Goal: Information Seeking & Learning: Learn about a topic

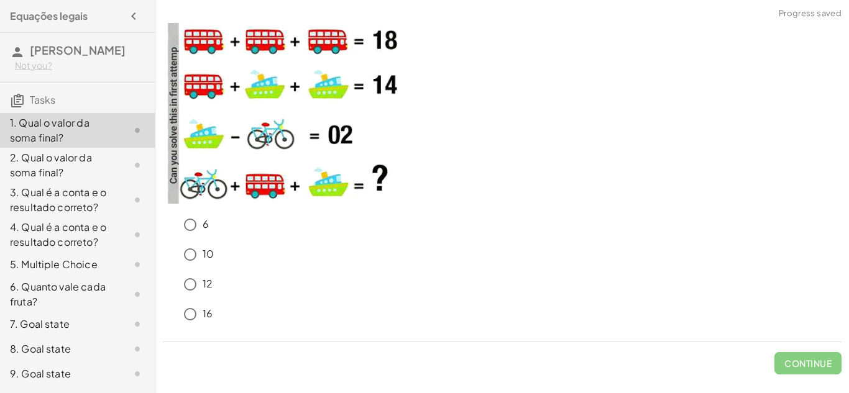
click at [465, 142] on p at bounding box center [502, 115] width 679 height 185
click at [797, 359] on button "Check" at bounding box center [815, 363] width 52 height 22
click at [810, 370] on button "Check" at bounding box center [815, 363] width 52 height 22
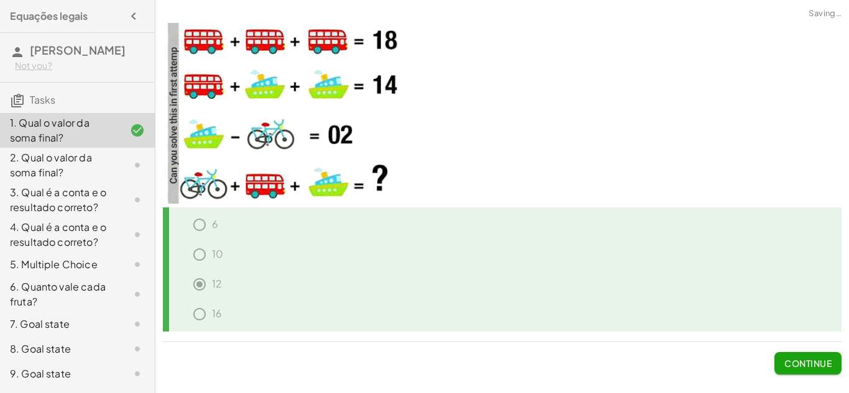
click at [807, 357] on button "Continue" at bounding box center [807, 363] width 67 height 22
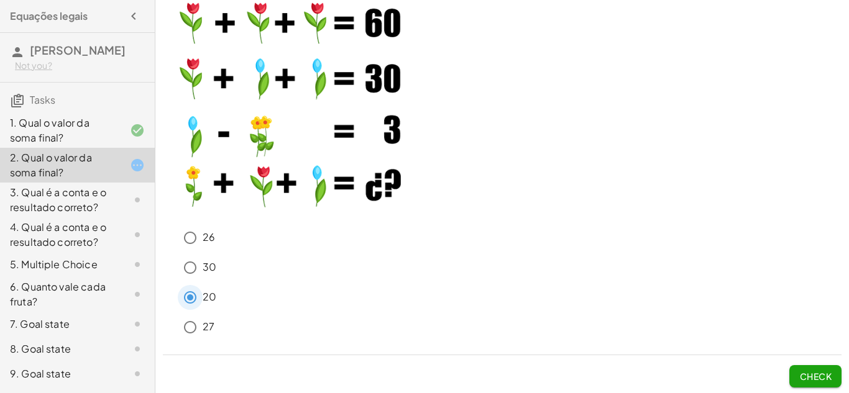
scroll to position [27, 0]
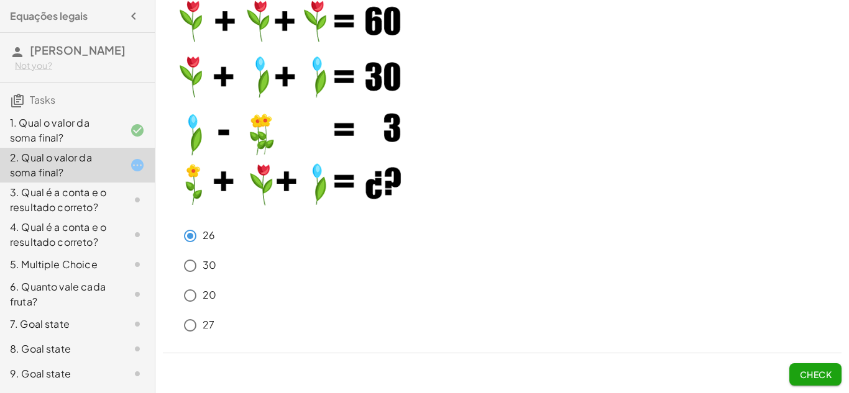
click at [819, 370] on span "Check" at bounding box center [815, 374] width 32 height 11
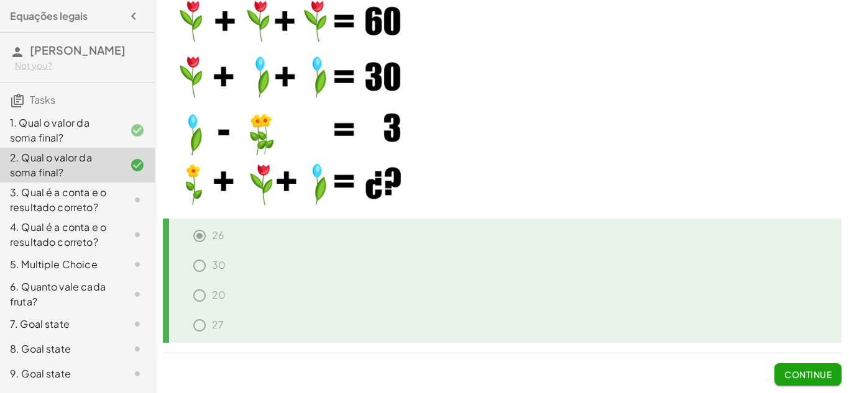
click at [103, 198] on div "3. Qual é a conta e o resultado correto?" at bounding box center [60, 200] width 100 height 30
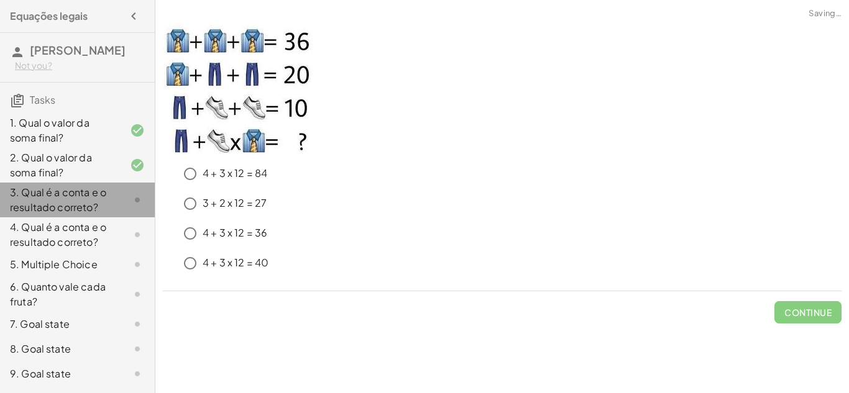
scroll to position [0, 0]
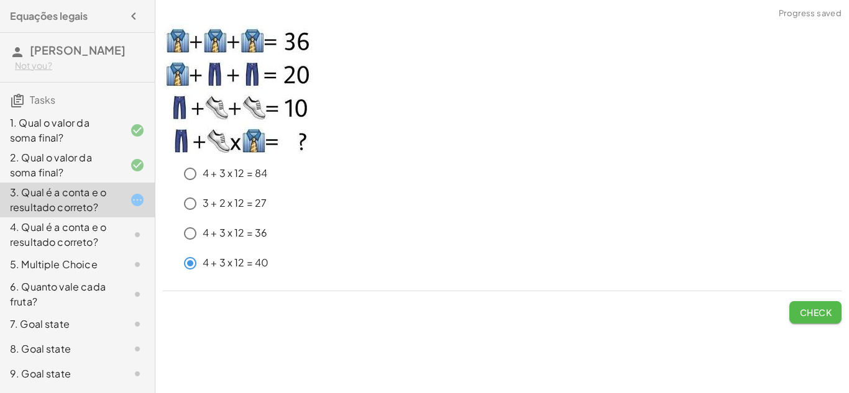
click at [838, 305] on button "Check" at bounding box center [815, 312] width 52 height 22
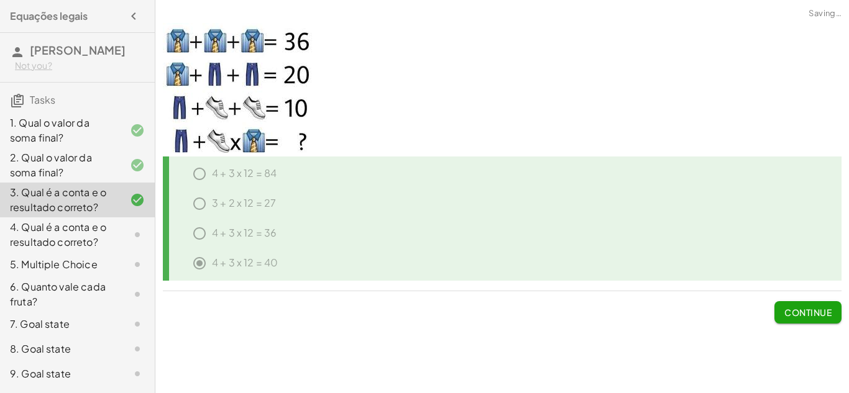
click at [823, 310] on span "Continue" at bounding box center [807, 312] width 47 height 11
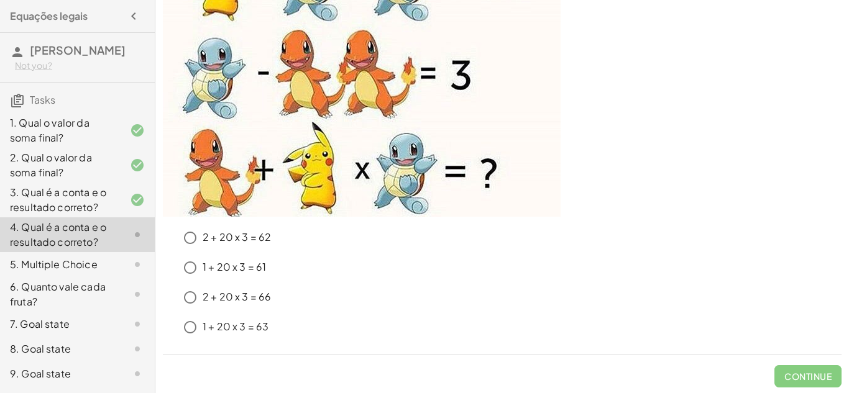
scroll to position [176, 0]
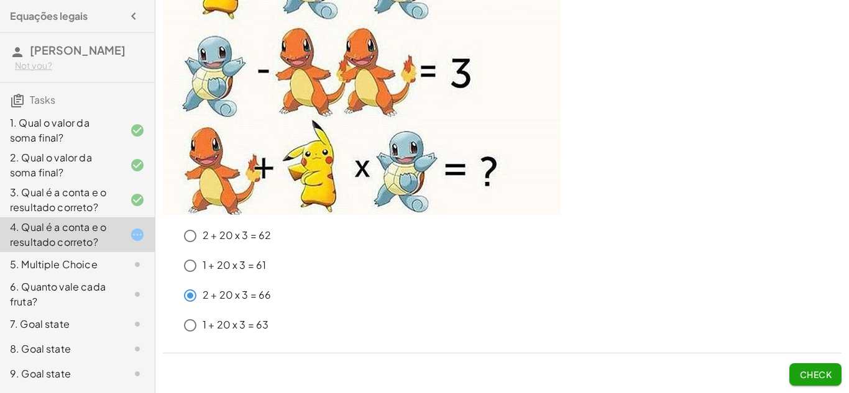
click at [805, 375] on span "Check" at bounding box center [815, 374] width 32 height 11
click at [830, 378] on span "Check" at bounding box center [815, 374] width 32 height 11
click at [830, 364] on button "Check" at bounding box center [815, 375] width 52 height 22
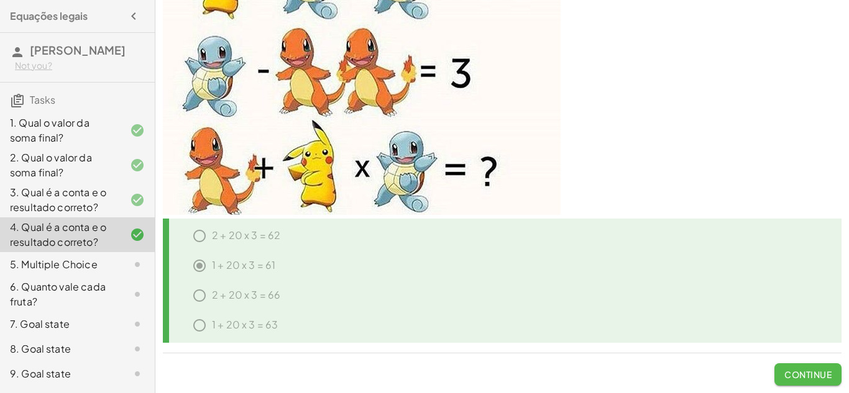
click at [830, 364] on button "Continue" at bounding box center [807, 375] width 67 height 22
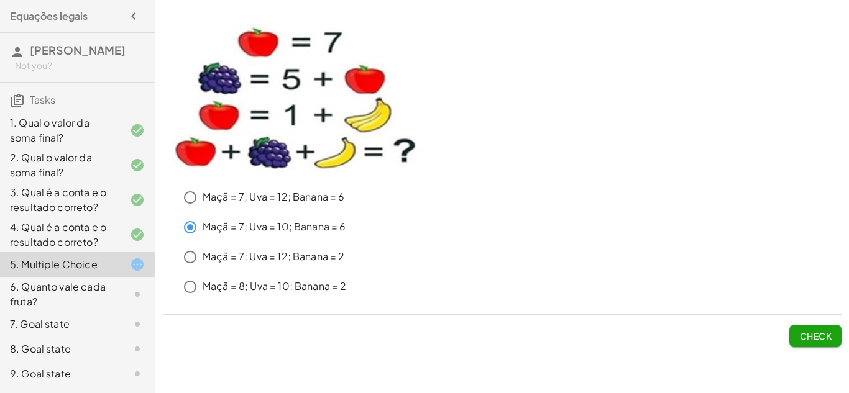
click at [804, 323] on span "Check" at bounding box center [815, 331] width 52 height 32
click at [809, 336] on span "Check" at bounding box center [815, 336] width 32 height 11
click at [819, 336] on span "Check" at bounding box center [815, 336] width 32 height 11
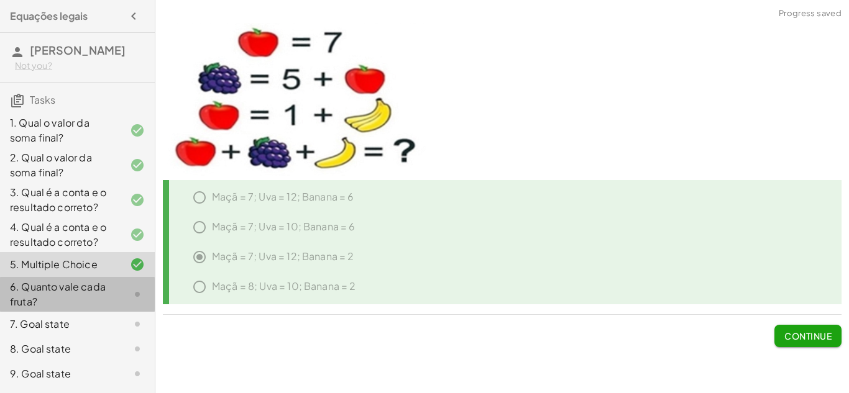
click at [138, 288] on icon at bounding box center [137, 294] width 15 height 15
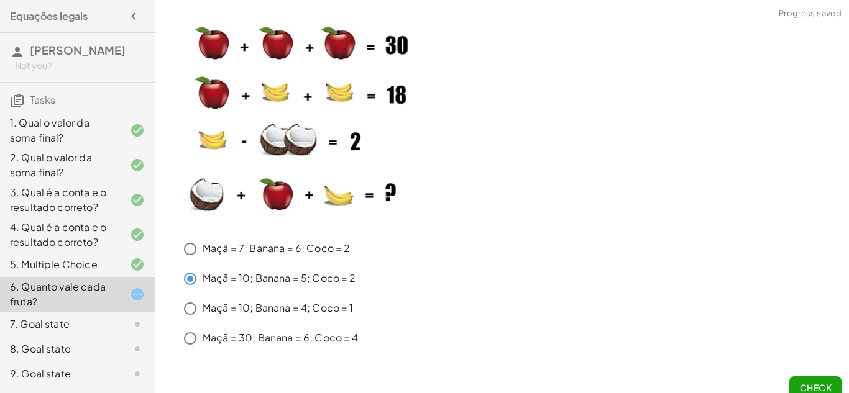
click at [820, 387] on span "Check" at bounding box center [815, 387] width 32 height 11
click at [829, 382] on span "Check" at bounding box center [815, 387] width 32 height 11
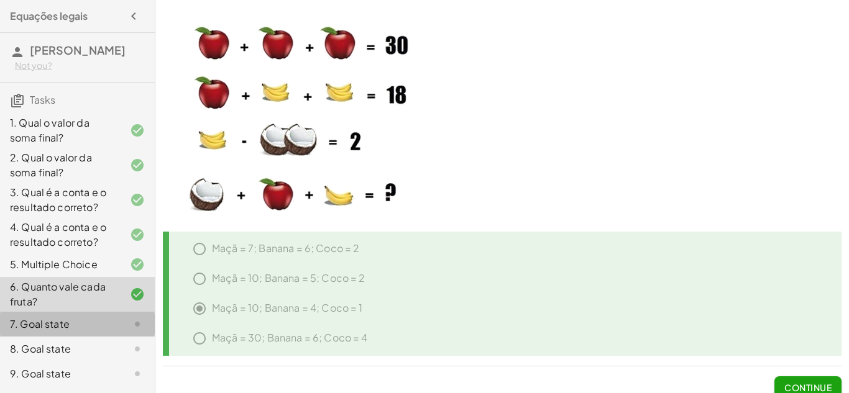
click at [88, 319] on div "7. Goal state" at bounding box center [60, 324] width 100 height 15
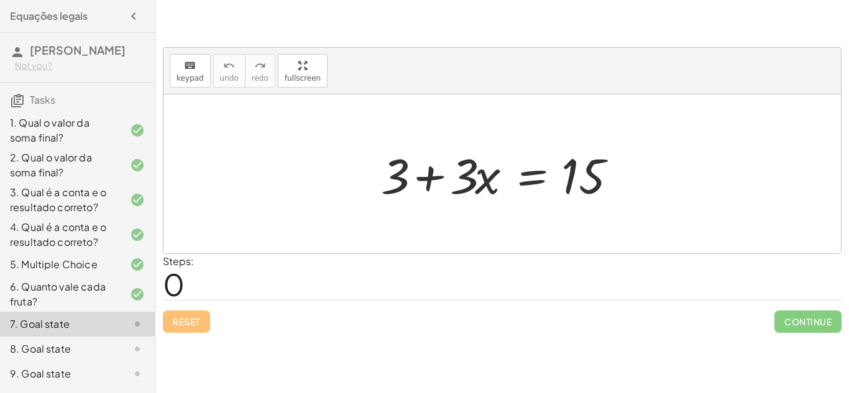
click at [192, 285] on div "Steps: 0" at bounding box center [178, 277] width 31 height 46
click at [177, 282] on span "0" at bounding box center [174, 284] width 22 height 38
click at [184, 70] on icon "keyboard" at bounding box center [190, 65] width 12 height 15
click at [416, 212] on div at bounding box center [501, 173] width 677 height 159
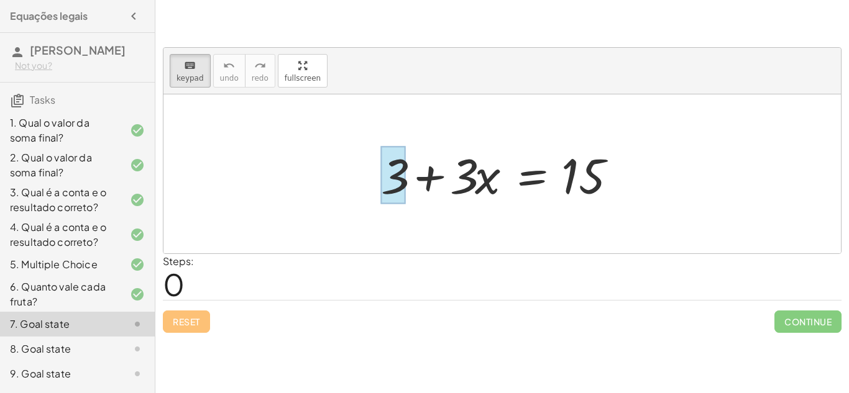
click at [404, 188] on div at bounding box center [393, 176] width 25 height 58
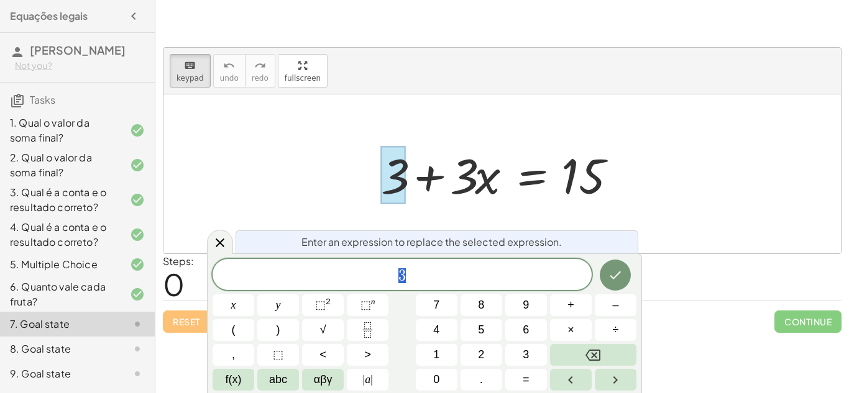
scroll to position [1, 0]
click at [705, 157] on div at bounding box center [501, 173] width 677 height 159
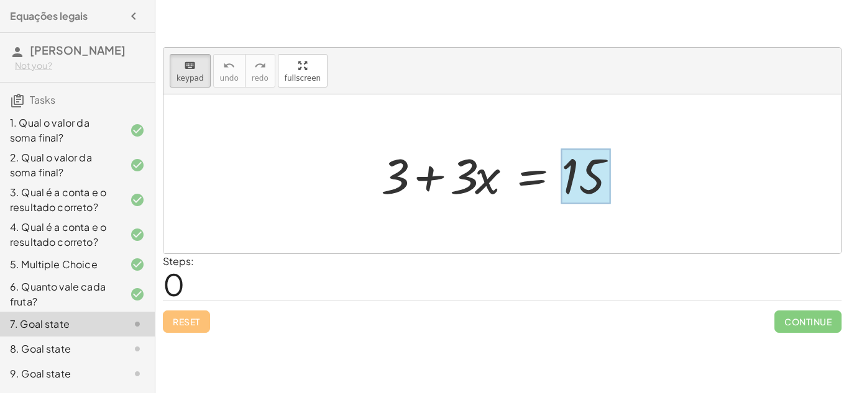
click at [595, 184] on div at bounding box center [586, 176] width 50 height 55
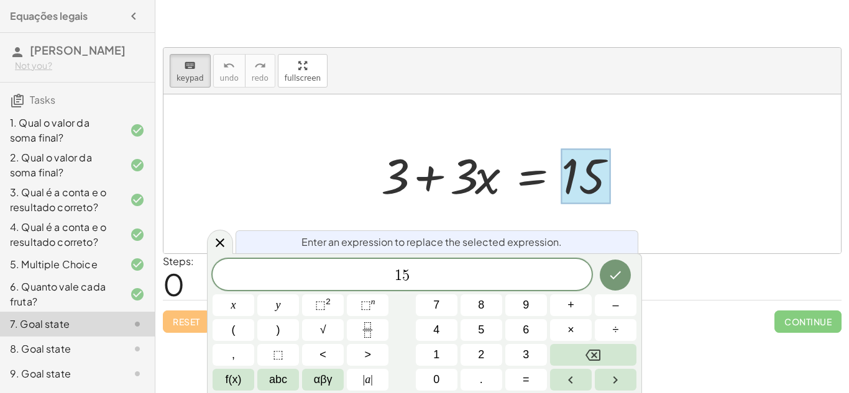
click at [460, 185] on div at bounding box center [507, 174] width 264 height 64
click at [654, 106] on div at bounding box center [501, 173] width 677 height 159
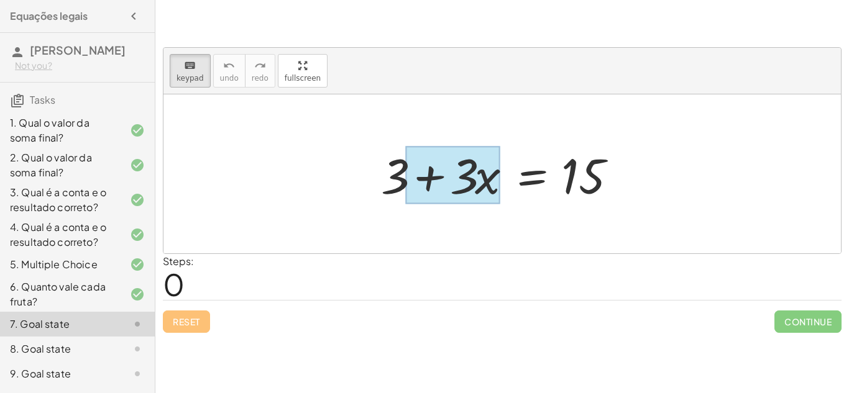
drag, startPoint x: 473, startPoint y: 185, endPoint x: 532, endPoint y: 144, distance: 71.9
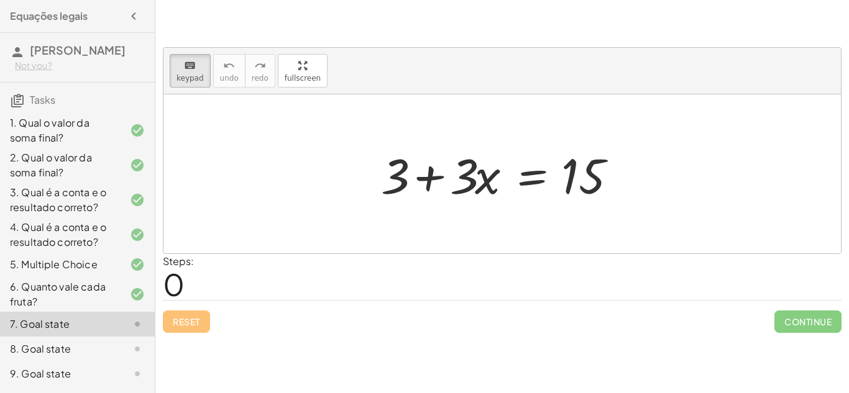
click at [687, 209] on div at bounding box center [501, 173] width 677 height 159
drag, startPoint x: 462, startPoint y: 175, endPoint x: 502, endPoint y: 108, distance: 77.7
drag, startPoint x: 498, startPoint y: 112, endPoint x: 505, endPoint y: 126, distance: 15.6
click at [505, 126] on div at bounding box center [501, 173] width 677 height 159
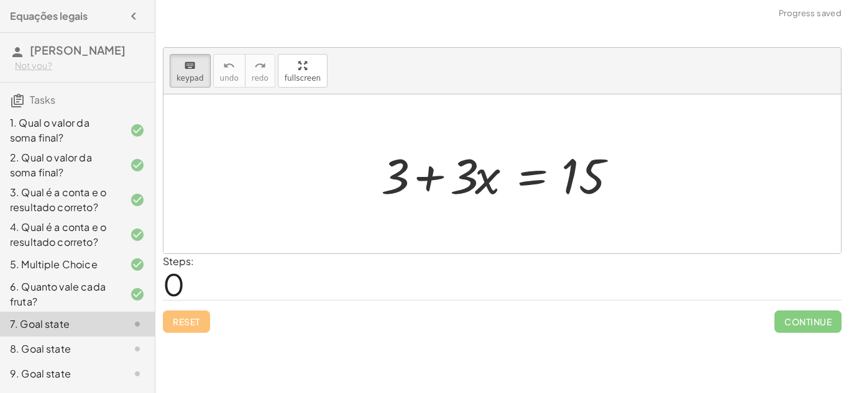
click at [317, 177] on div at bounding box center [501, 173] width 677 height 159
click at [468, 167] on div at bounding box center [462, 176] width 25 height 58
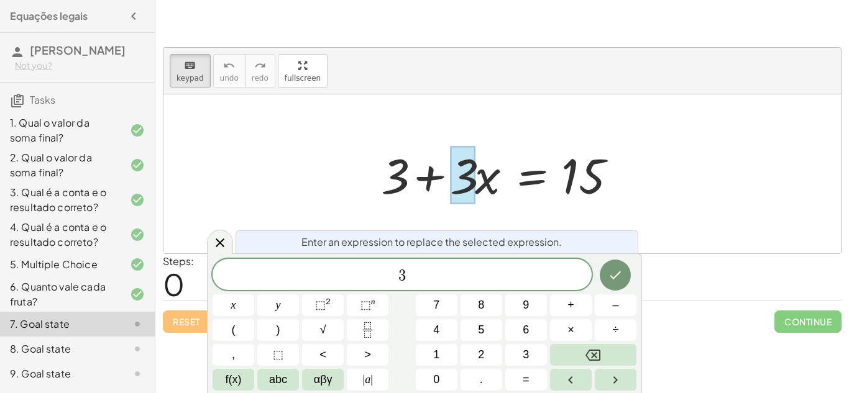
drag, startPoint x: 468, startPoint y: 167, endPoint x: 485, endPoint y: 109, distance: 59.8
click at [485, 109] on div "+ 3 + · 3 · x = 15" at bounding box center [501, 173] width 677 height 159
click at [485, 109] on div at bounding box center [501, 173] width 677 height 159
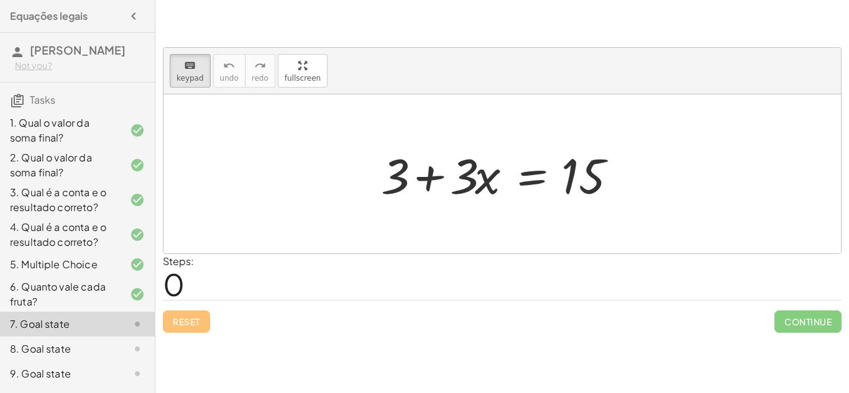
click at [485, 109] on div at bounding box center [501, 173] width 677 height 159
drag, startPoint x: 456, startPoint y: 177, endPoint x: 581, endPoint y: 224, distance: 133.6
click at [581, 224] on div at bounding box center [501, 173] width 677 height 159
drag, startPoint x: 398, startPoint y: 173, endPoint x: 584, endPoint y: 202, distance: 188.1
click at [584, 202] on div at bounding box center [586, 176] width 50 height 55
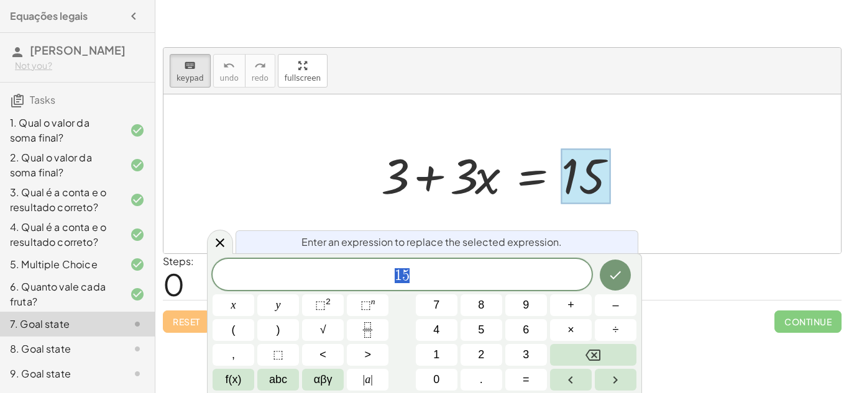
scroll to position [2, 0]
click at [617, 273] on icon "Done" at bounding box center [615, 275] width 15 height 15
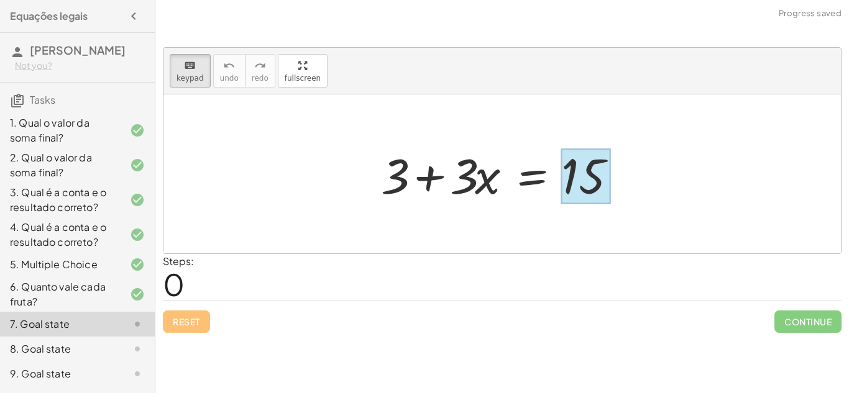
click at [568, 181] on div at bounding box center [586, 176] width 50 height 55
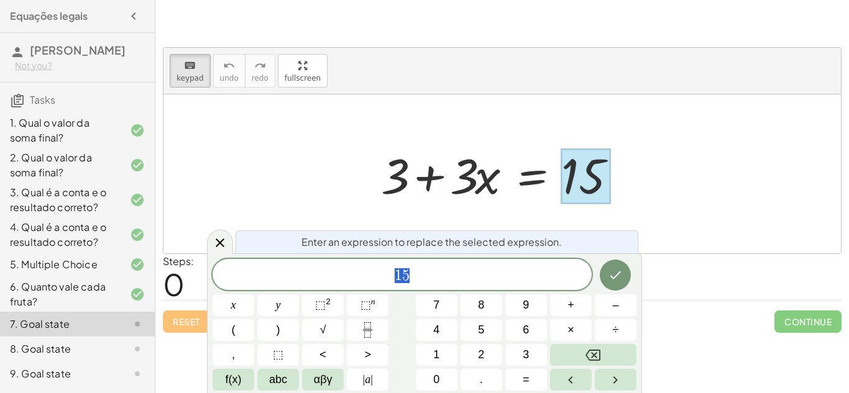
click at [502, 347] on div "1 5 x y ⬚ 2 ⬚ n 7 8 9 + – ( ) √ 4 5 6 × ÷ , ⬚ < > 1 2 3 f(x) abc αβγ | a | 0 . =" at bounding box center [425, 325] width 424 height 132
click at [519, 346] on button "3" at bounding box center [526, 355] width 42 height 22
click at [604, 354] on button "Backspace" at bounding box center [593, 355] width 86 height 22
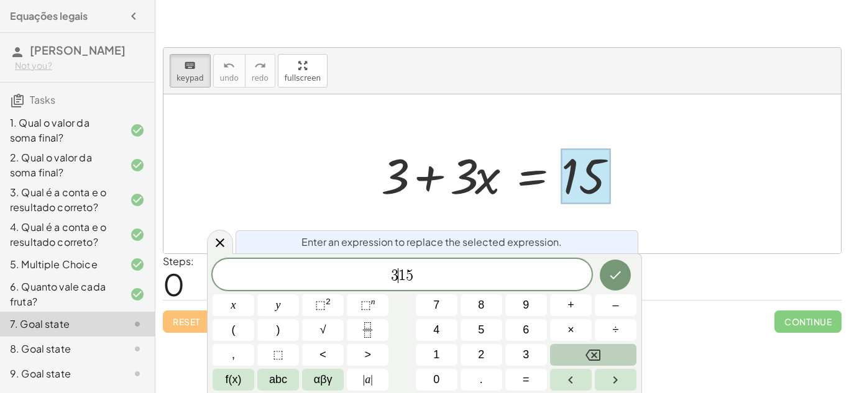
click at [604, 354] on button "Backspace" at bounding box center [593, 355] width 86 height 22
click at [617, 286] on button "Done" at bounding box center [615, 275] width 31 height 31
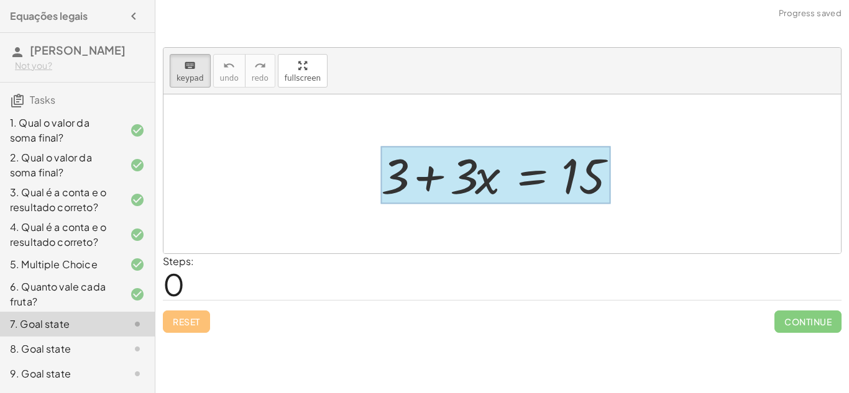
drag, startPoint x: 390, startPoint y: 188, endPoint x: 530, endPoint y: 168, distance: 140.7
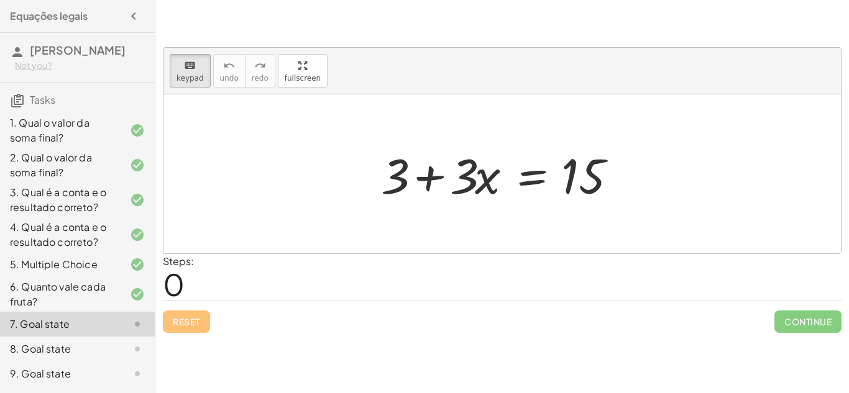
click at [455, 254] on div "Steps: 0" at bounding box center [502, 277] width 679 height 46
click at [193, 83] on button "keyboard keypad" at bounding box center [190, 71] width 41 height 34
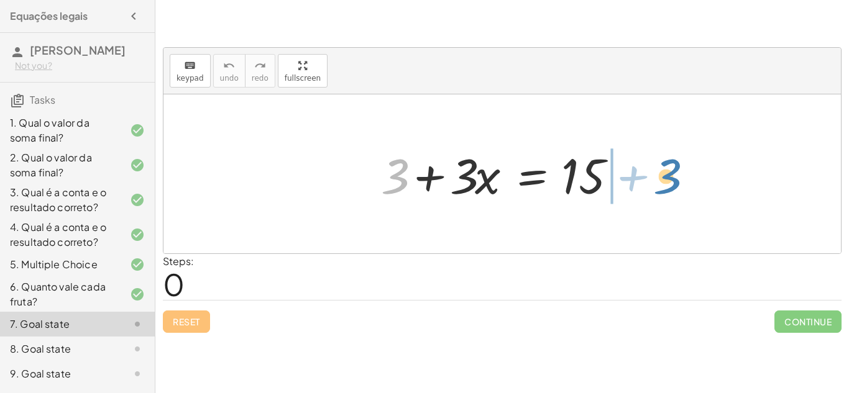
drag, startPoint x: 389, startPoint y: 184, endPoint x: 661, endPoint y: 184, distance: 272.2
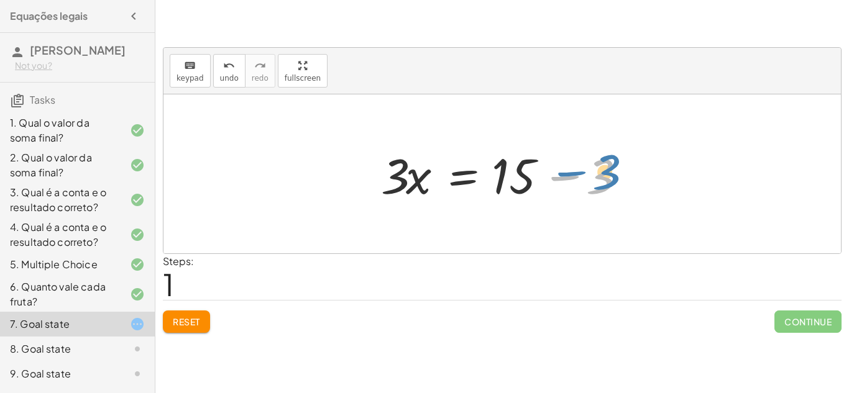
drag, startPoint x: 559, startPoint y: 177, endPoint x: 567, endPoint y: 175, distance: 8.3
click at [567, 175] on div at bounding box center [507, 174] width 264 height 64
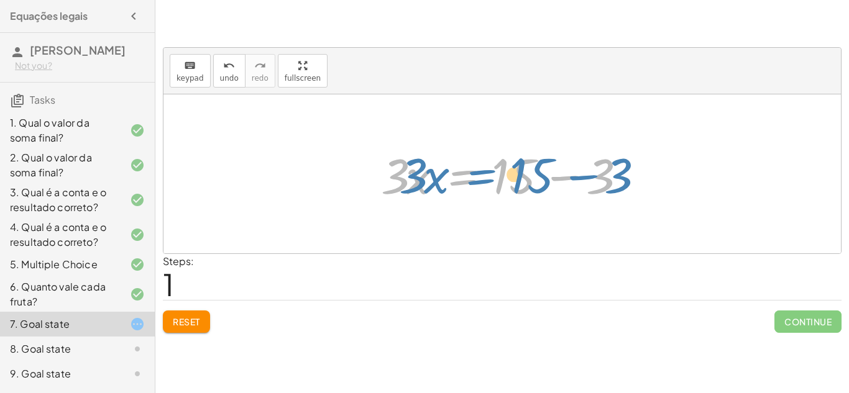
drag, startPoint x: 462, startPoint y: 182, endPoint x: 479, endPoint y: 181, distance: 16.8
click at [479, 181] on div at bounding box center [507, 174] width 264 height 64
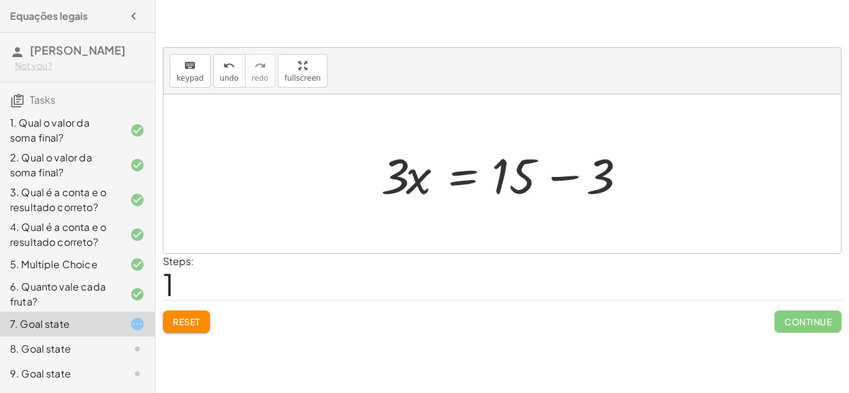
click at [531, 164] on div at bounding box center [507, 174] width 264 height 64
click at [522, 170] on div at bounding box center [507, 174] width 264 height 64
click at [523, 170] on div at bounding box center [507, 174] width 264 height 64
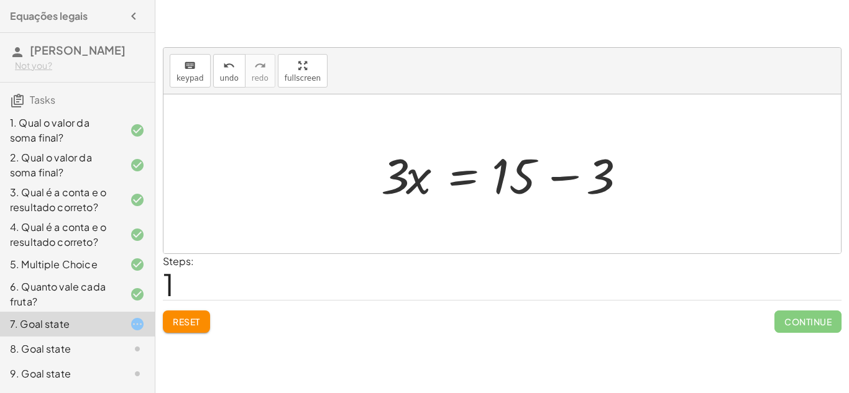
click at [523, 175] on div at bounding box center [507, 174] width 264 height 64
click at [558, 176] on div at bounding box center [507, 174] width 264 height 64
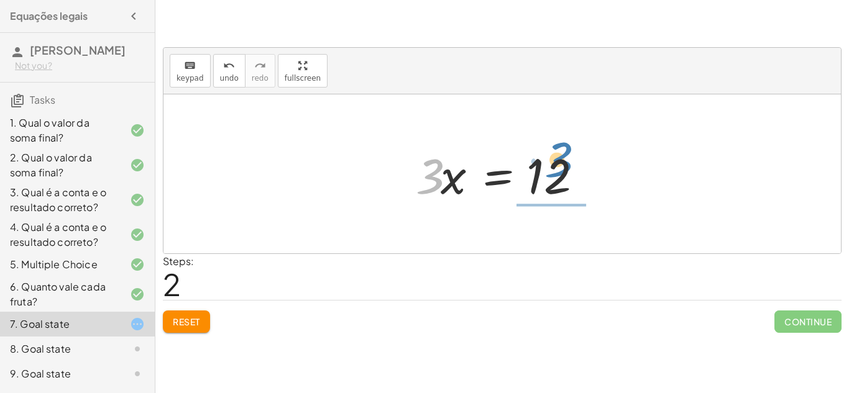
drag, startPoint x: 426, startPoint y: 180, endPoint x: 561, endPoint y: 171, distance: 134.6
click at [561, 171] on div at bounding box center [507, 174] width 195 height 64
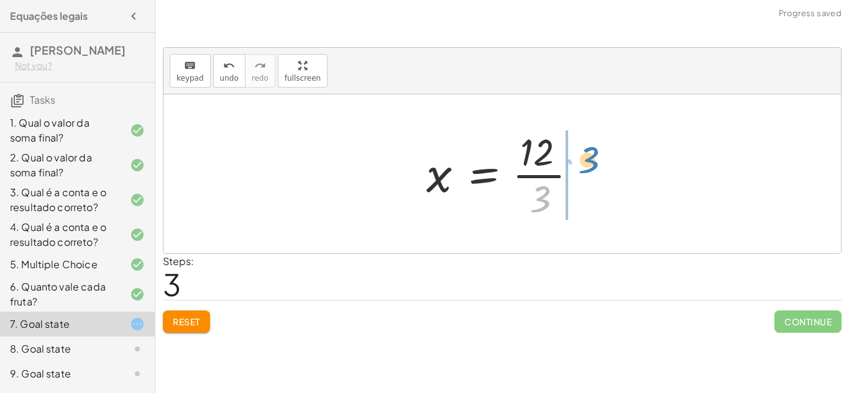
drag, startPoint x: 535, startPoint y: 208, endPoint x: 584, endPoint y: 169, distance: 62.8
click at [584, 169] on div at bounding box center [506, 174] width 173 height 96
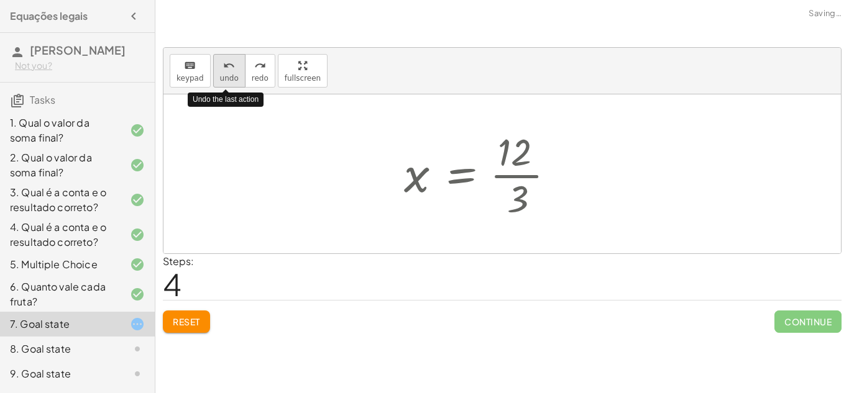
click at [223, 59] on icon "undo" at bounding box center [229, 65] width 12 height 15
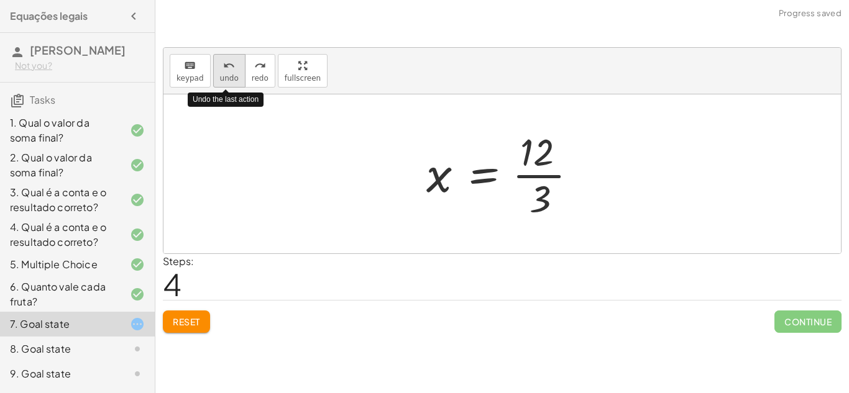
click at [223, 60] on icon "undo" at bounding box center [229, 65] width 12 height 15
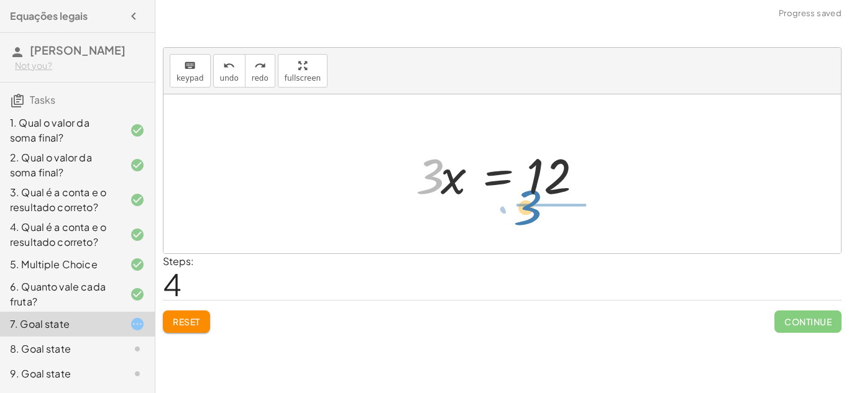
drag, startPoint x: 431, startPoint y: 167, endPoint x: 541, endPoint y: 196, distance: 114.3
click at [541, 196] on div at bounding box center [507, 174] width 195 height 64
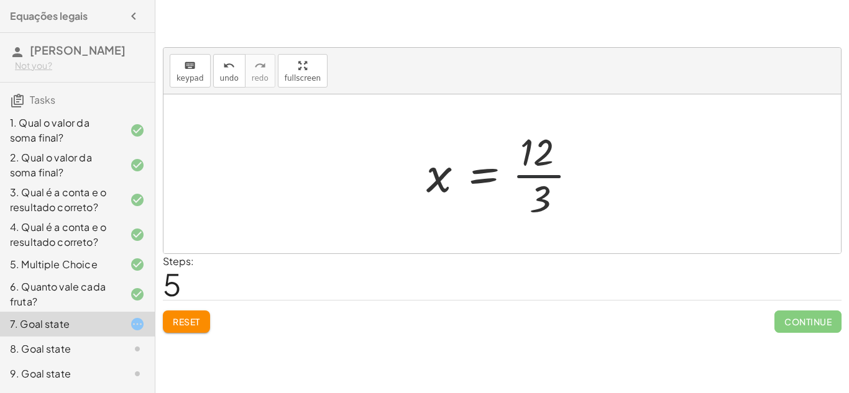
click at [532, 177] on div at bounding box center [506, 174] width 173 height 96
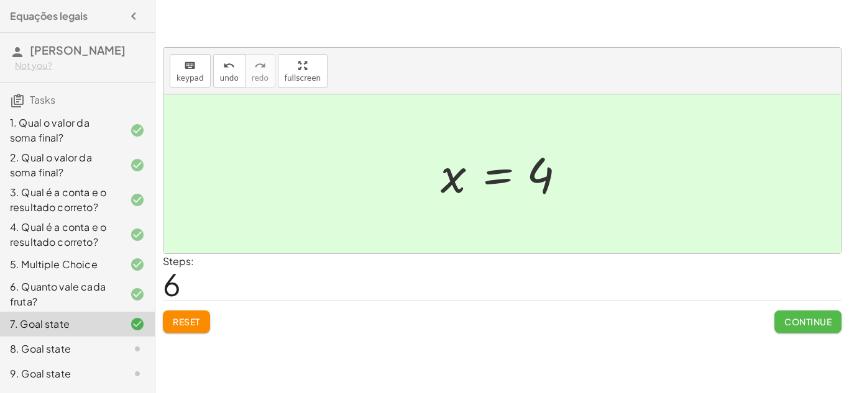
click at [825, 317] on span "Continue" at bounding box center [807, 321] width 47 height 11
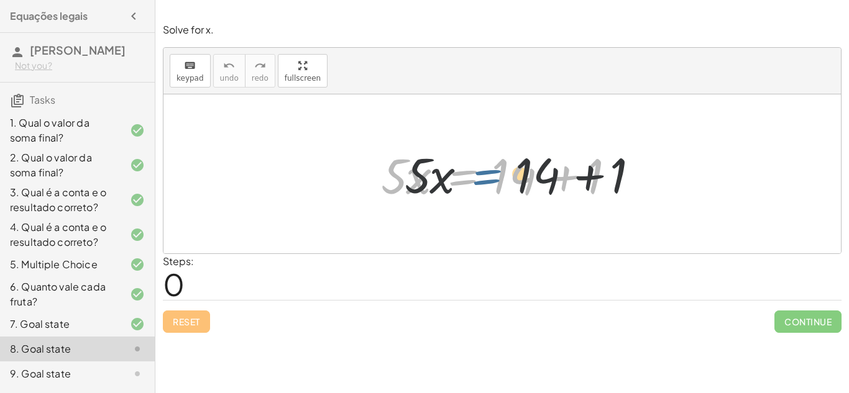
drag, startPoint x: 462, startPoint y: 180, endPoint x: 491, endPoint y: 179, distance: 28.6
click at [491, 179] on div at bounding box center [507, 174] width 264 height 64
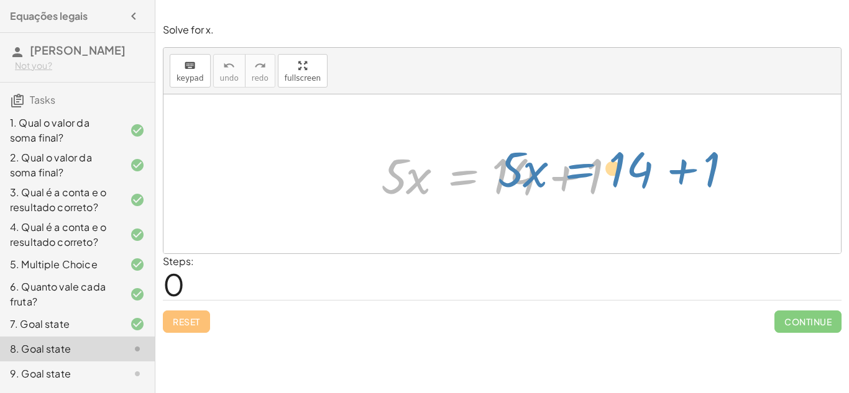
drag, startPoint x: 465, startPoint y: 173, endPoint x: 461, endPoint y: 163, distance: 10.6
click at [461, 163] on div at bounding box center [507, 174] width 264 height 64
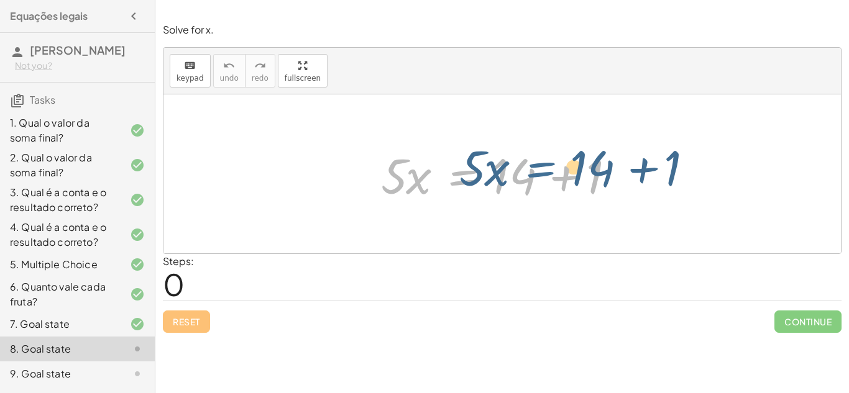
drag, startPoint x: 464, startPoint y: 175, endPoint x: 536, endPoint y: 167, distance: 73.2
click at [536, 167] on div at bounding box center [507, 174] width 264 height 64
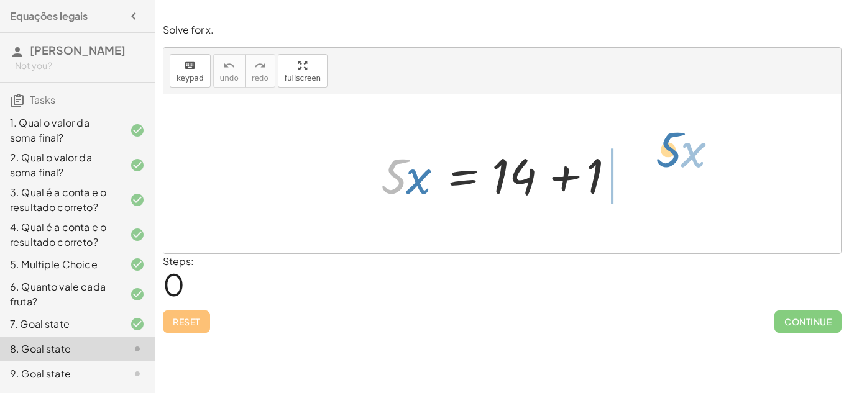
drag, startPoint x: 393, startPoint y: 176, endPoint x: 666, endPoint y: 153, distance: 274.4
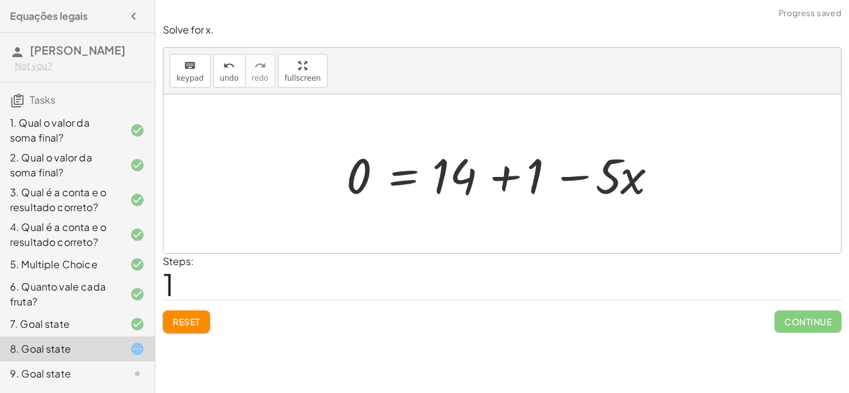
click at [567, 173] on div at bounding box center [506, 174] width 333 height 64
click at [567, 174] on div at bounding box center [506, 174] width 333 height 64
click at [495, 178] on div at bounding box center [506, 174] width 333 height 64
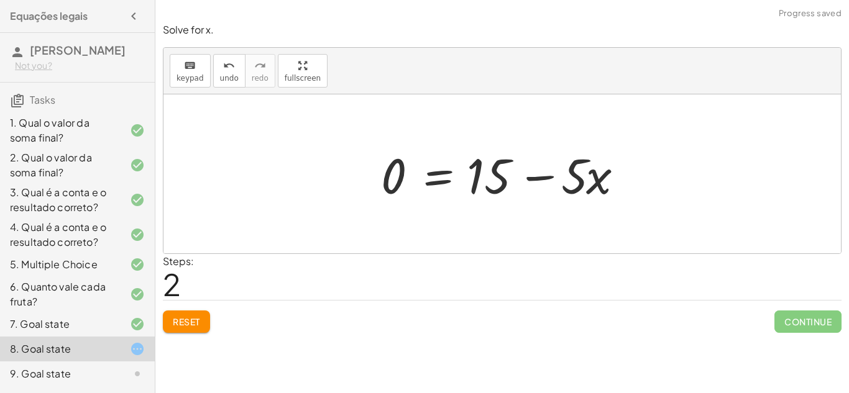
click at [546, 176] on div at bounding box center [507, 174] width 264 height 64
drag, startPoint x: 391, startPoint y: 177, endPoint x: 649, endPoint y: 190, distance: 258.3
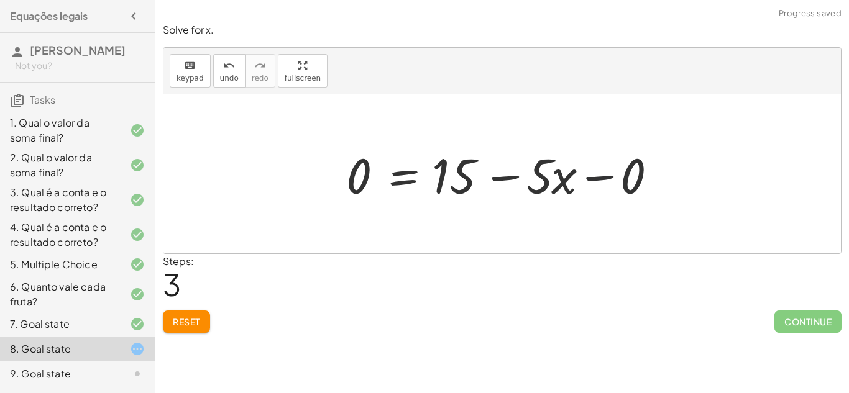
click at [601, 172] on div at bounding box center [506, 174] width 333 height 64
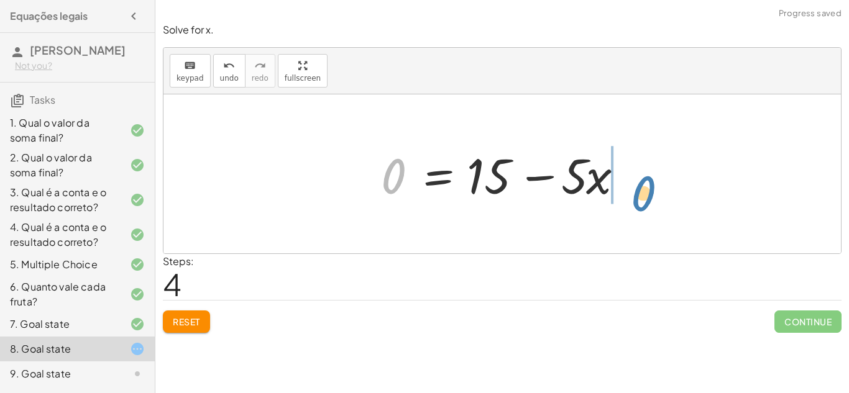
drag, startPoint x: 398, startPoint y: 177, endPoint x: 651, endPoint y: 192, distance: 253.4
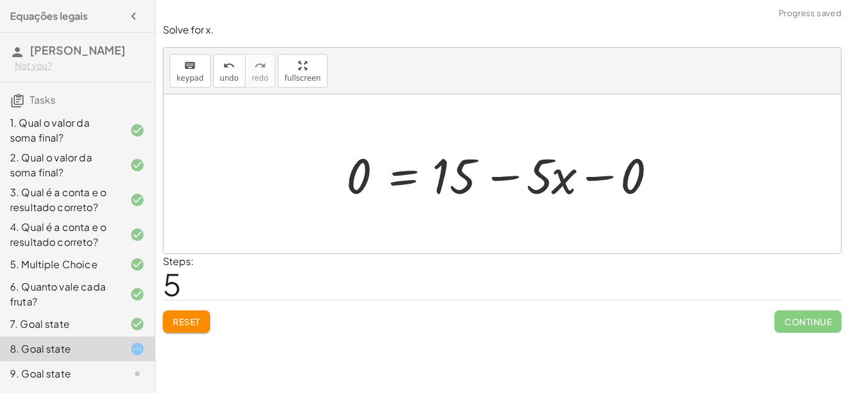
click at [602, 173] on div at bounding box center [506, 174] width 333 height 64
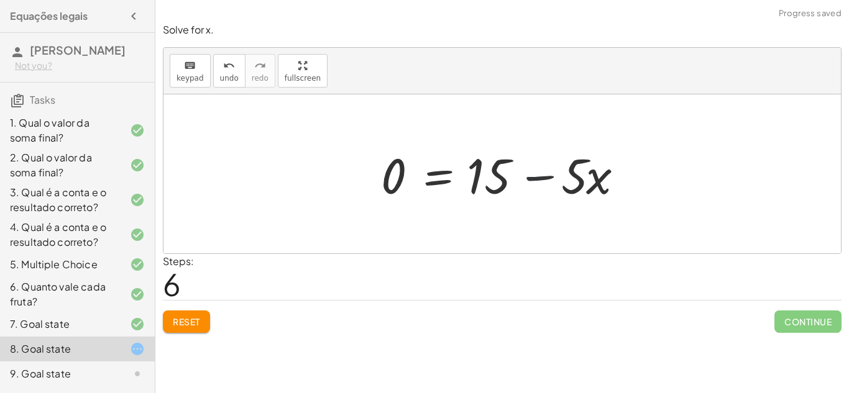
click at [548, 178] on div at bounding box center [507, 174] width 264 height 64
click at [443, 180] on div at bounding box center [507, 174] width 264 height 64
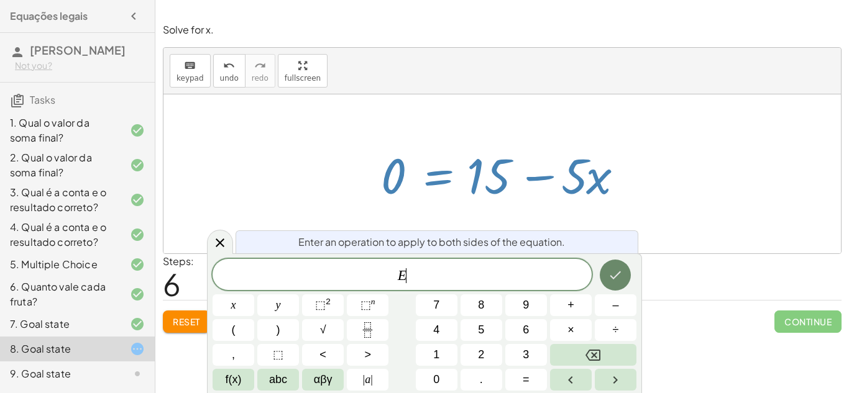
click at [610, 273] on icon "Done" at bounding box center [615, 275] width 15 height 15
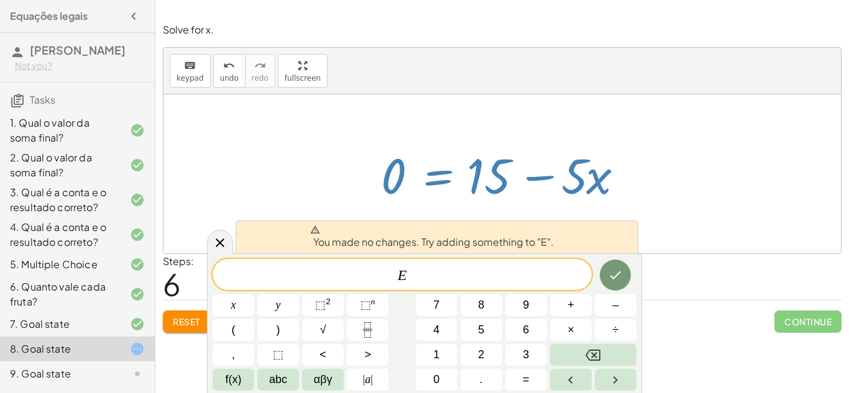
click at [643, 224] on div at bounding box center [501, 173] width 677 height 159
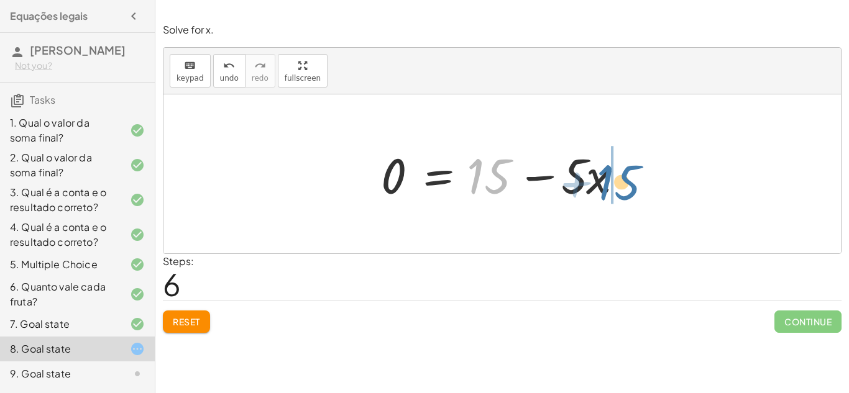
drag, startPoint x: 472, startPoint y: 184, endPoint x: 615, endPoint y: 190, distance: 143.7
click at [615, 190] on div at bounding box center [507, 174] width 264 height 64
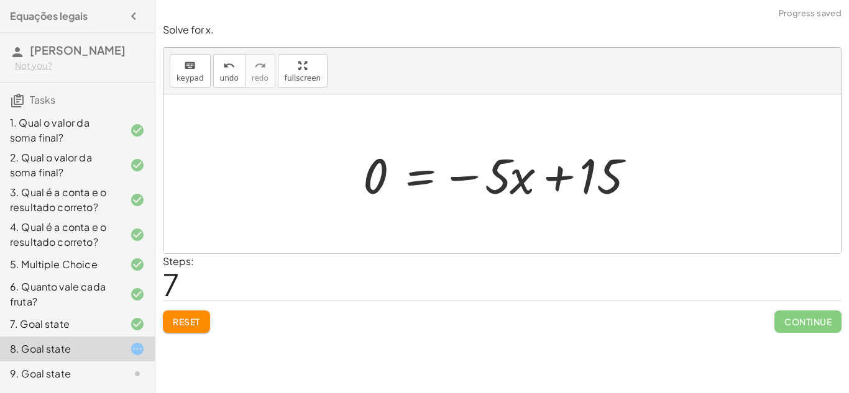
click at [566, 177] on div at bounding box center [507, 174] width 300 height 64
click at [519, 185] on div at bounding box center [507, 174] width 300 height 64
click at [523, 185] on div at bounding box center [507, 174] width 300 height 64
click at [468, 177] on div at bounding box center [507, 174] width 300 height 64
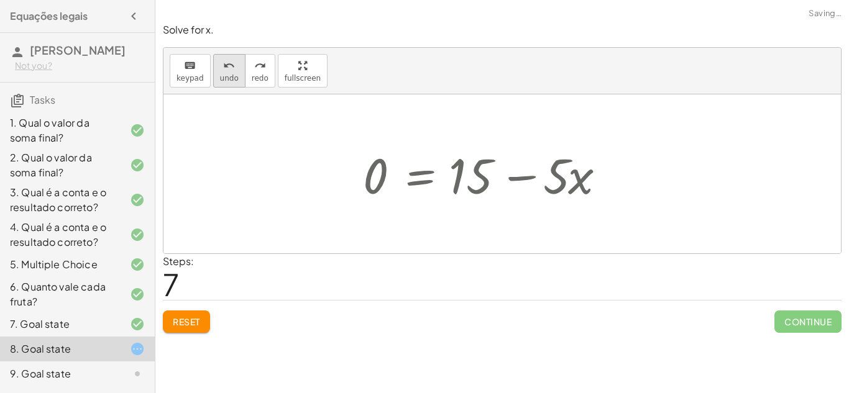
click at [232, 71] on icon "undo" at bounding box center [229, 65] width 12 height 15
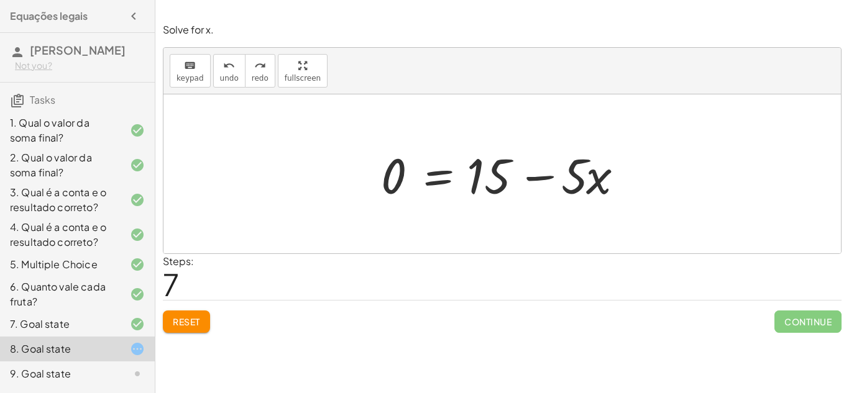
click at [579, 177] on div at bounding box center [507, 174] width 264 height 64
click at [544, 174] on div at bounding box center [507, 174] width 264 height 64
drag, startPoint x: 397, startPoint y: 169, endPoint x: 661, endPoint y: 154, distance: 264.0
click at [661, 154] on div "· 5 · x = + 14 + 1 0 = + 14 + 1 − · 5 · x 0 = + 15 − · 5 · x 0 = + 15 − · 5 · x…" at bounding box center [501, 173] width 677 height 159
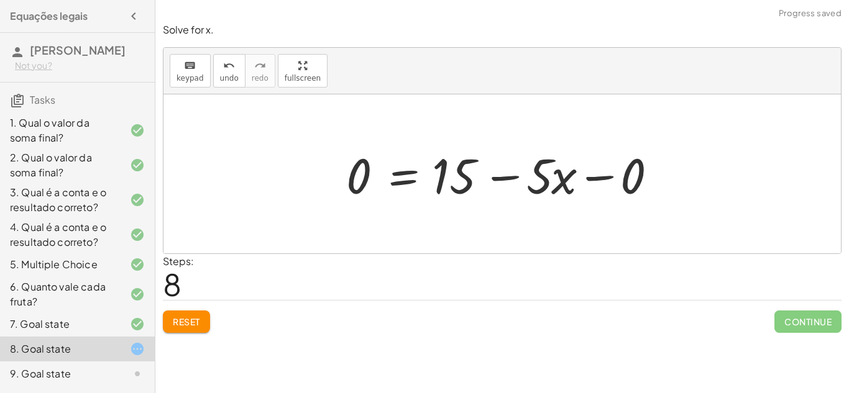
click at [594, 169] on div at bounding box center [506, 174] width 333 height 64
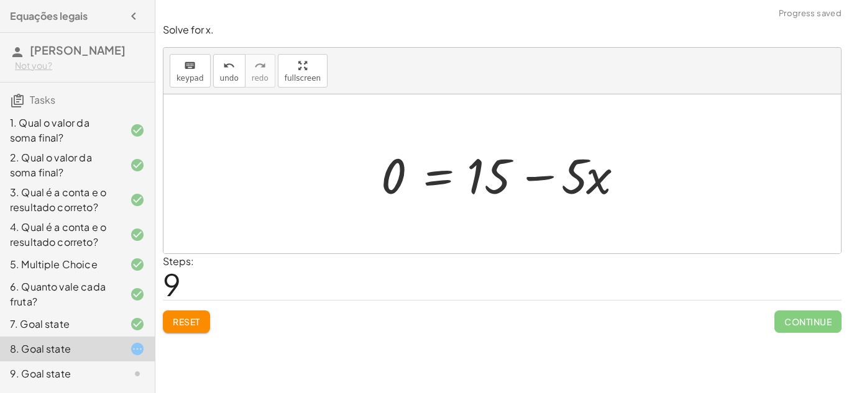
click at [385, 181] on div at bounding box center [507, 174] width 264 height 64
click at [428, 178] on div at bounding box center [507, 174] width 264 height 64
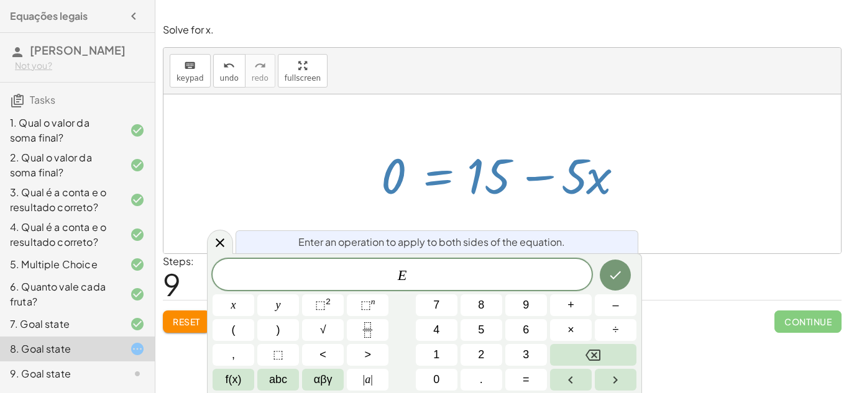
scroll to position [4, 0]
click at [513, 176] on div at bounding box center [507, 174] width 264 height 64
click at [477, 180] on div at bounding box center [507, 174] width 264 height 64
click at [610, 280] on icon "Done" at bounding box center [615, 275] width 15 height 15
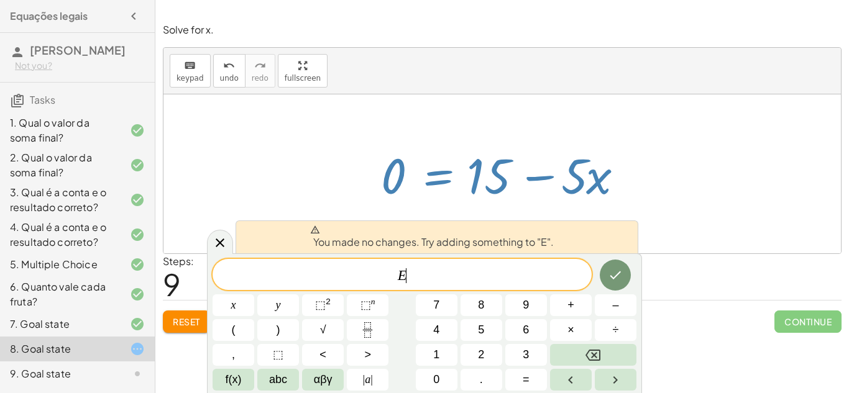
click at [730, 206] on div at bounding box center [501, 173] width 677 height 159
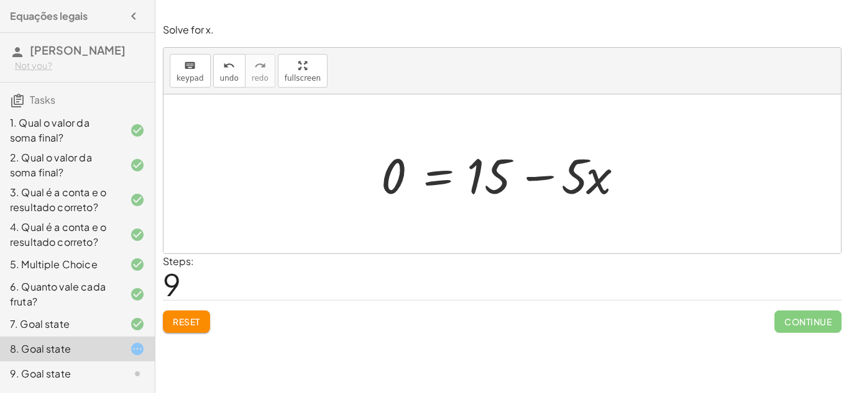
click at [497, 157] on div at bounding box center [507, 174] width 264 height 64
click at [499, 169] on div at bounding box center [507, 174] width 264 height 64
drag, startPoint x: 500, startPoint y: 170, endPoint x: 717, endPoint y: 168, distance: 216.9
click at [717, 168] on div "· 5 · x = + 14 + 1 0 = + 14 + 1 − · 5 · x 0 = + 15 − · 5 · x 0 = + 15 − · 5 · x…" at bounding box center [501, 173] width 677 height 159
drag, startPoint x: 474, startPoint y: 190, endPoint x: 667, endPoint y: 207, distance: 194.1
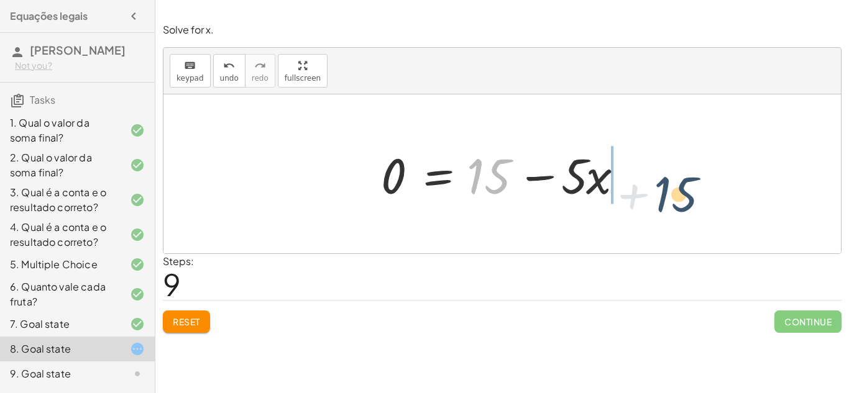
click at [667, 207] on div "· 5 · x = + 14 + 1 0 = + 14 + 1 − · 5 · x 0 = + 15 − · 5 · x 0 = + 15 − · 5 · x…" at bounding box center [501, 173] width 677 height 159
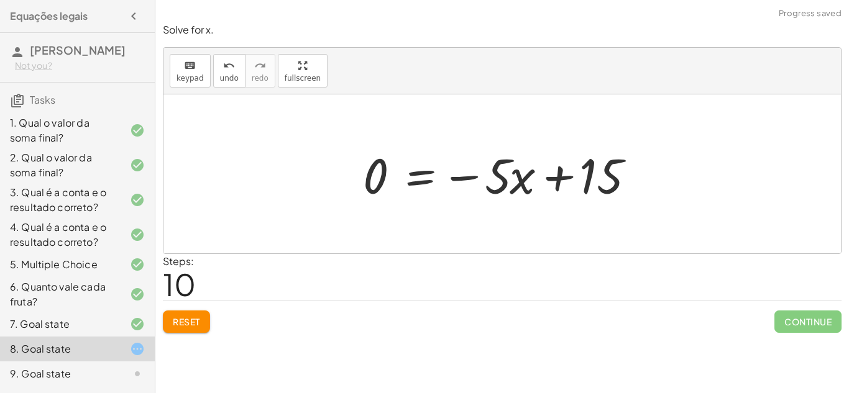
click at [560, 172] on div at bounding box center [507, 174] width 300 height 64
drag, startPoint x: 527, startPoint y: 190, endPoint x: 310, endPoint y: 190, distance: 216.9
click at [310, 190] on div "· 5 · x = + 14 + 1 0 = + 14 + 1 − · 5 · x 0 = + 15 − · 5 · x 0 = + 15 − · 5 · x…" at bounding box center [501, 173] width 677 height 159
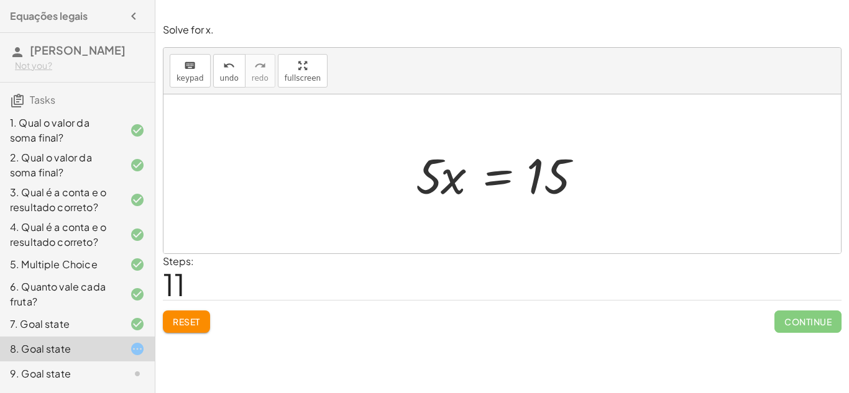
click at [506, 177] on div at bounding box center [507, 174] width 195 height 64
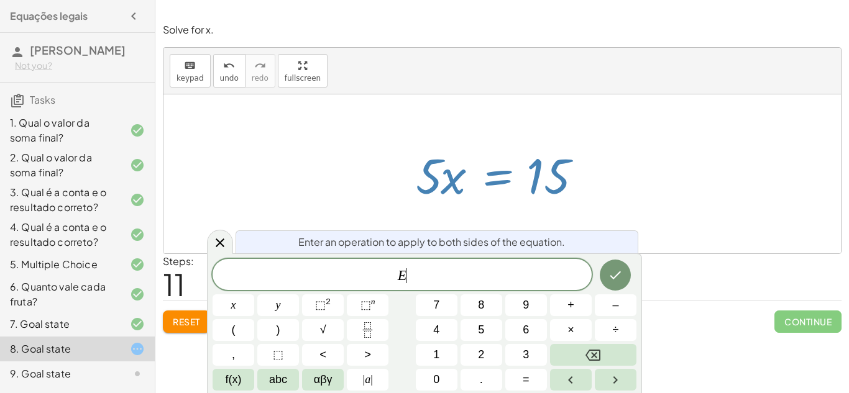
scroll to position [5, 0]
click at [610, 266] on button "Done" at bounding box center [615, 275] width 31 height 31
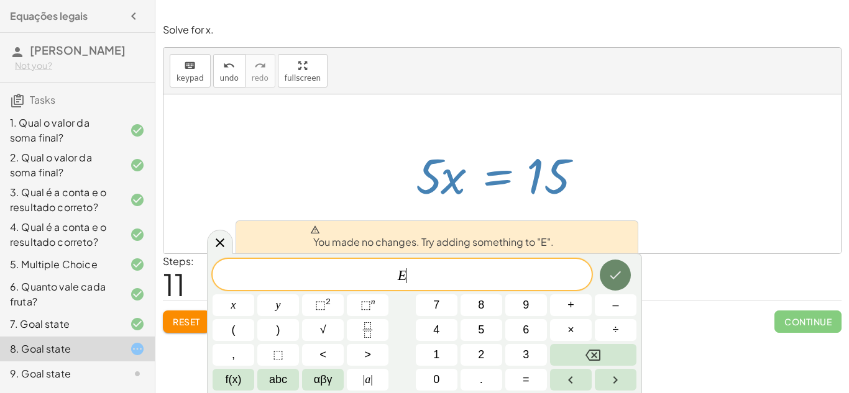
click at [608, 275] on icon "Done" at bounding box center [615, 275] width 15 height 15
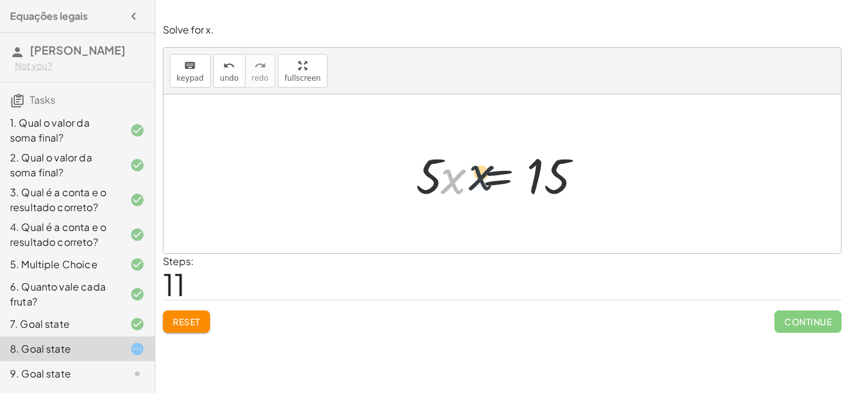
drag, startPoint x: 456, startPoint y: 182, endPoint x: 512, endPoint y: 177, distance: 56.8
click at [512, 177] on div at bounding box center [507, 174] width 195 height 64
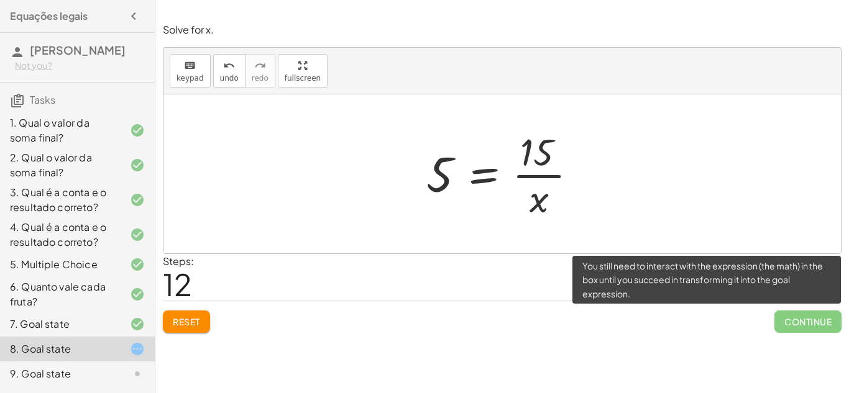
click at [786, 319] on span "Continue" at bounding box center [807, 322] width 67 height 22
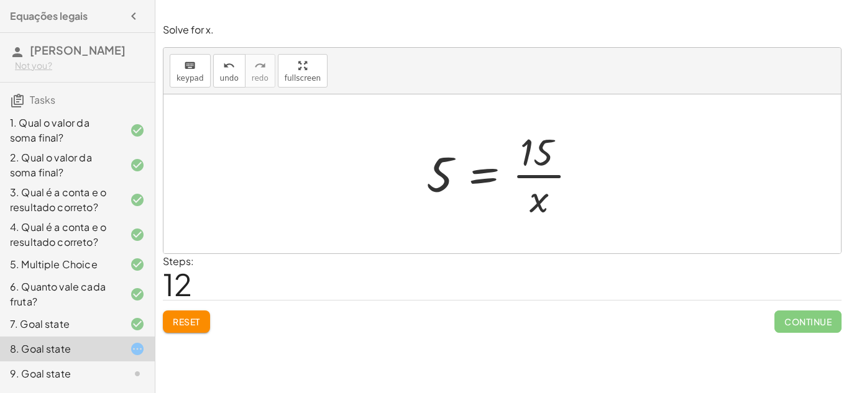
click at [487, 178] on div at bounding box center [506, 174] width 173 height 96
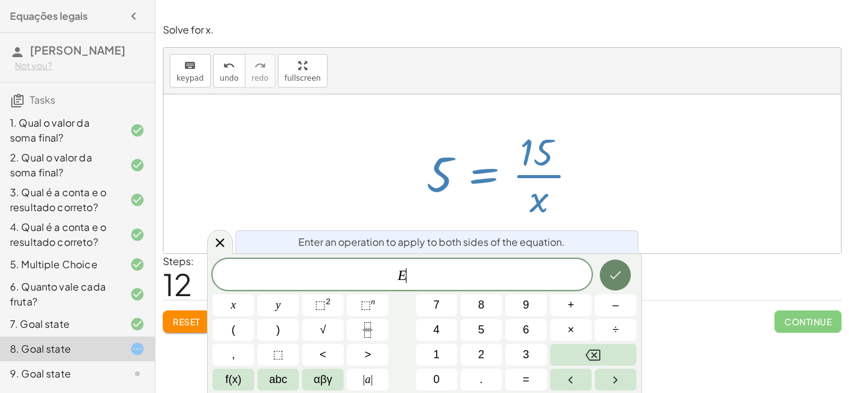
click at [613, 283] on button "Done" at bounding box center [615, 275] width 31 height 31
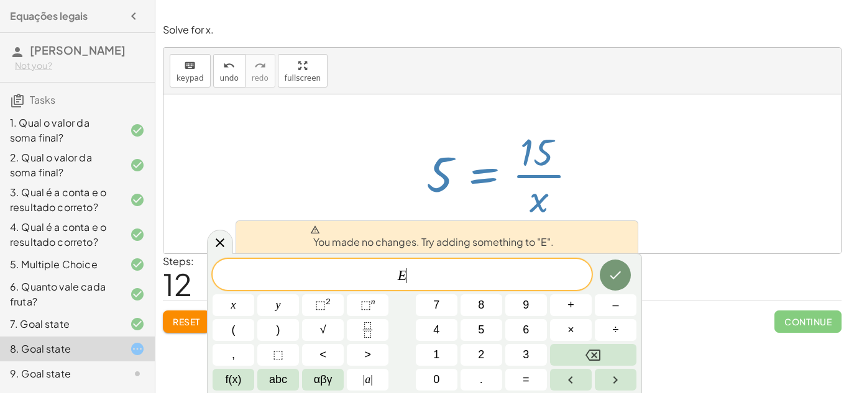
click at [652, 200] on div at bounding box center [501, 173] width 677 height 159
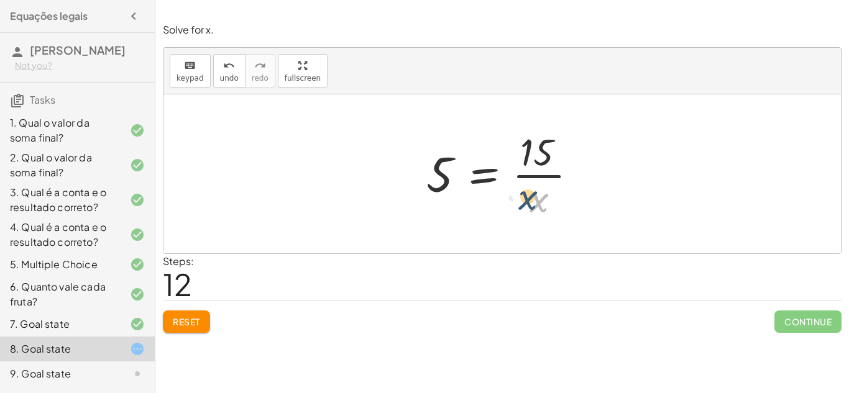
drag, startPoint x: 544, startPoint y: 197, endPoint x: 534, endPoint y: 195, distance: 10.3
click at [534, 195] on div at bounding box center [506, 174] width 173 height 96
click at [487, 177] on div at bounding box center [506, 174] width 173 height 96
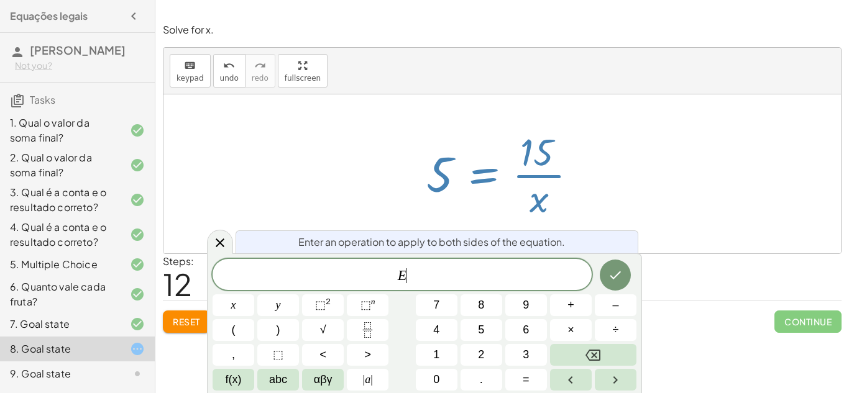
scroll to position [6, 0]
click at [623, 278] on button "Done" at bounding box center [615, 275] width 31 height 31
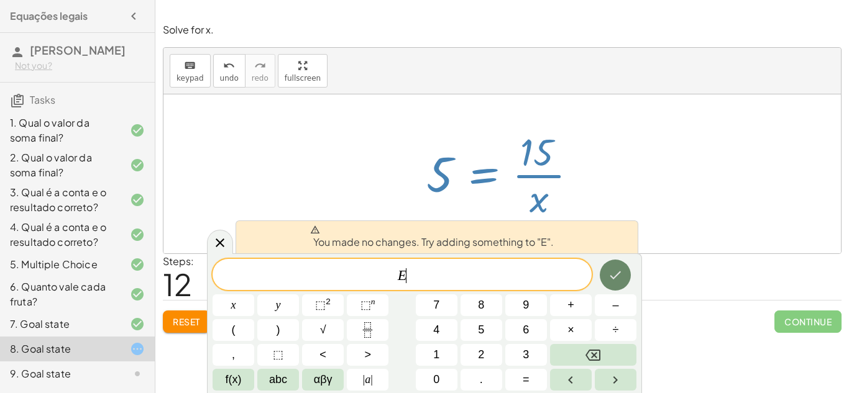
click at [614, 273] on icon "Done" at bounding box center [615, 275] width 15 height 15
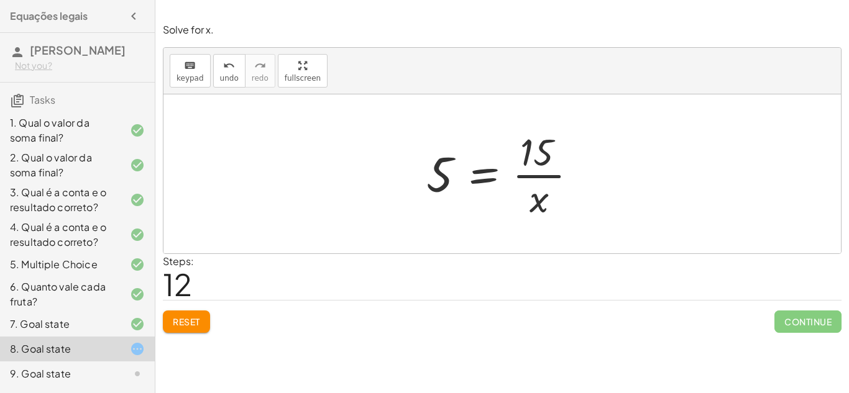
click at [548, 173] on div at bounding box center [506, 174] width 173 height 96
drag, startPoint x: 434, startPoint y: 185, endPoint x: 609, endPoint y: 180, distance: 175.3
click at [609, 180] on div "· 5 · x = + 14 + 1 0 = + 14 + 1 − · 5 · x 0 = + 15 − · 5 · x 0 = + 15 − · 5 · x…" at bounding box center [501, 173] width 677 height 159
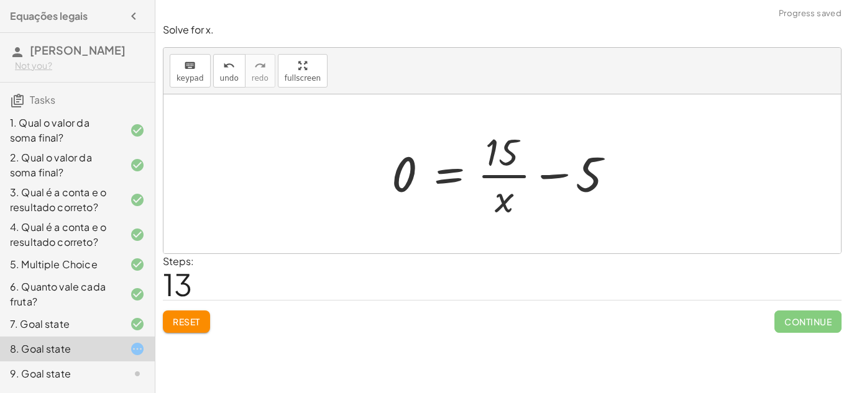
click at [556, 172] on div at bounding box center [506, 174] width 243 height 96
click at [444, 169] on div at bounding box center [506, 174] width 243 height 96
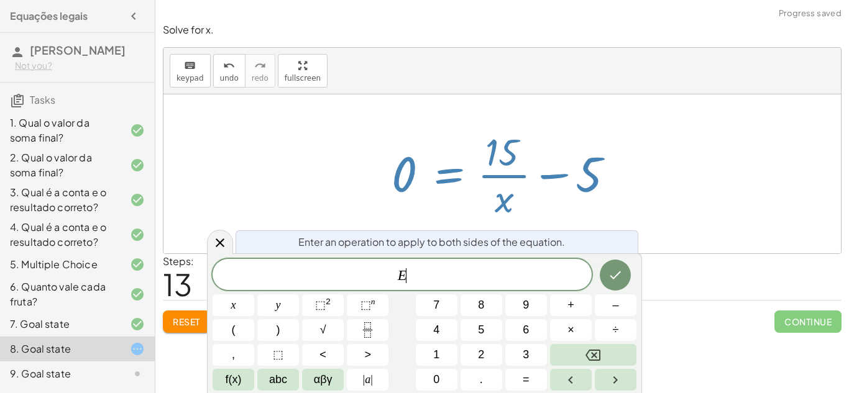
scroll to position [7, 0]
click at [616, 265] on button "Done" at bounding box center [615, 275] width 31 height 31
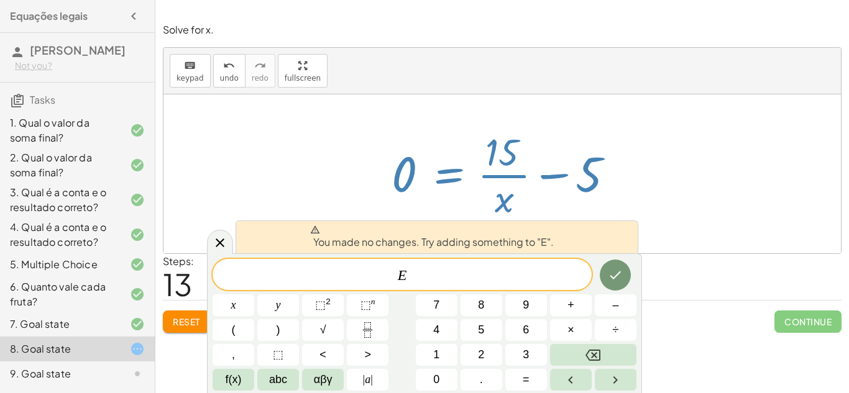
drag, startPoint x: 404, startPoint y: 163, endPoint x: 488, endPoint y: 168, distance: 84.1
click at [488, 168] on div at bounding box center [506, 174] width 243 height 96
click at [622, 268] on icon "Done" at bounding box center [615, 275] width 15 height 15
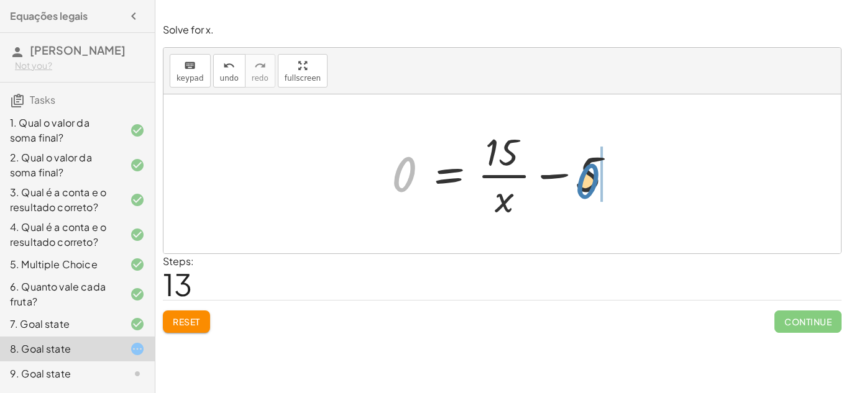
drag, startPoint x: 409, startPoint y: 180, endPoint x: 598, endPoint y: 190, distance: 189.2
click at [598, 190] on div at bounding box center [506, 174] width 243 height 96
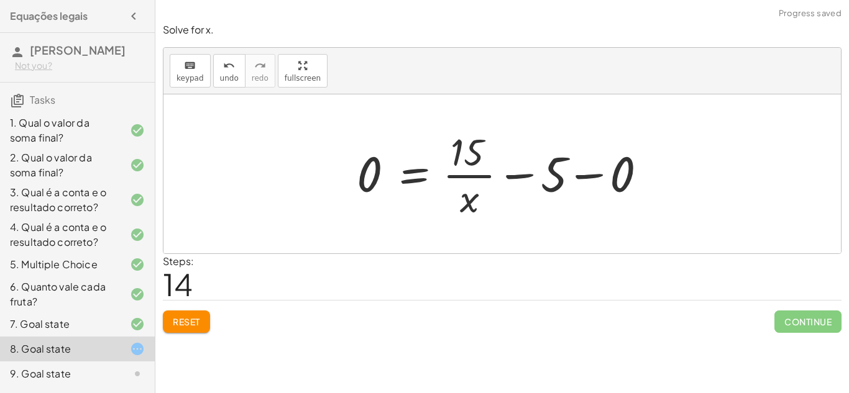
click at [596, 172] on div at bounding box center [507, 174] width 312 height 96
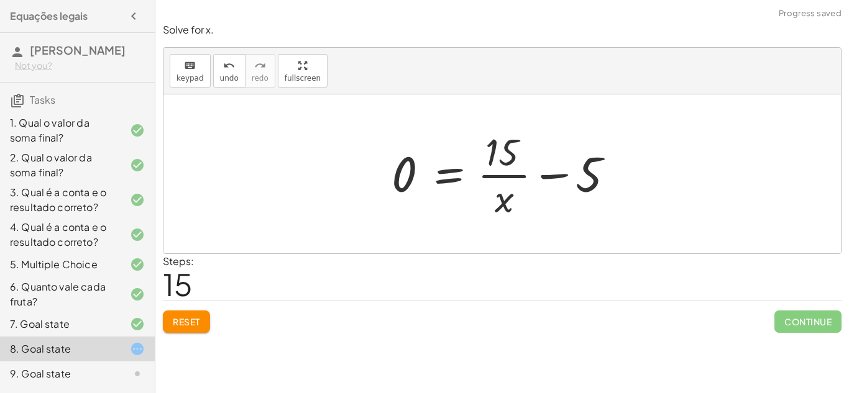
click at [548, 173] on div at bounding box center [506, 174] width 243 height 96
click at [517, 176] on div at bounding box center [506, 174] width 243 height 96
click at [504, 200] on div at bounding box center [506, 174] width 243 height 96
drag, startPoint x: 504, startPoint y: 200, endPoint x: 652, endPoint y: 109, distance: 173.9
click at [652, 109] on div "· 5 · x = + 14 + 1 0 = + 14 + 1 − · 5 · x 0 = + 15 − · 5 · x 0 = + 15 − · 5 · x…" at bounding box center [501, 173] width 677 height 159
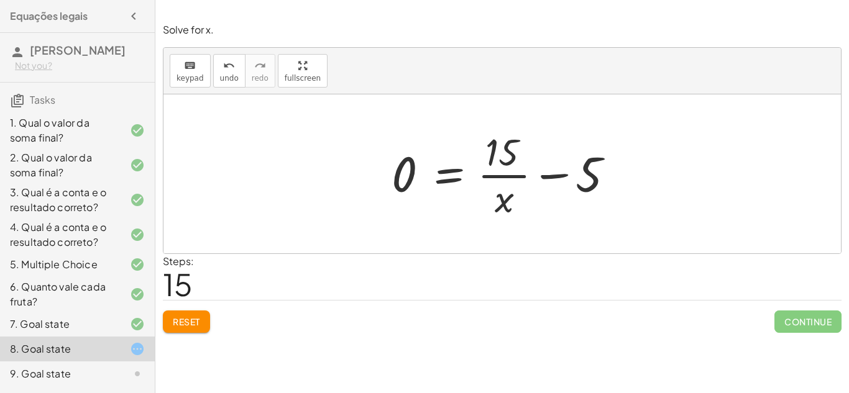
click at [566, 173] on div at bounding box center [506, 174] width 243 height 96
drag, startPoint x: 590, startPoint y: 175, endPoint x: 368, endPoint y: 176, distance: 222.5
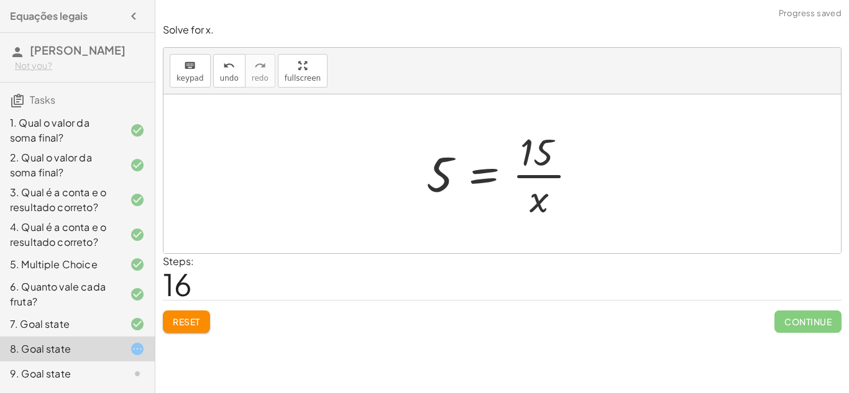
click at [536, 175] on div at bounding box center [506, 174] width 173 height 96
click at [527, 175] on div at bounding box center [506, 174] width 173 height 96
click at [477, 185] on div at bounding box center [506, 174] width 173 height 96
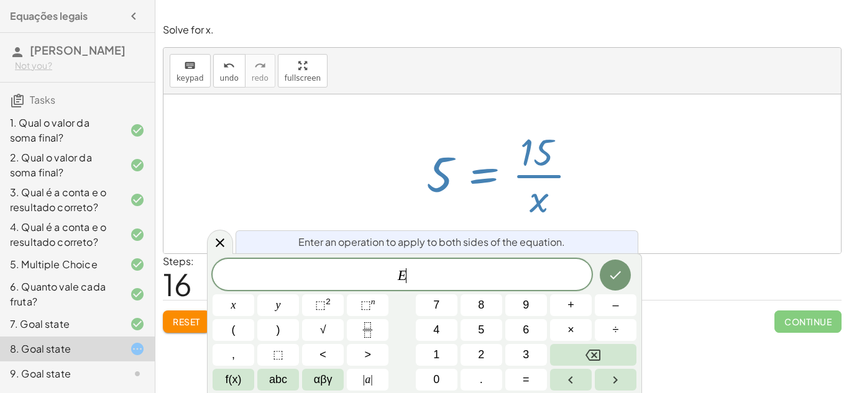
scroll to position [7, 0]
click at [606, 226] on div at bounding box center [501, 173] width 677 height 159
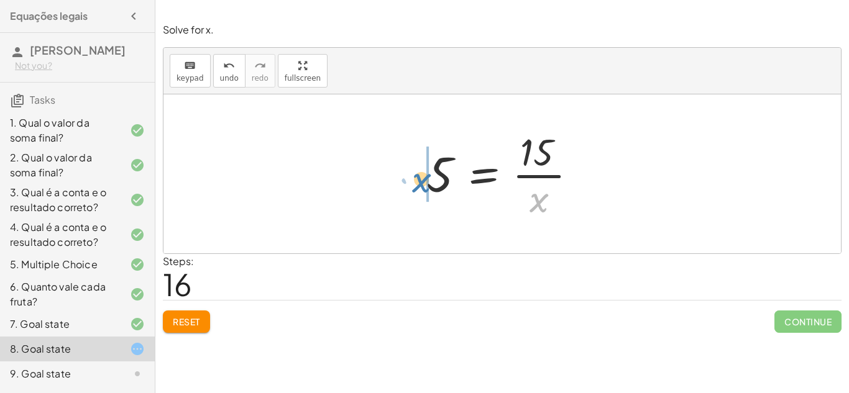
drag, startPoint x: 540, startPoint y: 203, endPoint x: 422, endPoint y: 183, distance: 119.8
click at [422, 183] on div at bounding box center [506, 174] width 173 height 96
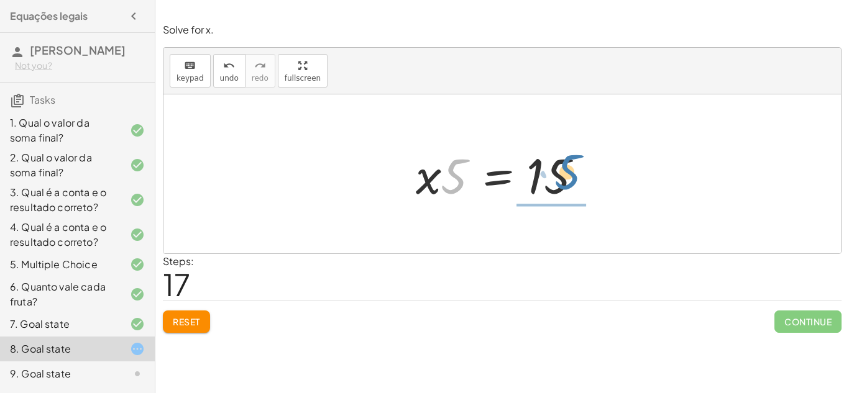
drag, startPoint x: 448, startPoint y: 180, endPoint x: 572, endPoint y: 178, distance: 124.3
click at [572, 178] on div at bounding box center [507, 174] width 195 height 64
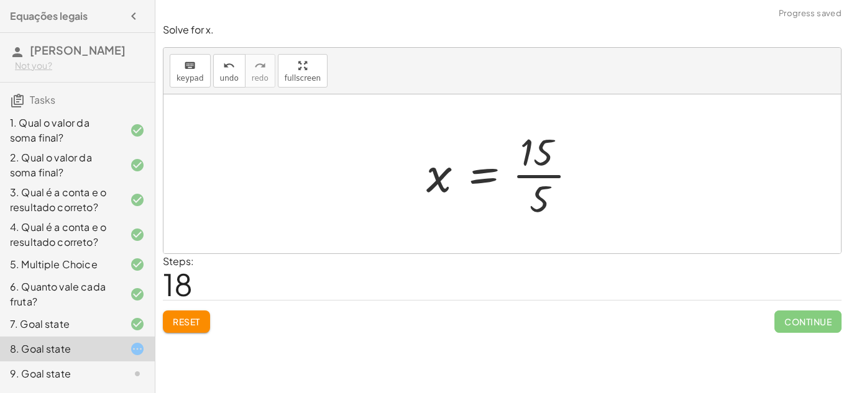
click at [531, 173] on div at bounding box center [506, 174] width 173 height 96
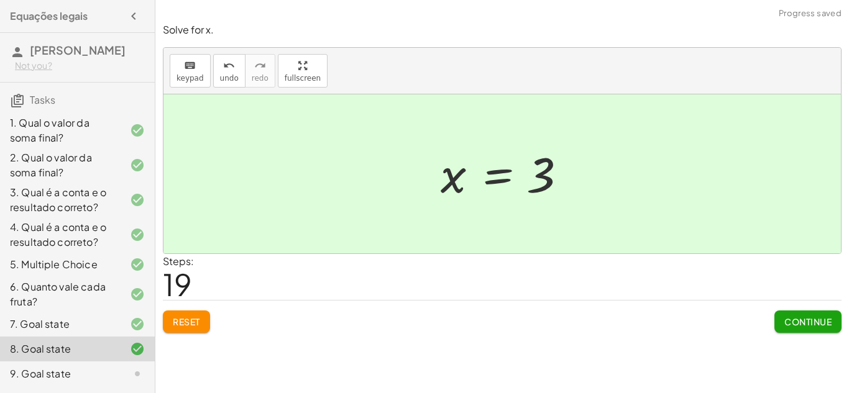
click at [812, 316] on span "Continue" at bounding box center [807, 321] width 47 height 11
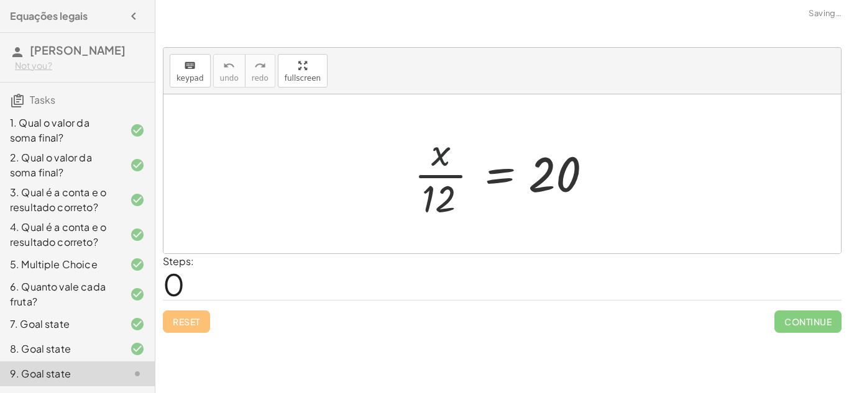
click at [443, 157] on div at bounding box center [507, 174] width 198 height 96
drag, startPoint x: 443, startPoint y: 157, endPoint x: 385, endPoint y: 155, distance: 57.8
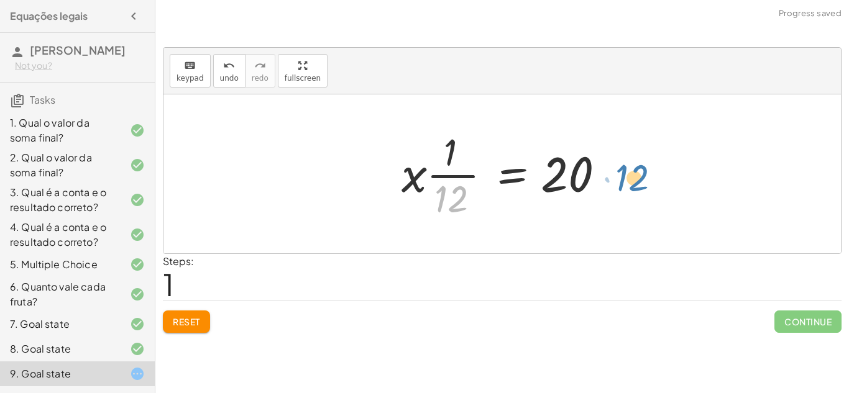
drag, startPoint x: 444, startPoint y: 198, endPoint x: 644, endPoint y: 176, distance: 200.8
drag, startPoint x: 447, startPoint y: 149, endPoint x: 612, endPoint y: 140, distance: 164.9
click at [612, 140] on div at bounding box center [506, 174] width 223 height 96
click at [458, 175] on div at bounding box center [506, 174] width 223 height 96
drag, startPoint x: 413, startPoint y: 177, endPoint x: 625, endPoint y: 173, distance: 211.4
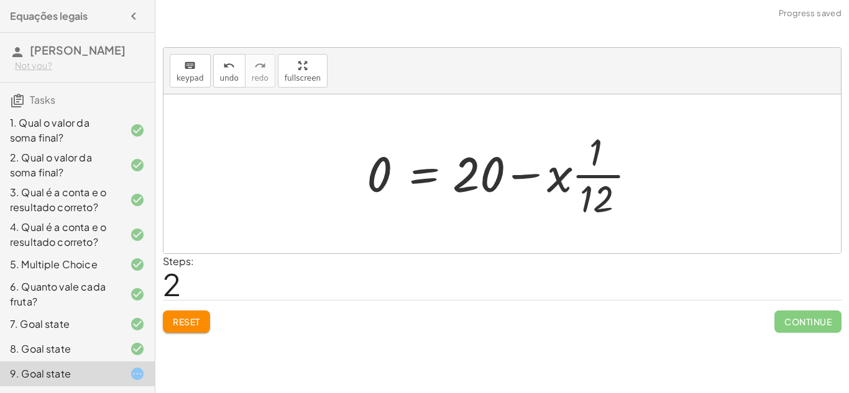
click at [544, 173] on div at bounding box center [507, 174] width 293 height 96
click at [516, 174] on div at bounding box center [507, 174] width 293 height 96
click at [586, 173] on div at bounding box center [507, 174] width 293 height 96
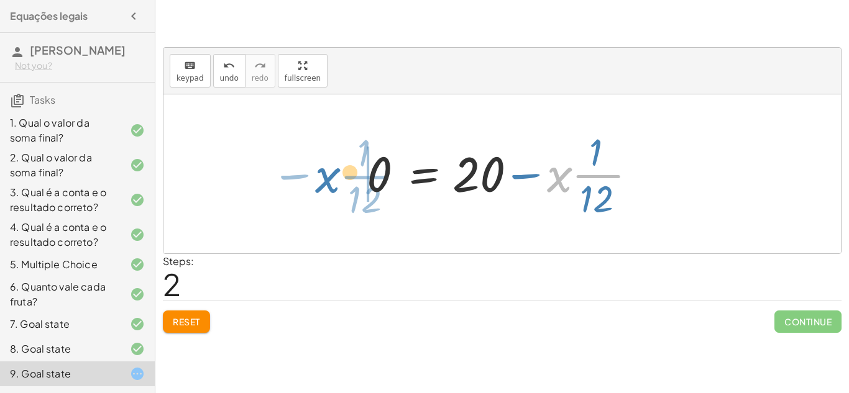
drag, startPoint x: 557, startPoint y: 174, endPoint x: 296, endPoint y: 180, distance: 261.1
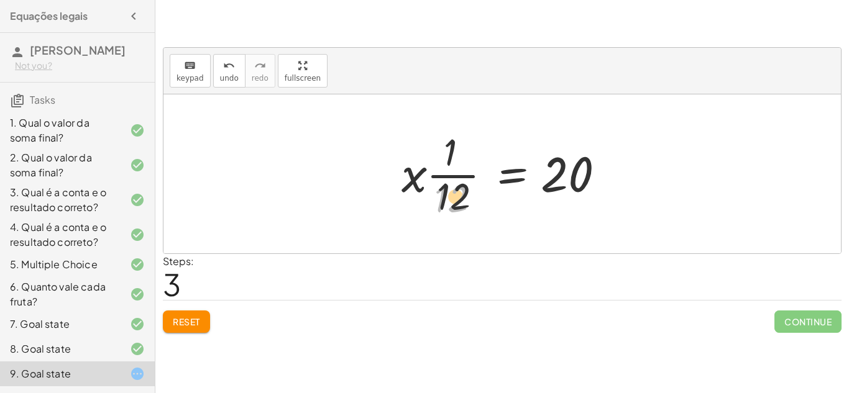
drag, startPoint x: 448, startPoint y: 186, endPoint x: 477, endPoint y: 178, distance: 30.3
click at [477, 178] on div at bounding box center [506, 174] width 223 height 96
drag, startPoint x: 448, startPoint y: 208, endPoint x: 576, endPoint y: 167, distance: 133.7
click at [576, 167] on div at bounding box center [506, 174] width 223 height 96
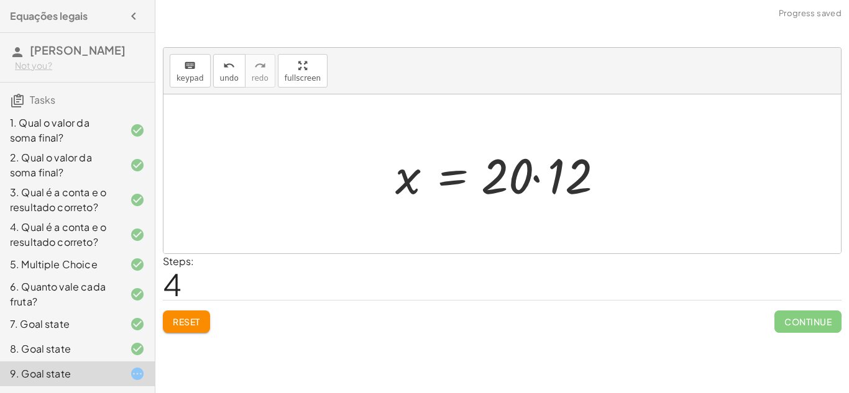
click at [535, 178] on div at bounding box center [507, 174] width 236 height 64
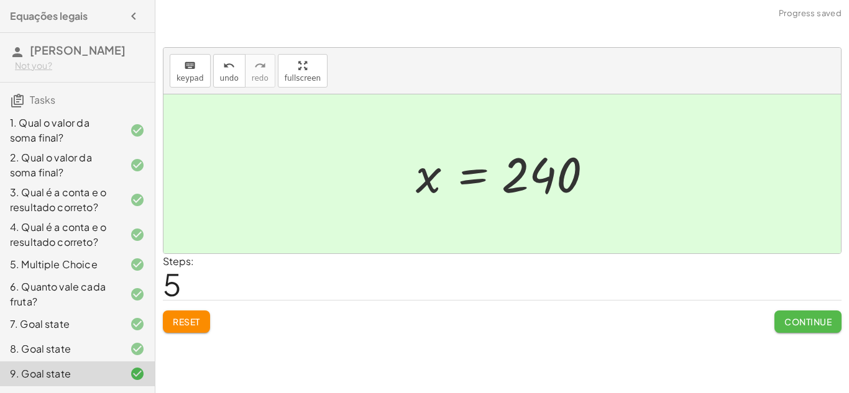
click at [785, 324] on span "Continue" at bounding box center [807, 321] width 47 height 11
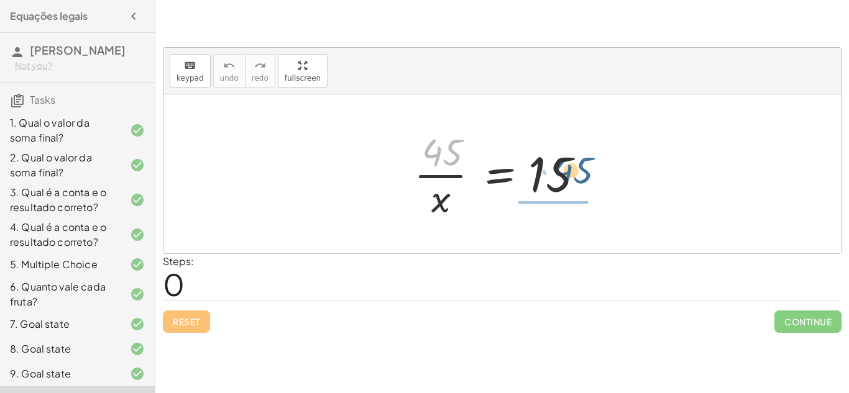
drag, startPoint x: 443, startPoint y: 154, endPoint x: 595, endPoint y: 179, distance: 154.4
click at [595, 179] on div at bounding box center [507, 174] width 198 height 96
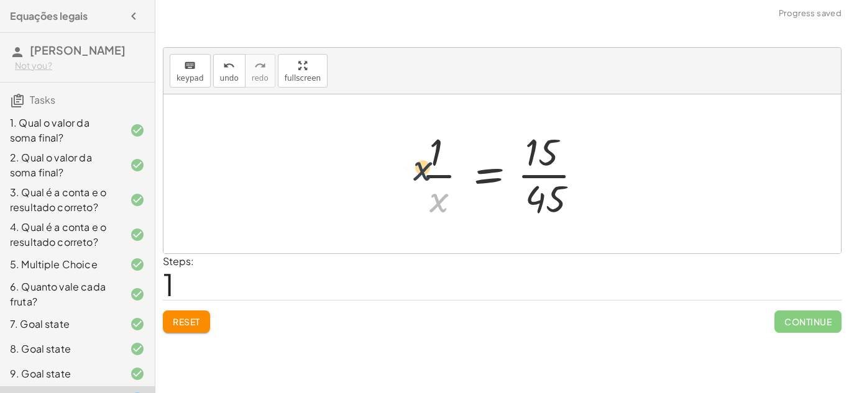
drag, startPoint x: 436, startPoint y: 200, endPoint x: 407, endPoint y: 149, distance: 58.2
click at [533, 177] on div at bounding box center [506, 174] width 183 height 96
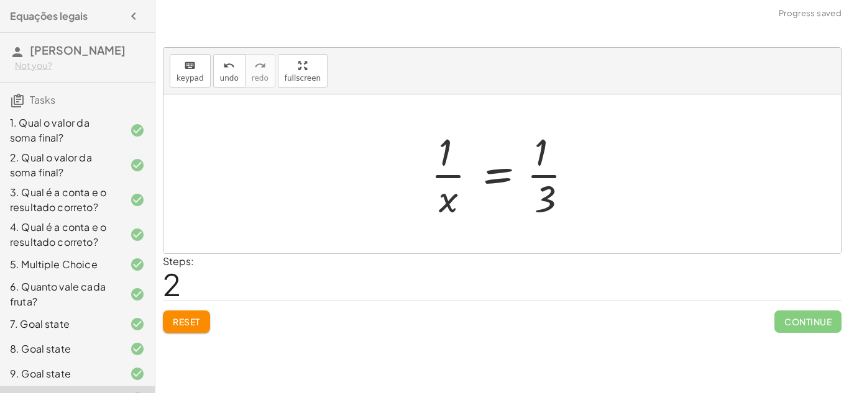
click at [533, 177] on div at bounding box center [507, 174] width 165 height 96
click at [454, 169] on div at bounding box center [507, 174] width 165 height 96
drag, startPoint x: 438, startPoint y: 154, endPoint x: 571, endPoint y: 124, distance: 137.1
drag, startPoint x: 444, startPoint y: 152, endPoint x: 565, endPoint y: 181, distance: 123.9
click at [565, 181] on div at bounding box center [507, 174] width 165 height 96
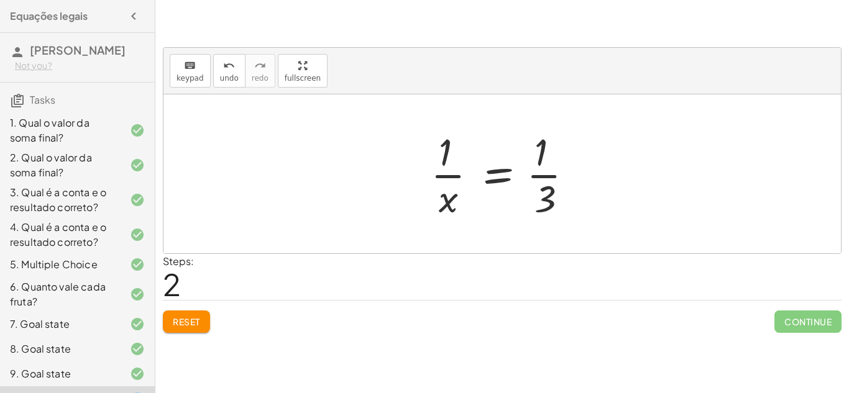
click at [453, 173] on div at bounding box center [507, 174] width 165 height 96
drag, startPoint x: 553, startPoint y: 200, endPoint x: 434, endPoint y: 195, distance: 119.4
click at [434, 195] on div at bounding box center [507, 174] width 165 height 96
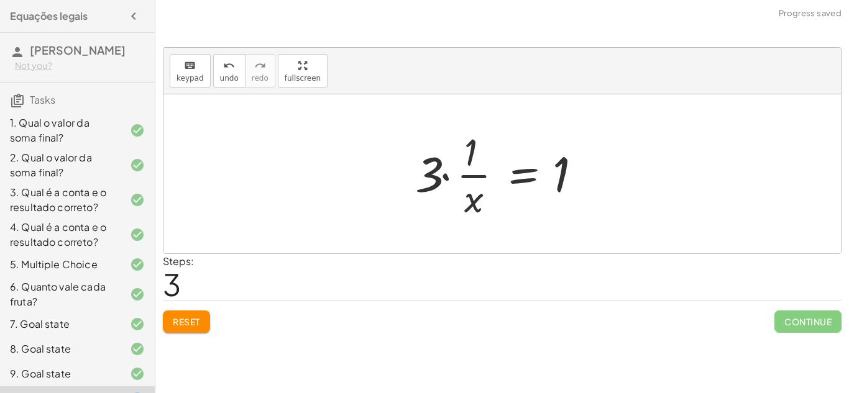
click at [477, 176] on div at bounding box center [507, 174] width 196 height 96
drag, startPoint x: 476, startPoint y: 200, endPoint x: 560, endPoint y: 198, distance: 83.9
click at [560, 198] on div at bounding box center [507, 174] width 196 height 96
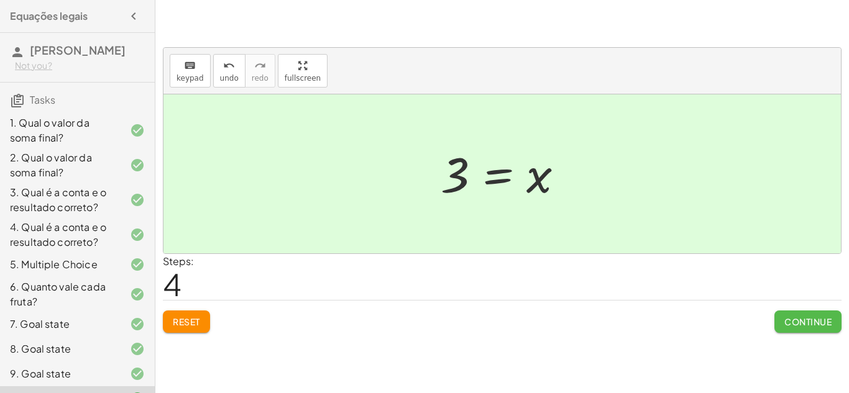
click at [802, 326] on span "Continue" at bounding box center [807, 321] width 47 height 11
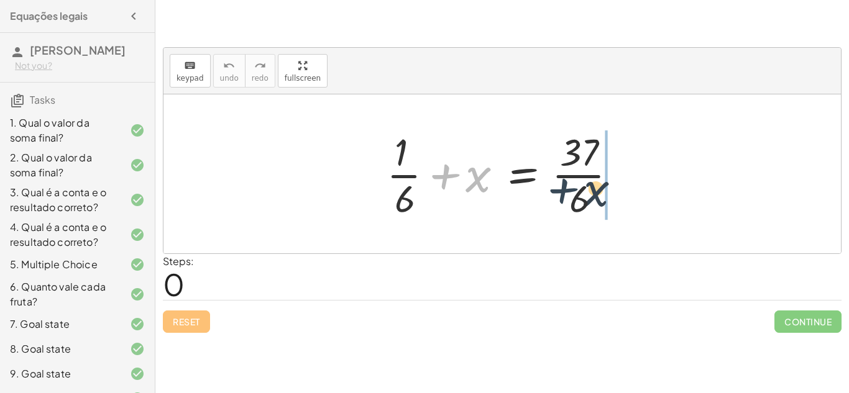
drag, startPoint x: 446, startPoint y: 172, endPoint x: 567, endPoint y: 186, distance: 122.1
click at [567, 186] on div at bounding box center [506, 174] width 253 height 96
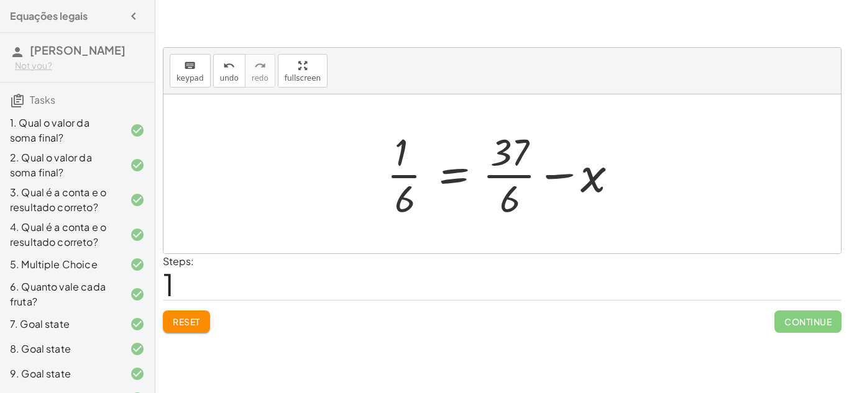
click at [563, 175] on div at bounding box center [506, 174] width 253 height 96
click at [509, 180] on div at bounding box center [506, 174] width 253 height 96
click at [402, 173] on div at bounding box center [506, 174] width 253 height 96
click at [601, 176] on div at bounding box center [506, 174] width 253 height 96
drag, startPoint x: 590, startPoint y: 181, endPoint x: 570, endPoint y: 146, distance: 40.4
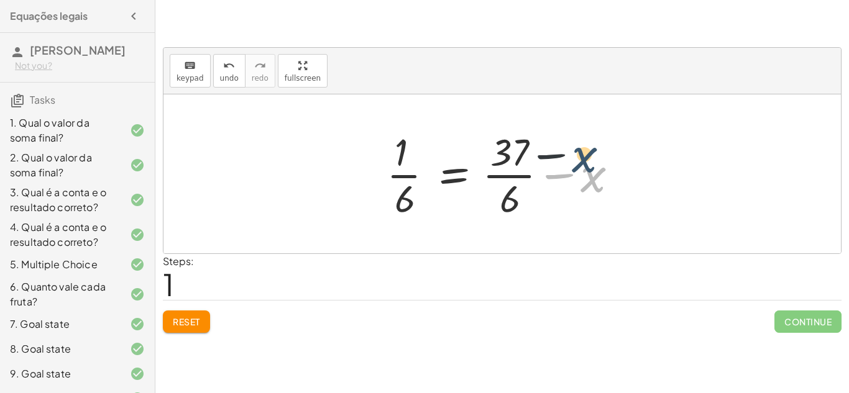
click at [570, 146] on div at bounding box center [506, 174] width 253 height 96
drag, startPoint x: 590, startPoint y: 176, endPoint x: 463, endPoint y: 152, distance: 129.0
click at [463, 152] on div at bounding box center [506, 174] width 253 height 96
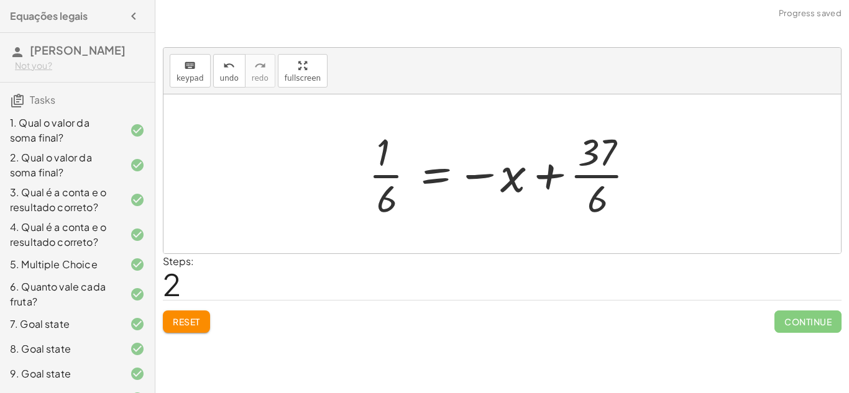
click at [543, 171] on div at bounding box center [506, 174] width 289 height 96
drag, startPoint x: 386, startPoint y: 174, endPoint x: 539, endPoint y: 163, distance: 153.3
click at [539, 163] on div at bounding box center [506, 174] width 289 height 96
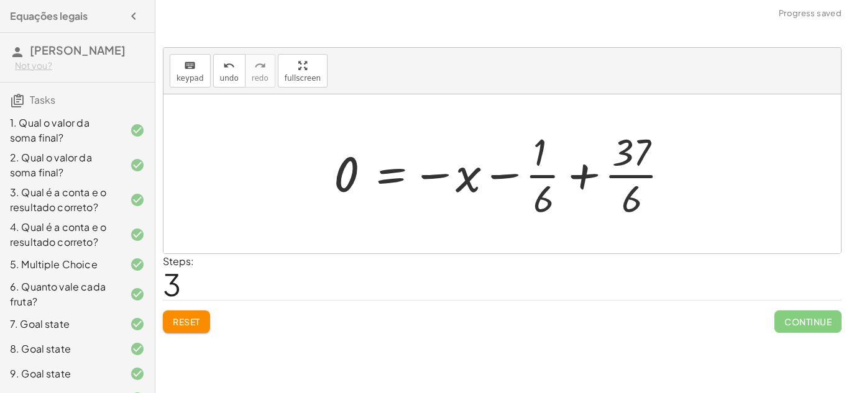
click at [586, 170] on div at bounding box center [507, 174] width 358 height 96
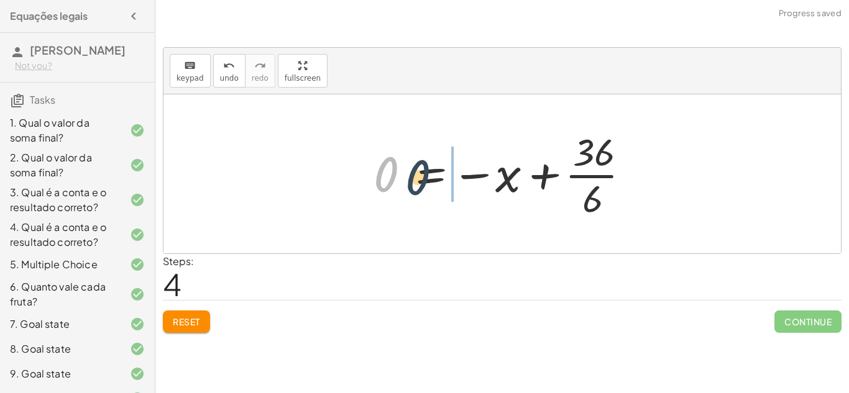
drag, startPoint x: 383, startPoint y: 175, endPoint x: 458, endPoint y: 181, distance: 74.8
click at [458, 181] on div at bounding box center [506, 174] width 279 height 96
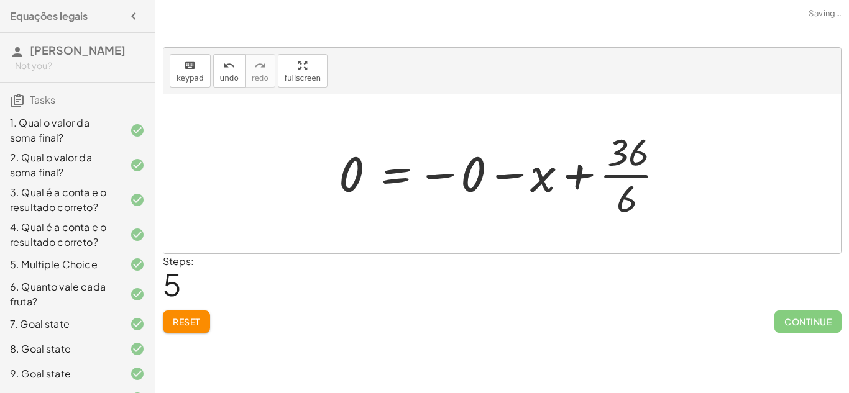
click at [578, 170] on div at bounding box center [507, 174] width 348 height 96
drag, startPoint x: 505, startPoint y: 172, endPoint x: 551, endPoint y: 179, distance: 45.9
click at [551, 179] on div at bounding box center [507, 174] width 348 height 96
drag, startPoint x: 627, startPoint y: 163, endPoint x: 463, endPoint y: 158, distance: 163.5
click at [463, 158] on div at bounding box center [507, 174] width 348 height 96
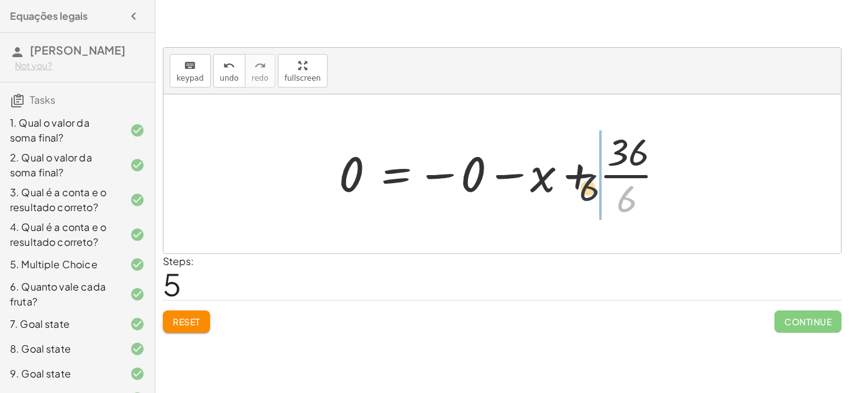
drag, startPoint x: 627, startPoint y: 194, endPoint x: 582, endPoint y: 181, distance: 45.8
click at [582, 181] on div at bounding box center [507, 174] width 348 height 96
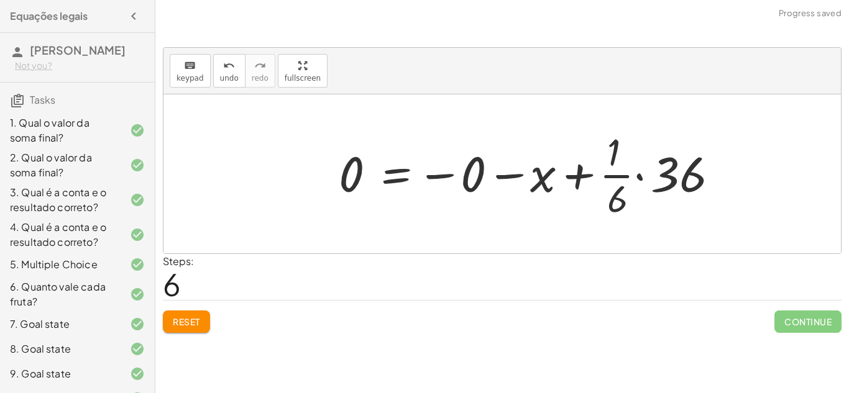
click at [636, 173] on div at bounding box center [531, 174] width 396 height 96
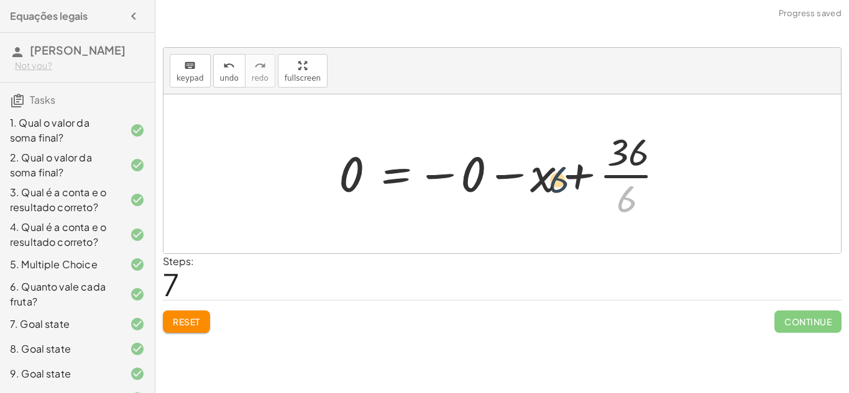
drag, startPoint x: 627, startPoint y: 198, endPoint x: 512, endPoint y: 167, distance: 119.9
click at [512, 167] on div at bounding box center [507, 174] width 348 height 96
drag, startPoint x: 627, startPoint y: 152, endPoint x: 560, endPoint y: 133, distance: 69.8
click at [560, 133] on div at bounding box center [507, 174] width 348 height 96
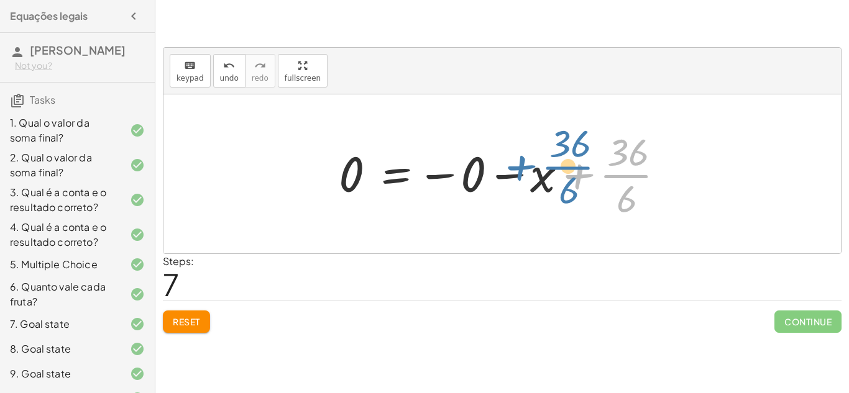
drag, startPoint x: 617, startPoint y: 177, endPoint x: 561, endPoint y: 168, distance: 55.9
click at [561, 168] on div at bounding box center [507, 174] width 348 height 96
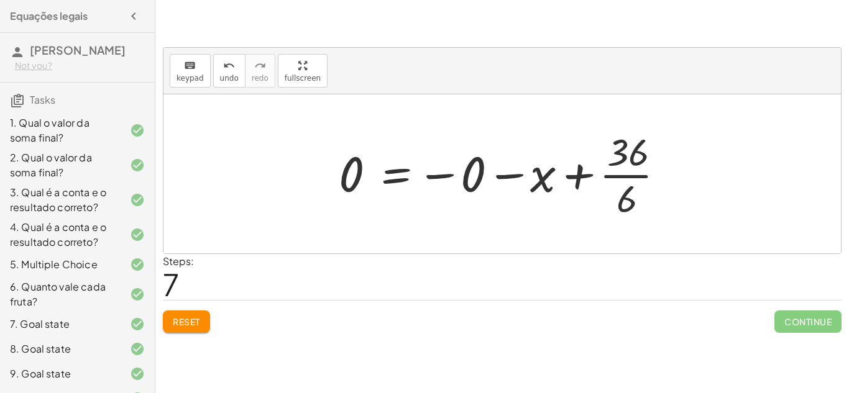
click at [573, 165] on div at bounding box center [507, 174] width 348 height 96
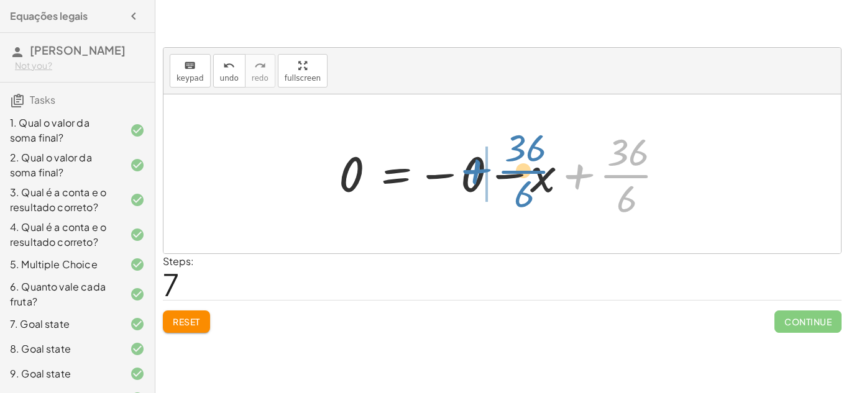
drag, startPoint x: 617, startPoint y: 173, endPoint x: 514, endPoint y: 171, distance: 102.6
click at [514, 171] on div at bounding box center [507, 174] width 348 height 96
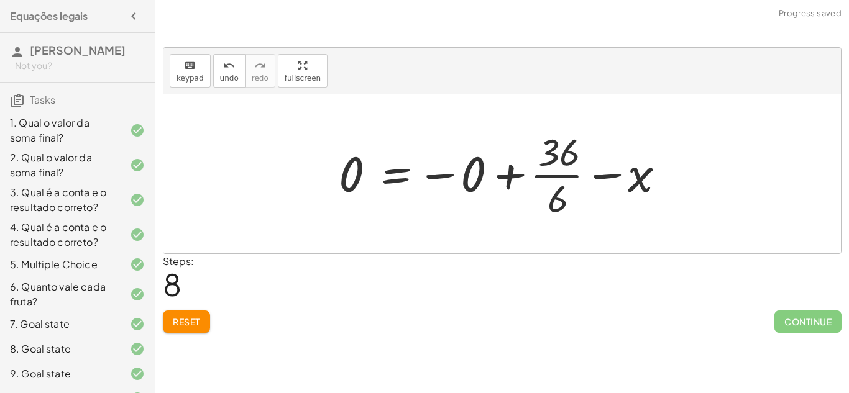
click at [508, 169] on div at bounding box center [507, 174] width 348 height 96
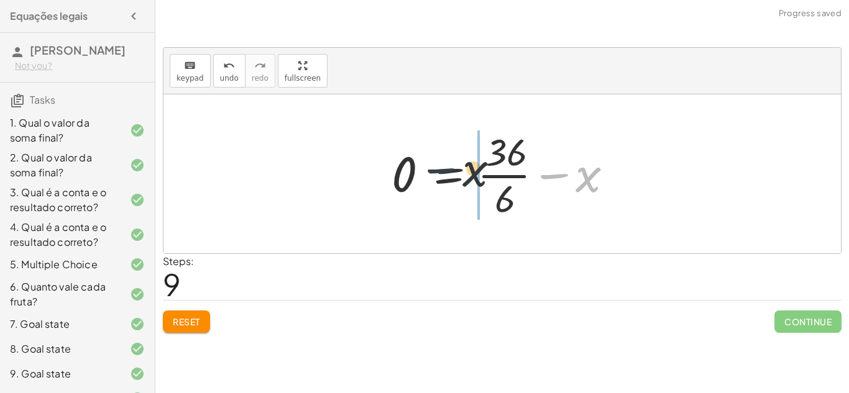
drag, startPoint x: 560, startPoint y: 173, endPoint x: 425, endPoint y: 164, distance: 135.2
click at [425, 164] on div at bounding box center [506, 174] width 243 height 96
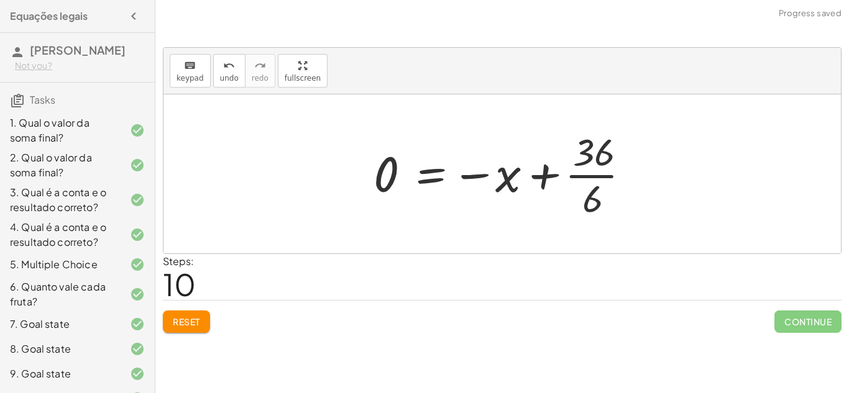
click at [546, 177] on div at bounding box center [506, 174] width 279 height 96
click at [584, 170] on div at bounding box center [506, 174] width 279 height 96
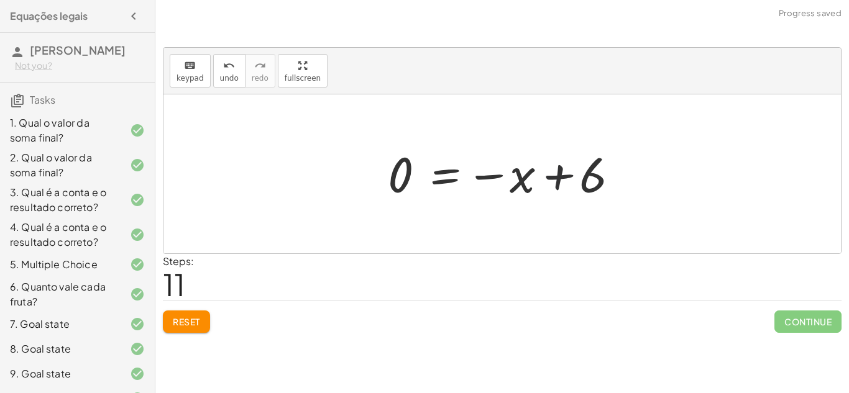
click at [558, 175] on div at bounding box center [507, 175] width 250 height 62
drag, startPoint x: 392, startPoint y: 185, endPoint x: 495, endPoint y: 190, distance: 103.3
click at [495, 190] on div at bounding box center [507, 175] width 250 height 62
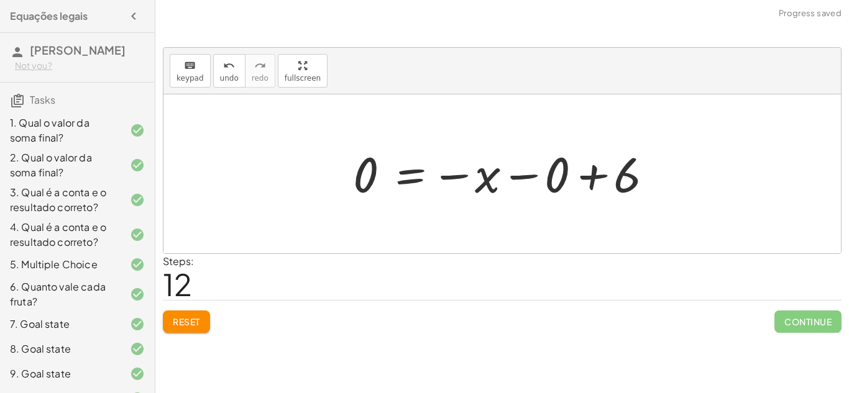
click at [592, 178] on div at bounding box center [506, 175] width 319 height 62
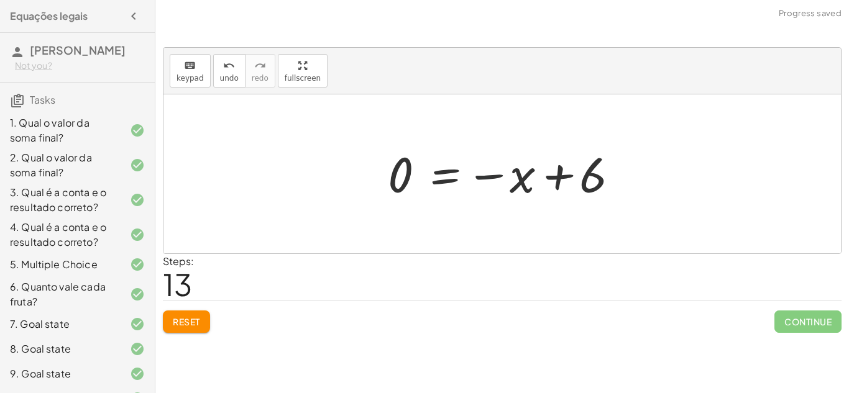
click at [493, 172] on div at bounding box center [507, 175] width 250 height 62
drag, startPoint x: 490, startPoint y: 173, endPoint x: 337, endPoint y: 175, distance: 152.9
click at [337, 175] on div "+ · 1 · 6 + x = · 37 · 6 · 1 · 6 = + · 37 · 6 − x · 1 · 6 = − x + · 37 · 6 0 = …" at bounding box center [501, 173] width 677 height 159
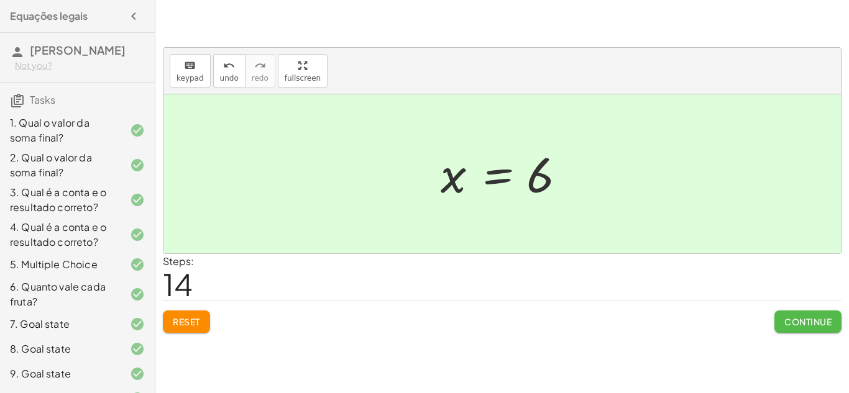
click at [802, 325] on span "Continue" at bounding box center [807, 321] width 47 height 11
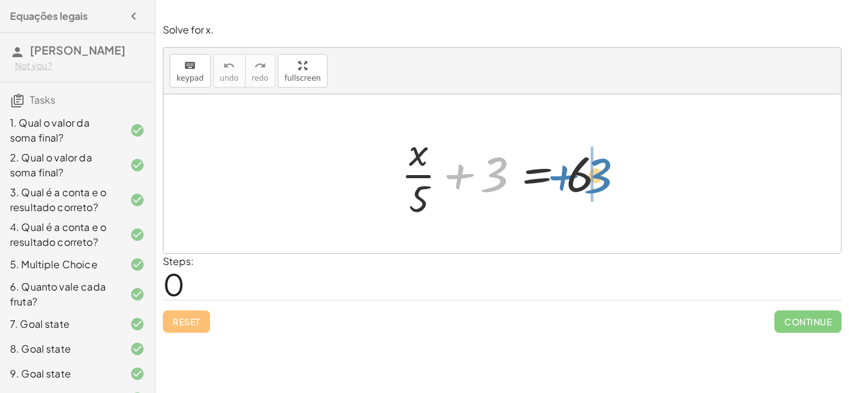
drag, startPoint x: 454, startPoint y: 181, endPoint x: 586, endPoint y: 180, distance: 131.8
click at [586, 180] on div at bounding box center [507, 174] width 224 height 96
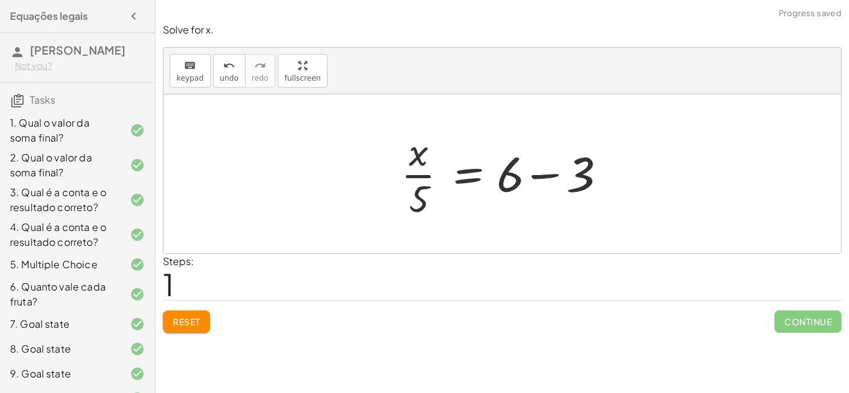
click at [613, 177] on div at bounding box center [507, 174] width 224 height 96
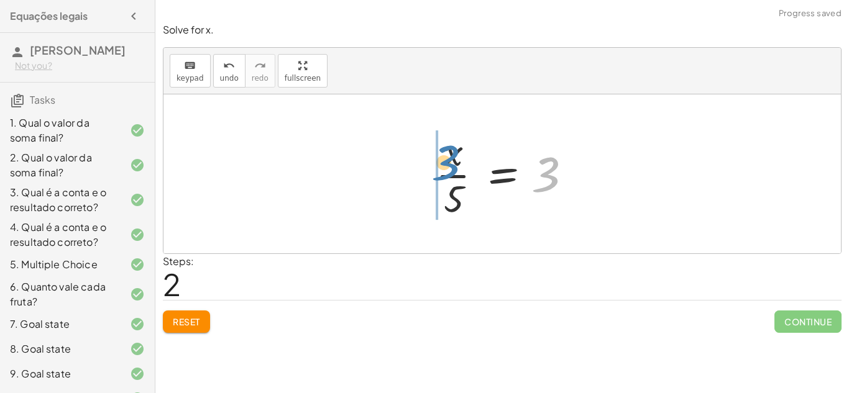
drag, startPoint x: 554, startPoint y: 173, endPoint x: 459, endPoint y: 161, distance: 95.8
click at [459, 161] on div at bounding box center [506, 174] width 155 height 96
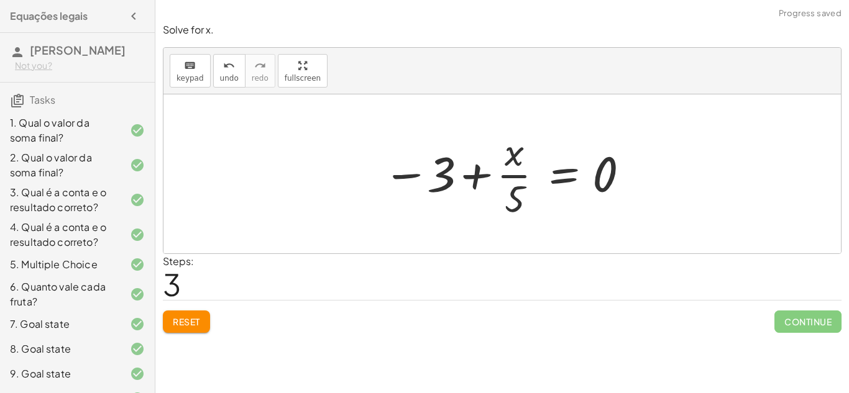
click at [467, 177] on div at bounding box center [507, 174] width 260 height 96
click at [474, 178] on div at bounding box center [507, 174] width 260 height 96
drag, startPoint x: 612, startPoint y: 173, endPoint x: 346, endPoint y: 165, distance: 266.2
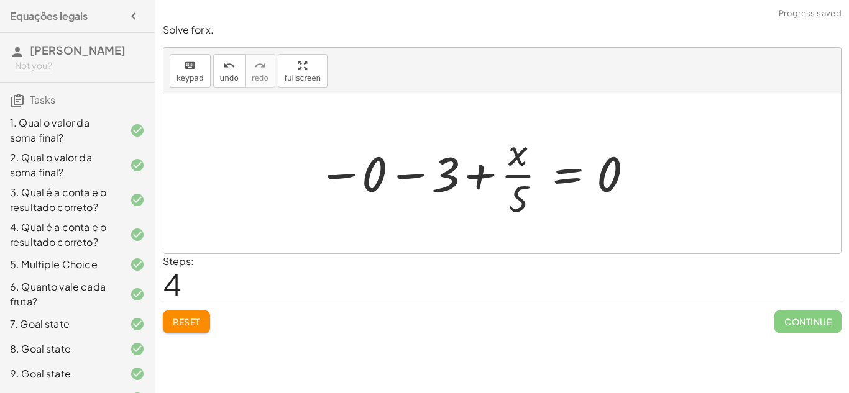
click at [401, 173] on div at bounding box center [475, 174] width 329 height 96
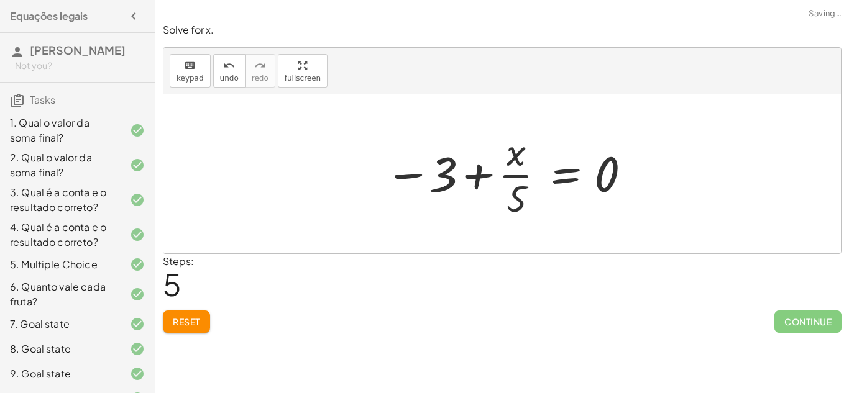
click at [443, 178] on div at bounding box center [509, 174] width 260 height 96
click at [418, 188] on div at bounding box center [507, 174] width 260 height 96
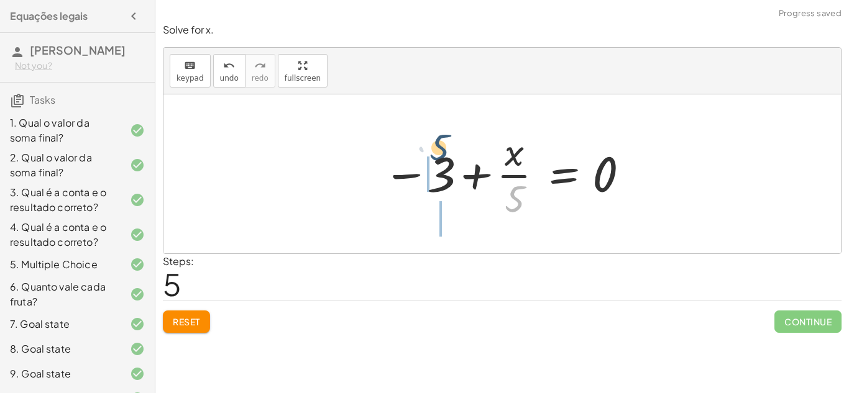
drag, startPoint x: 516, startPoint y: 193, endPoint x: 439, endPoint y: 137, distance: 95.2
click at [439, 137] on div at bounding box center [507, 174] width 260 height 96
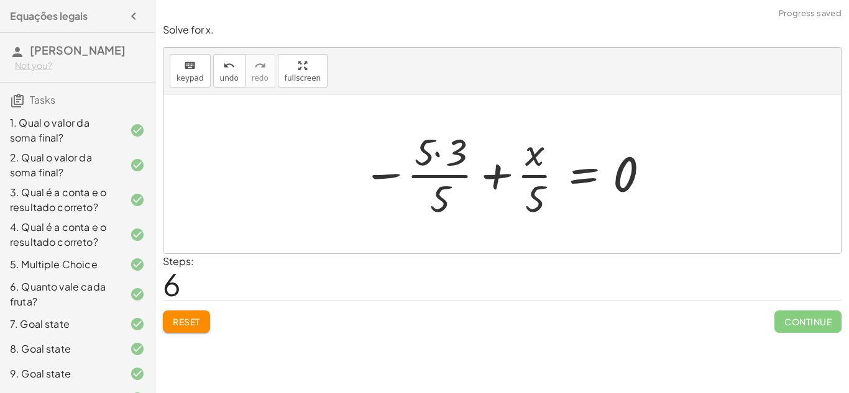
click at [435, 173] on div at bounding box center [506, 174] width 301 height 96
click at [499, 172] on div at bounding box center [506, 174] width 301 height 96
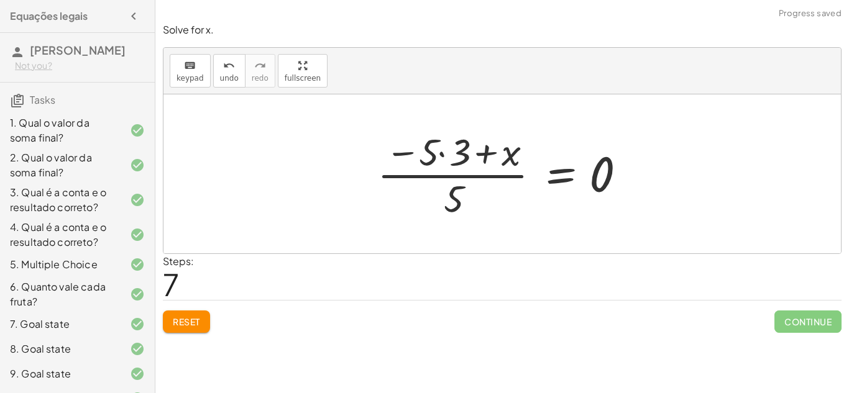
click at [485, 151] on div at bounding box center [506, 174] width 271 height 96
drag, startPoint x: 601, startPoint y: 183, endPoint x: 513, endPoint y: 196, distance: 88.7
click at [513, 196] on div at bounding box center [506, 174] width 271 height 96
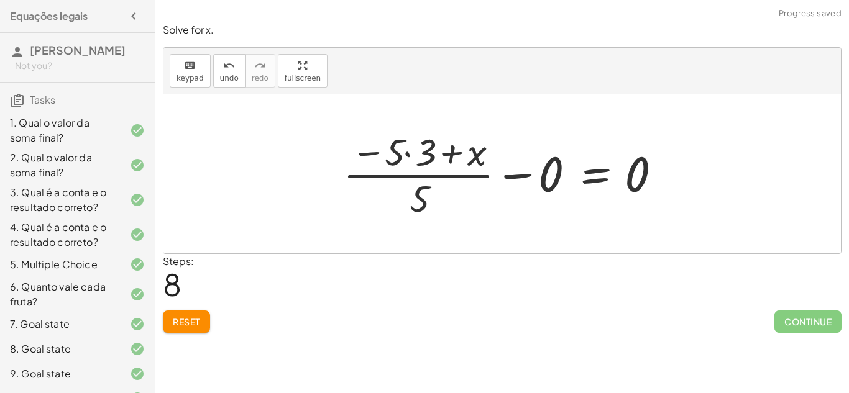
click at [506, 177] on div at bounding box center [507, 174] width 341 height 96
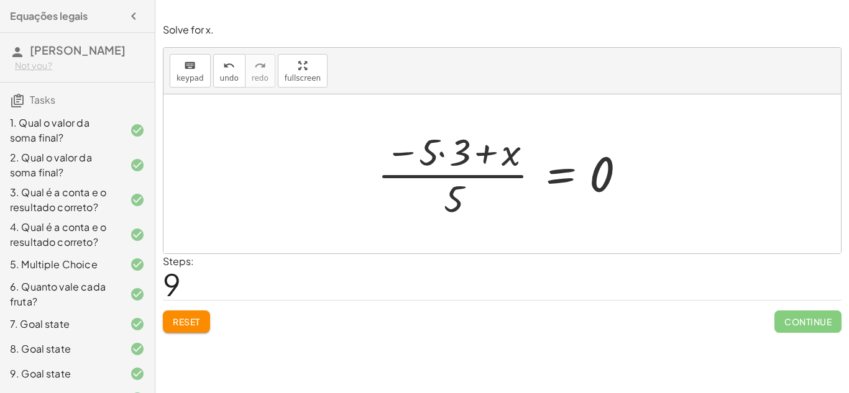
click at [484, 154] on div at bounding box center [506, 174] width 271 height 96
drag, startPoint x: 454, startPoint y: 196, endPoint x: 484, endPoint y: 194, distance: 29.9
click at [484, 194] on div at bounding box center [506, 174] width 271 height 96
drag, startPoint x: 453, startPoint y: 202, endPoint x: 515, endPoint y: 202, distance: 61.5
click at [515, 202] on div at bounding box center [506, 174] width 271 height 96
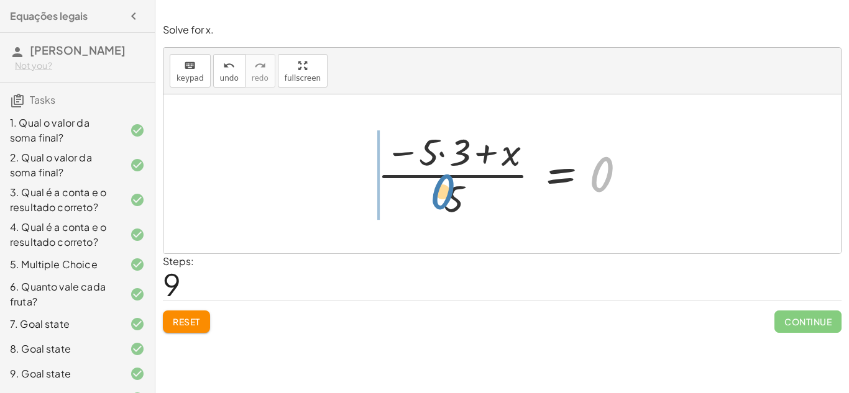
drag, startPoint x: 605, startPoint y: 162, endPoint x: 444, endPoint y: 180, distance: 162.0
click at [444, 180] on div at bounding box center [506, 174] width 271 height 96
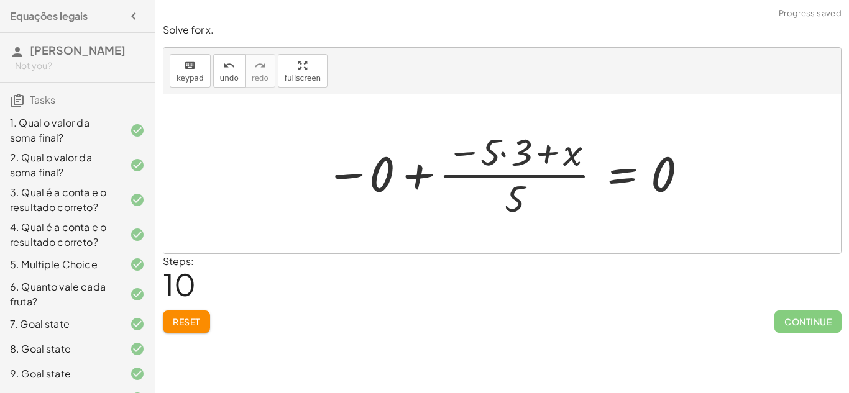
click at [410, 174] on div at bounding box center [507, 174] width 377 height 96
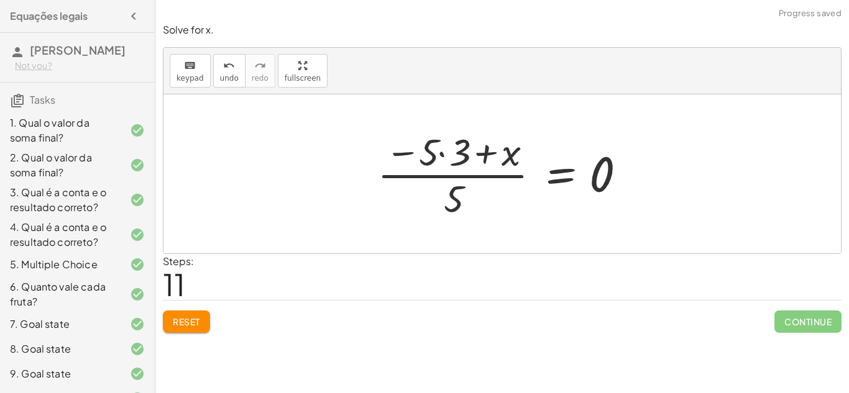
click at [400, 151] on div at bounding box center [506, 174] width 271 height 96
click at [440, 154] on div at bounding box center [506, 174] width 271 height 96
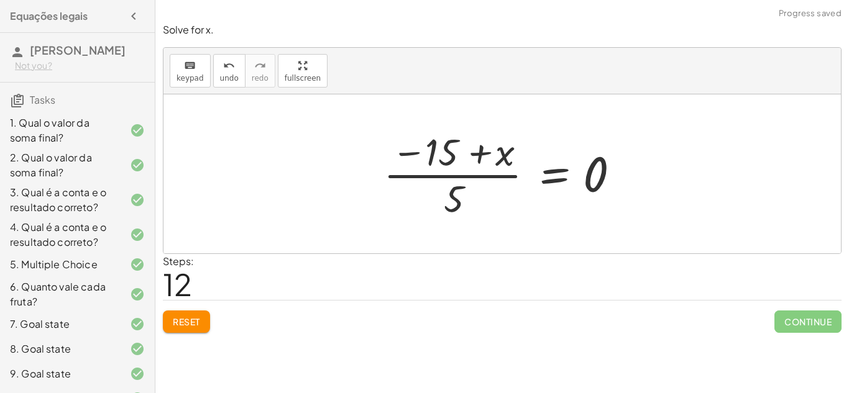
click at [482, 150] on div at bounding box center [506, 174] width 259 height 96
drag, startPoint x: 457, startPoint y: 197, endPoint x: 527, endPoint y: 168, distance: 76.1
click at [527, 168] on div at bounding box center [506, 174] width 259 height 96
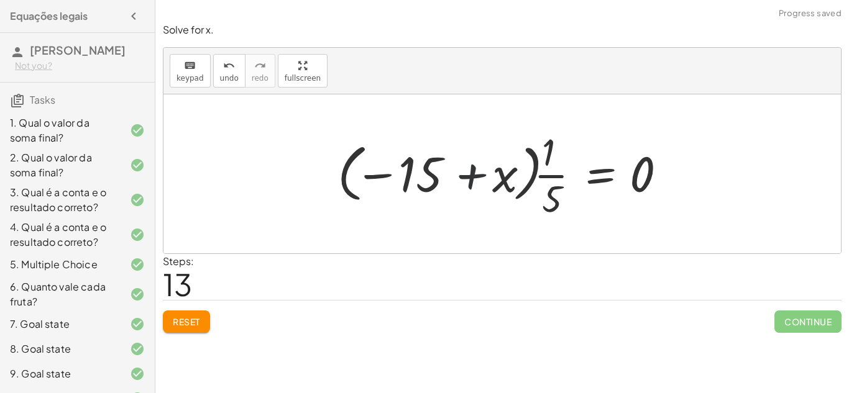
click at [471, 178] on div at bounding box center [506, 174] width 351 height 96
click at [220, 62] on div "undo" at bounding box center [229, 65] width 19 height 15
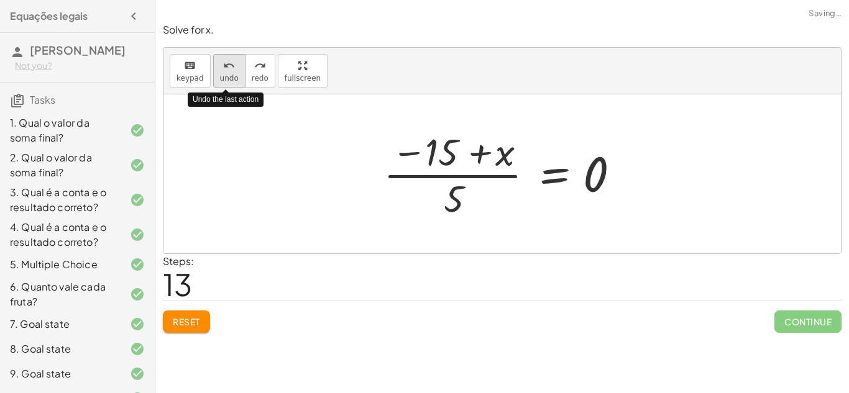
click at [220, 62] on div "undo" at bounding box center [229, 65] width 19 height 15
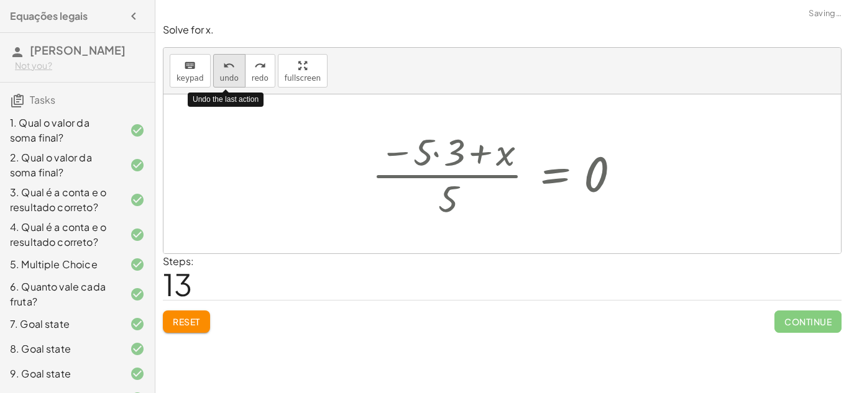
click at [220, 62] on div "undo" at bounding box center [229, 65] width 19 height 15
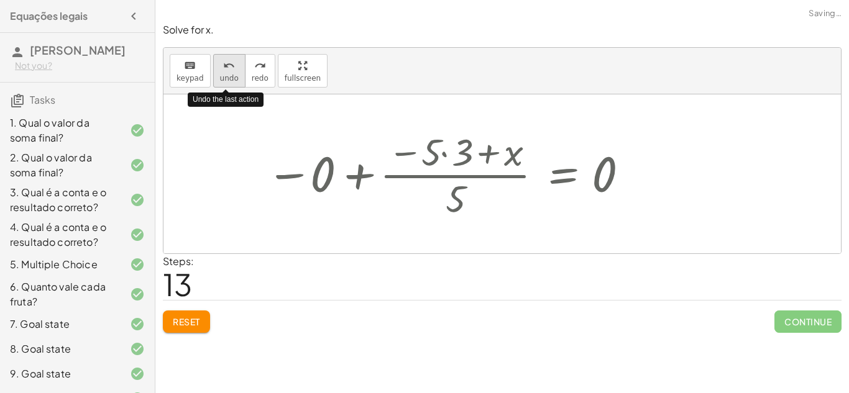
click at [220, 62] on div "undo" at bounding box center [229, 65] width 19 height 15
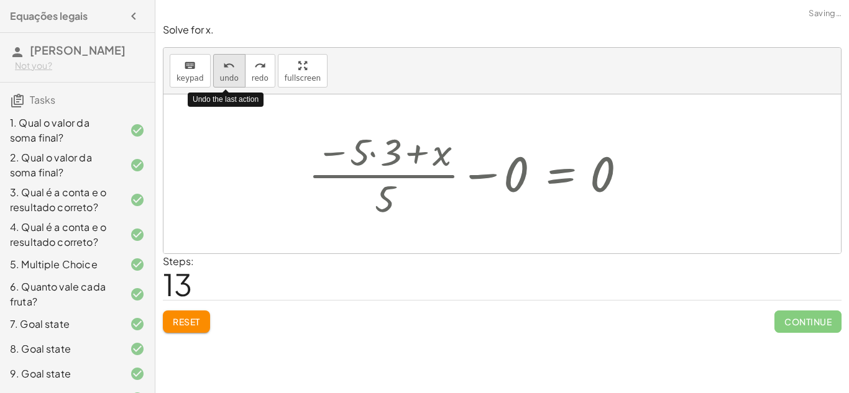
click at [220, 62] on div "undo" at bounding box center [229, 65] width 19 height 15
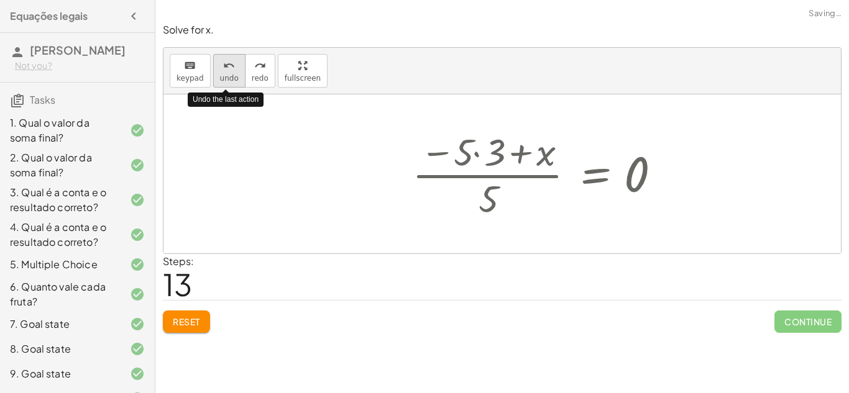
click at [220, 62] on div "undo" at bounding box center [229, 65] width 19 height 15
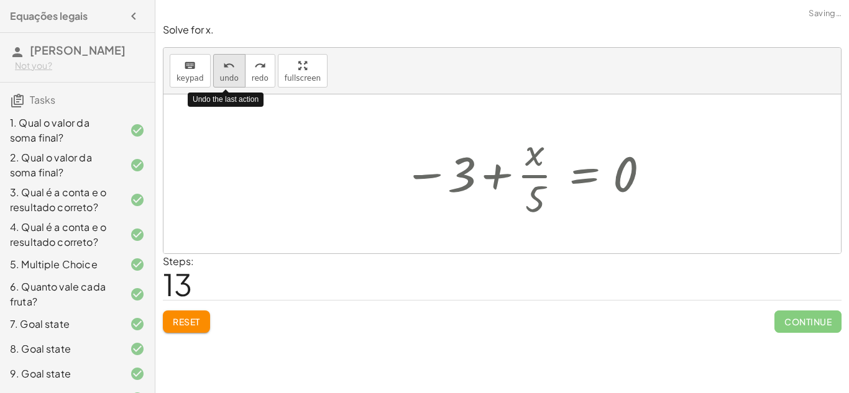
click at [220, 62] on div "undo" at bounding box center [229, 65] width 19 height 15
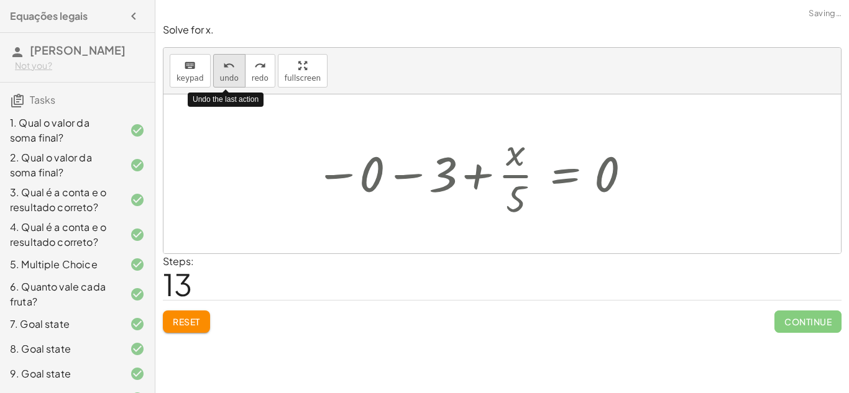
click at [220, 62] on div "undo" at bounding box center [229, 65] width 19 height 15
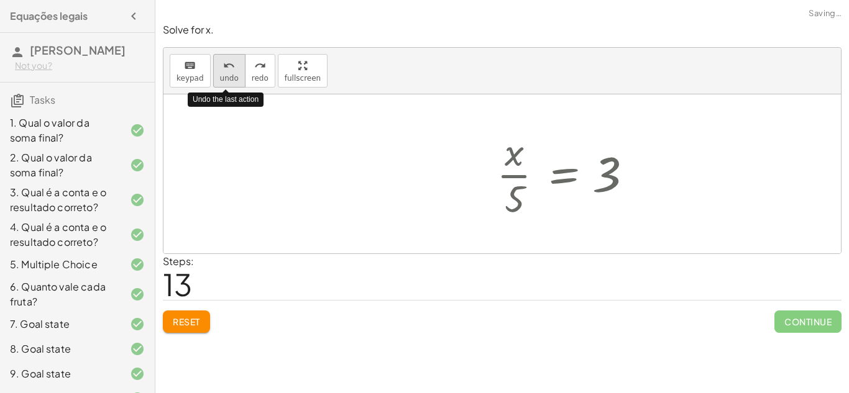
click at [220, 62] on div "undo" at bounding box center [229, 65] width 19 height 15
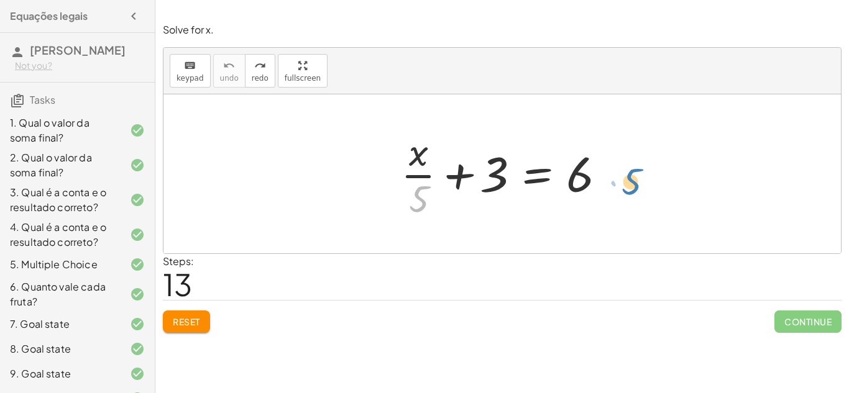
drag, startPoint x: 418, startPoint y: 193, endPoint x: 628, endPoint y: 173, distance: 210.4
drag, startPoint x: 421, startPoint y: 195, endPoint x: 610, endPoint y: 185, distance: 189.2
click at [610, 185] on div at bounding box center [507, 174] width 224 height 96
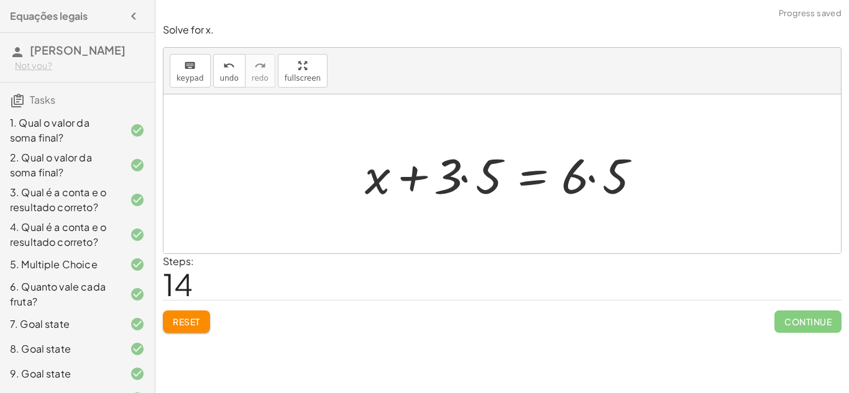
click at [599, 180] on div at bounding box center [507, 174] width 296 height 64
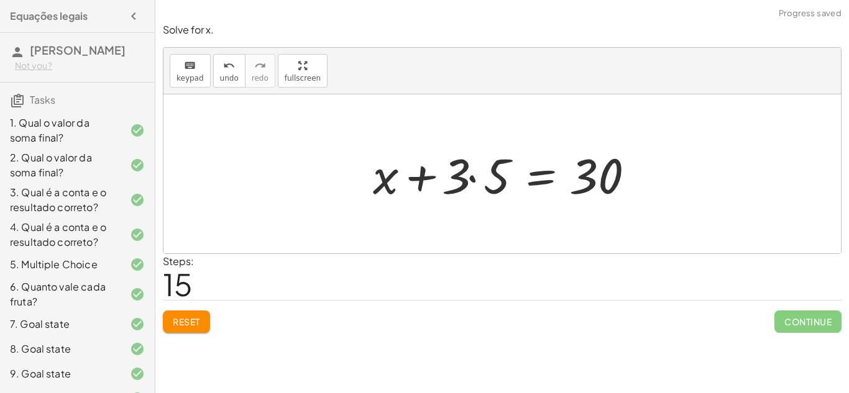
click at [471, 175] on div at bounding box center [507, 174] width 280 height 64
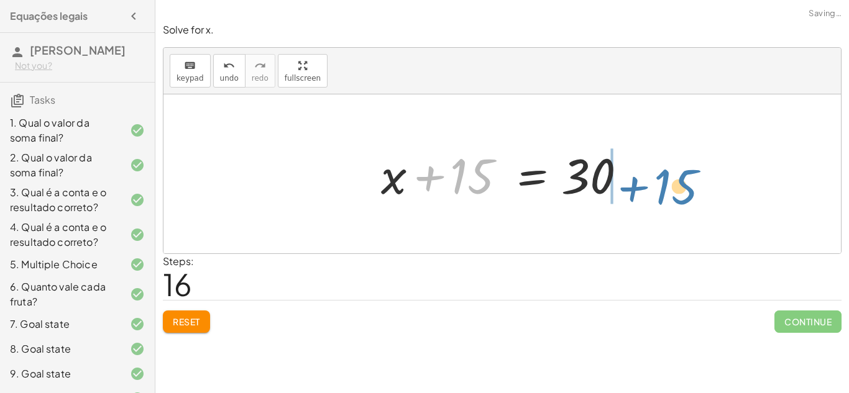
drag, startPoint x: 471, startPoint y: 175, endPoint x: 689, endPoint y: 185, distance: 219.0
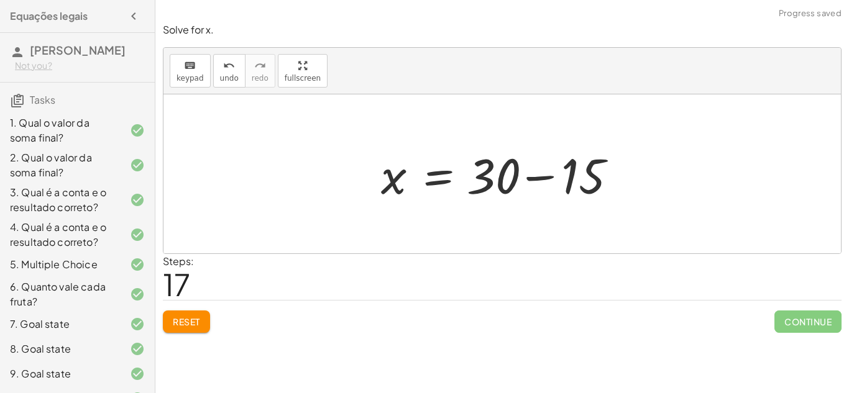
click at [538, 175] on div at bounding box center [507, 174] width 264 height 64
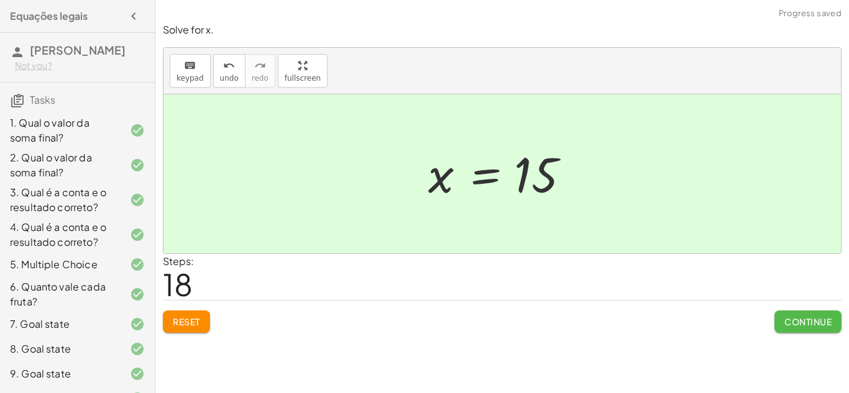
click at [827, 319] on span "Continue" at bounding box center [807, 321] width 47 height 11
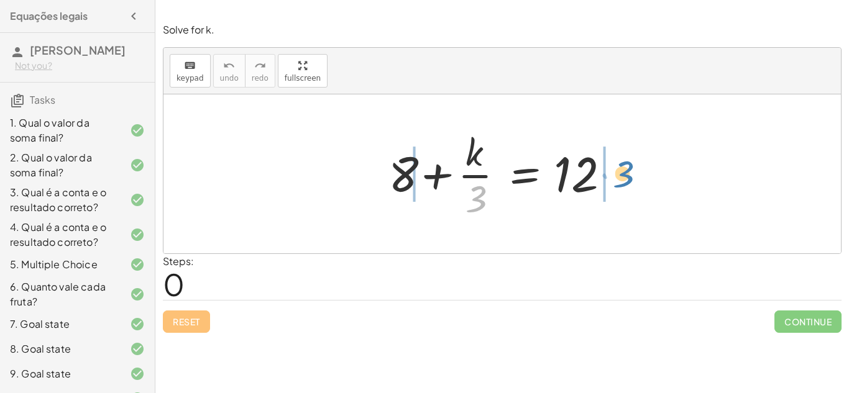
drag, startPoint x: 477, startPoint y: 198, endPoint x: 624, endPoint y: 173, distance: 149.3
click at [624, 173] on div at bounding box center [506, 174] width 249 height 96
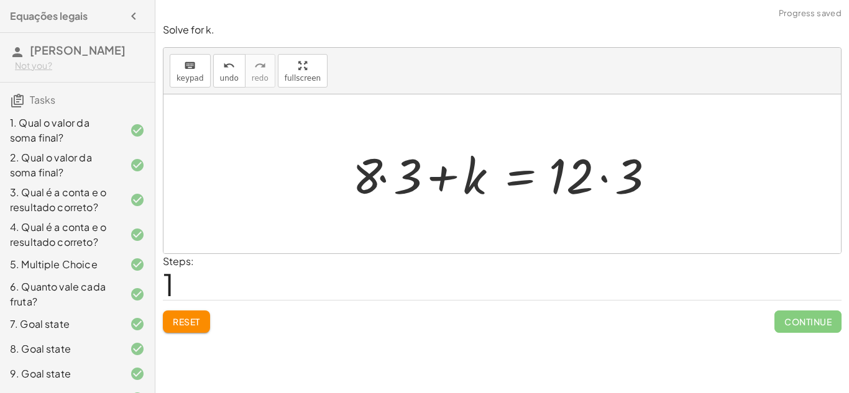
click at [608, 177] on div at bounding box center [506, 174] width 321 height 64
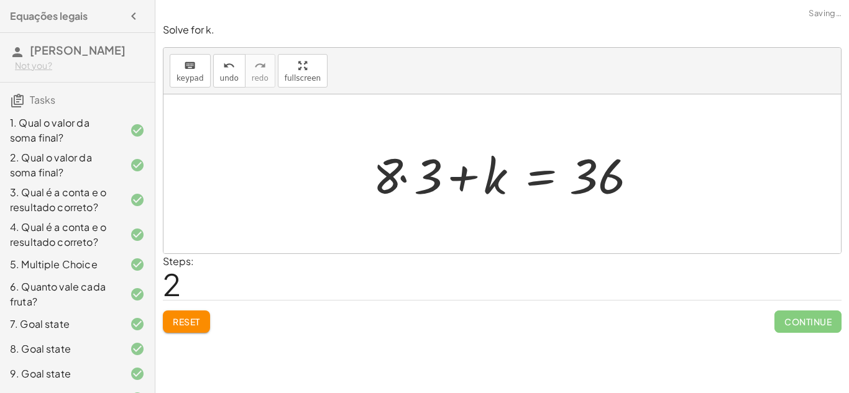
click at [460, 177] on div at bounding box center [507, 174] width 280 height 64
drag, startPoint x: 594, startPoint y: 168, endPoint x: 628, endPoint y: 170, distance: 34.2
click at [628, 170] on div at bounding box center [507, 174] width 280 height 64
drag, startPoint x: 398, startPoint y: 177, endPoint x: 653, endPoint y: 185, distance: 255.0
click at [653, 185] on div "+ 8 + · k · 3 = 12 + · 8 · 3 + k = · 12 · 3 · 8 + · 3 + 8 + k = · · 3 36" at bounding box center [501, 173] width 677 height 159
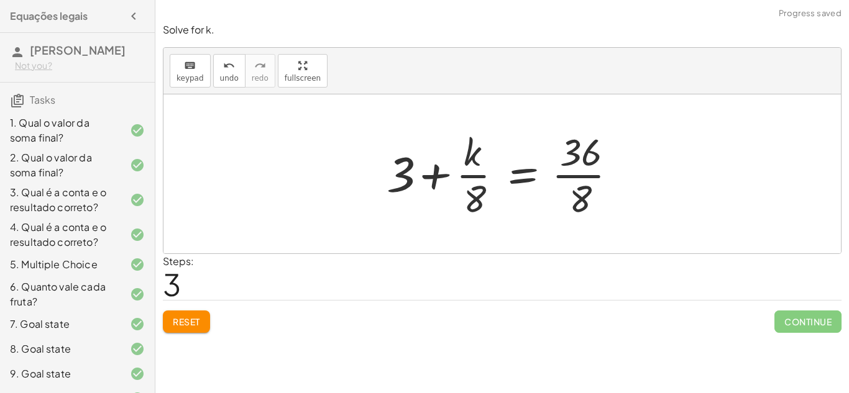
click at [592, 173] on div at bounding box center [506, 174] width 253 height 96
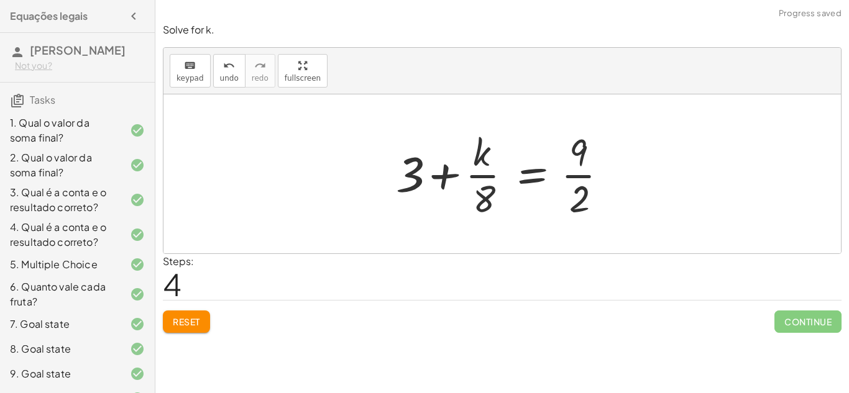
click at [485, 175] on div at bounding box center [507, 174] width 234 height 96
drag, startPoint x: 478, startPoint y: 155, endPoint x: 628, endPoint y: 173, distance: 151.5
click at [628, 173] on div "+ 8 + · k · 3 = 12 + · 8 · 3 + k = · 12 · 3 + · 8 · 3 + k = 36 + 3 + · k · 8 = …" at bounding box center [501, 173] width 677 height 159
drag, startPoint x: 480, startPoint y: 147, endPoint x: 610, endPoint y: 164, distance: 131.1
click at [610, 164] on div at bounding box center [507, 174] width 234 height 96
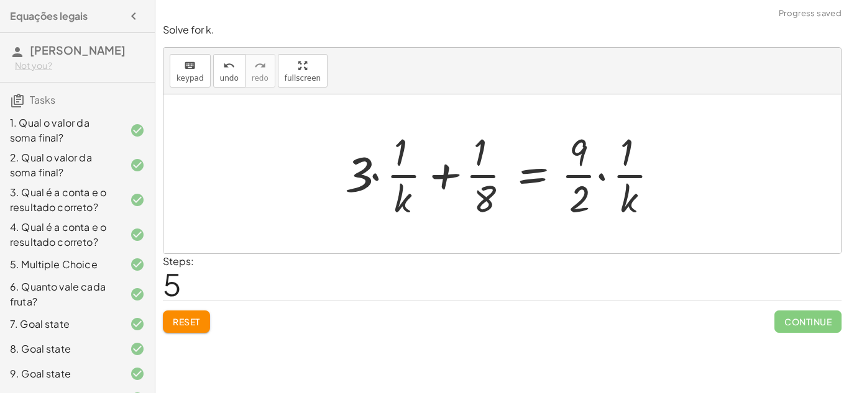
click at [606, 173] on div at bounding box center [507, 174] width 336 height 96
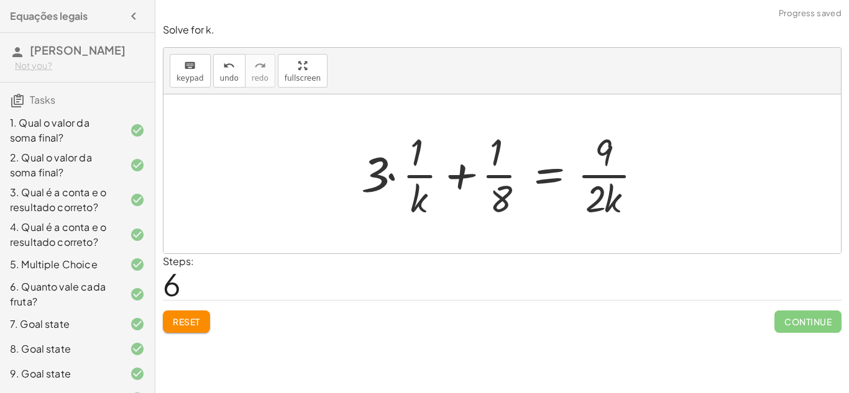
click at [464, 167] on div at bounding box center [507, 174] width 304 height 96
click at [460, 168] on div at bounding box center [507, 174] width 304 height 96
drag, startPoint x: 377, startPoint y: 173, endPoint x: 574, endPoint y: 168, distance: 197.1
click at [574, 168] on div at bounding box center [507, 174] width 304 height 96
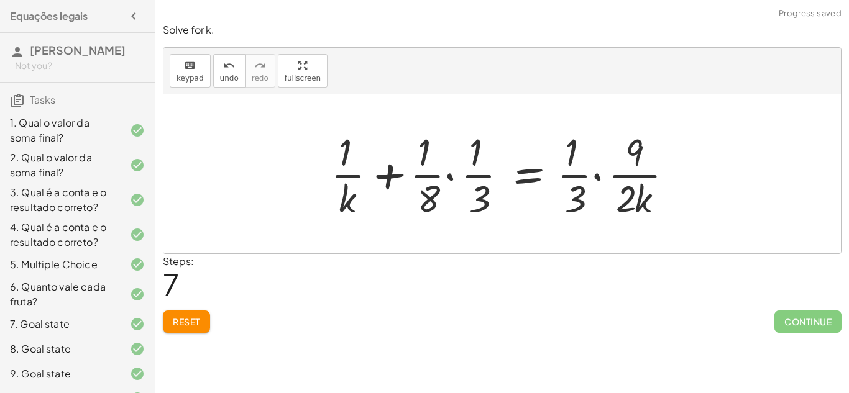
click at [595, 174] on div at bounding box center [506, 174] width 365 height 96
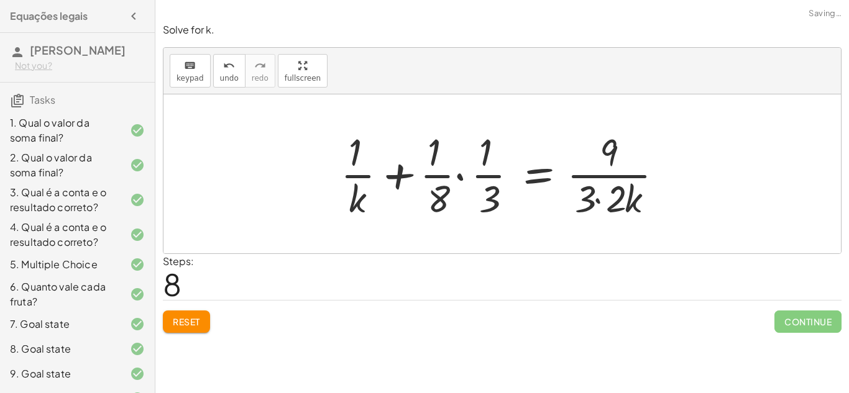
click at [596, 199] on div at bounding box center [506, 174] width 345 height 96
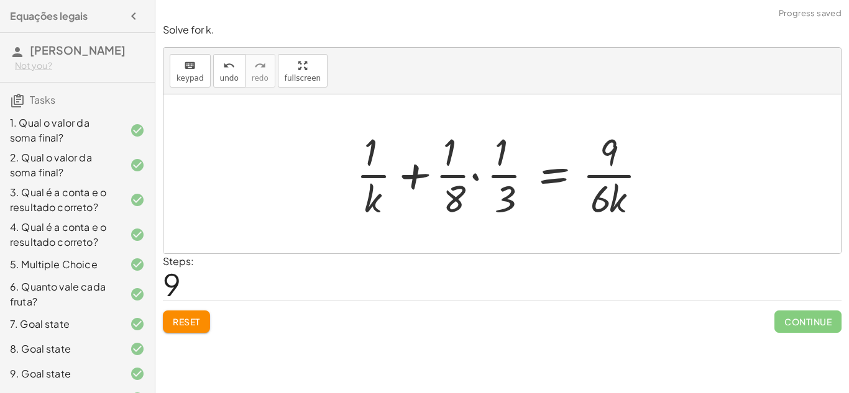
click at [472, 175] on div at bounding box center [507, 174] width 314 height 96
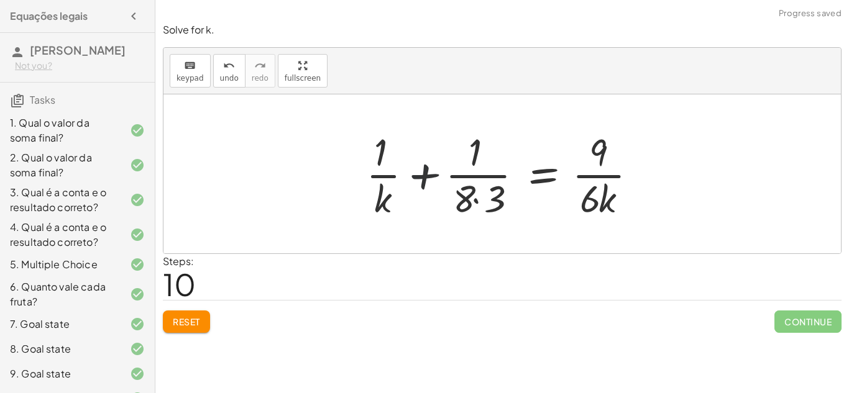
click at [426, 170] on div at bounding box center [506, 174] width 293 height 96
drag, startPoint x: 464, startPoint y: 202, endPoint x: 569, endPoint y: 173, distance: 108.3
click at [569, 173] on div at bounding box center [506, 174] width 293 height 96
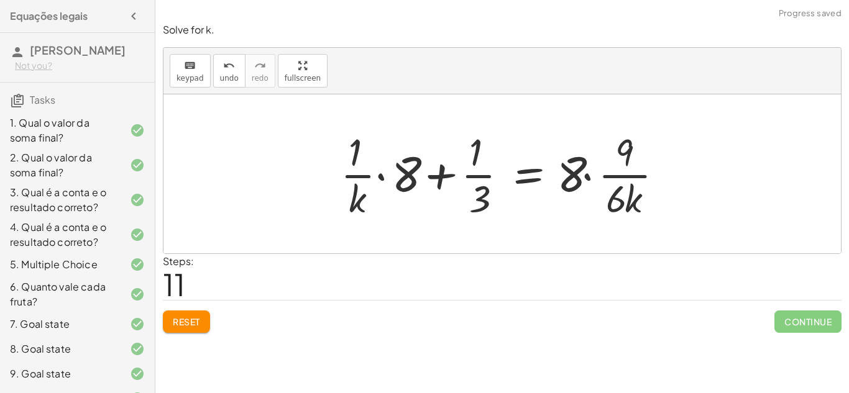
click at [586, 174] on div at bounding box center [506, 174] width 345 height 96
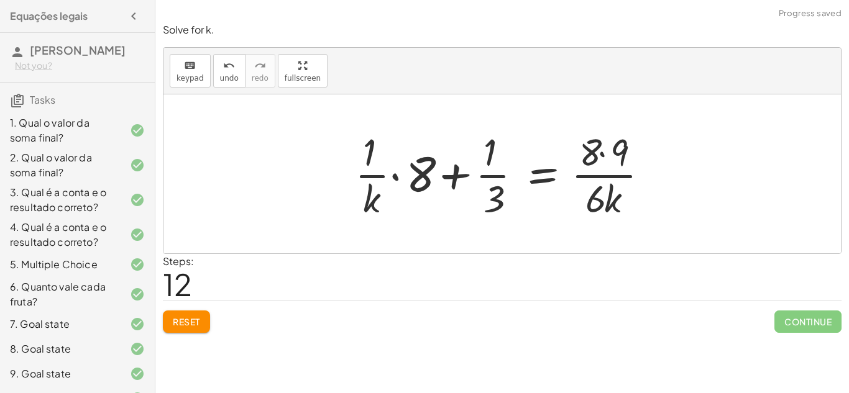
click at [603, 150] on div at bounding box center [507, 174] width 316 height 96
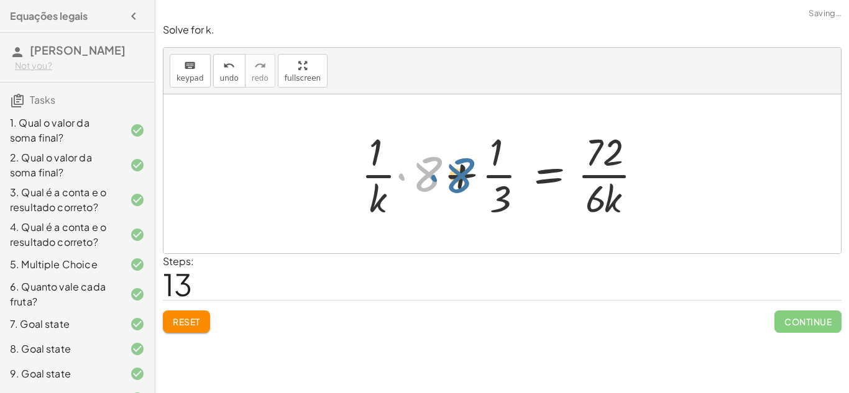
drag, startPoint x: 428, startPoint y: 165, endPoint x: 364, endPoint y: 181, distance: 66.0
click at [364, 181] on div at bounding box center [507, 174] width 304 height 96
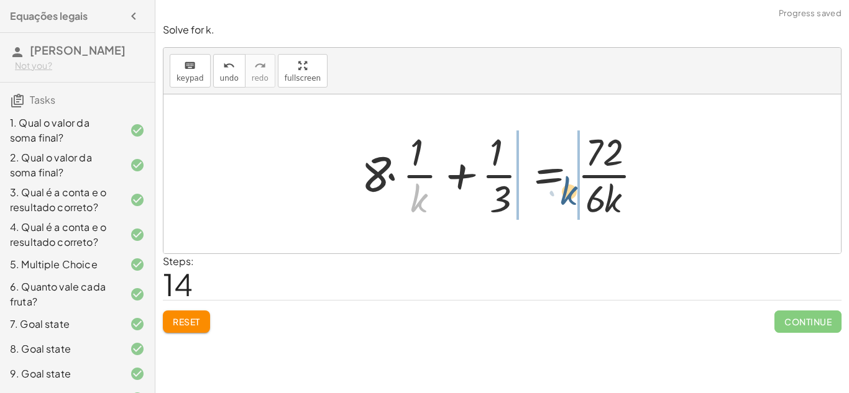
drag, startPoint x: 411, startPoint y: 197, endPoint x: 641, endPoint y: 160, distance: 233.6
click at [641, 160] on div at bounding box center [507, 174] width 304 height 96
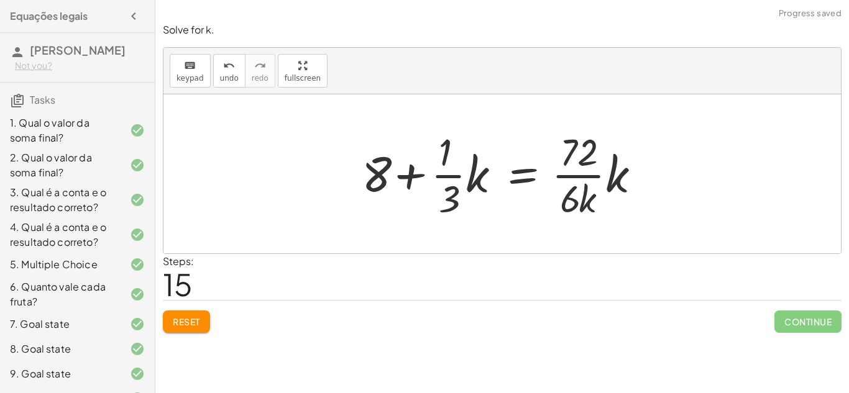
click at [406, 177] on div at bounding box center [507, 174] width 303 height 96
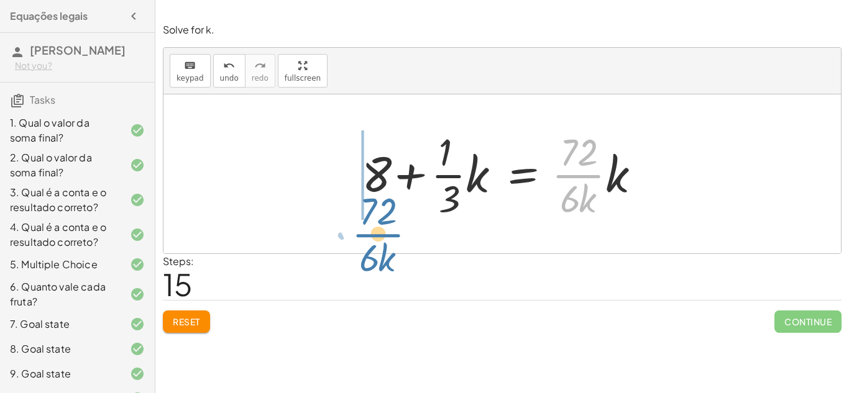
drag, startPoint x: 564, startPoint y: 164, endPoint x: 364, endPoint y: 223, distance: 208.7
click at [364, 223] on div "+ 8 + · k · 3 = 12 + · 8 · 3 + k = · 12 · 3 + · 8 · 3 + k = 36 + 3 + · k · 8 = …" at bounding box center [502, 174] width 318 height 102
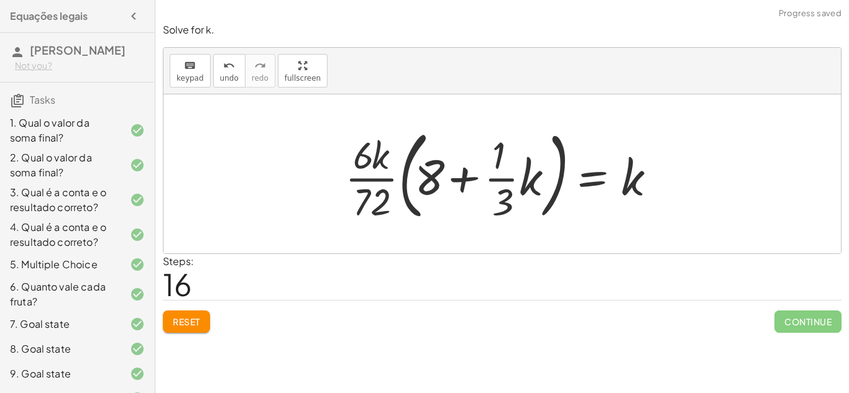
click at [393, 180] on div at bounding box center [506, 173] width 335 height 103
click at [462, 182] on div at bounding box center [506, 173] width 335 height 103
click at [223, 62] on icon "undo" at bounding box center [229, 65] width 12 height 15
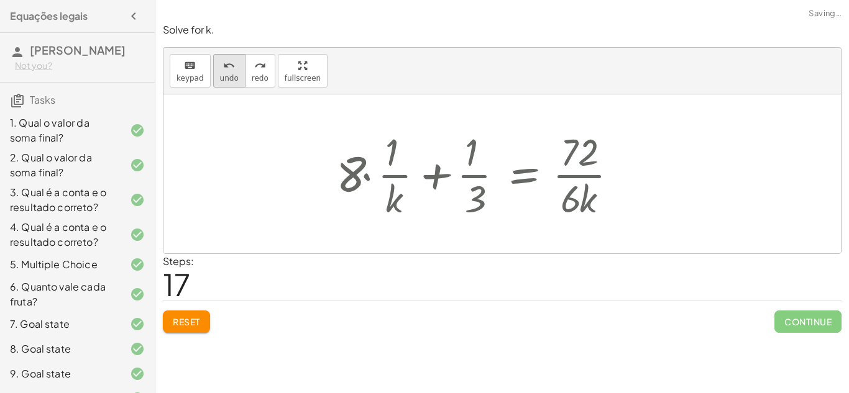
click at [223, 62] on icon "undo" at bounding box center [229, 65] width 12 height 15
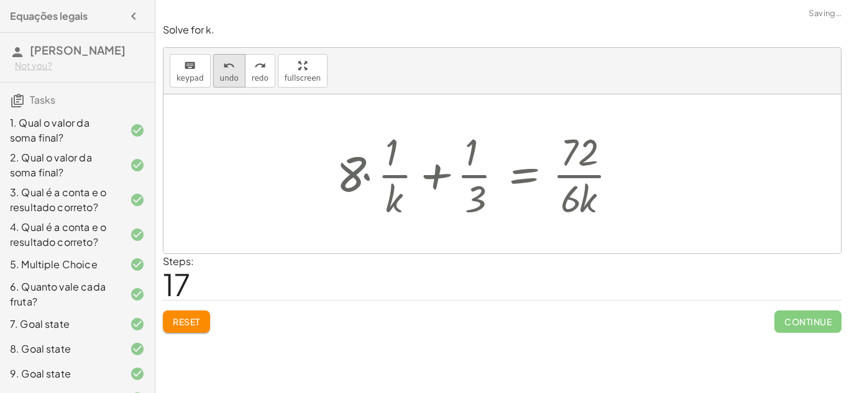
click at [223, 62] on icon "undo" at bounding box center [229, 65] width 12 height 15
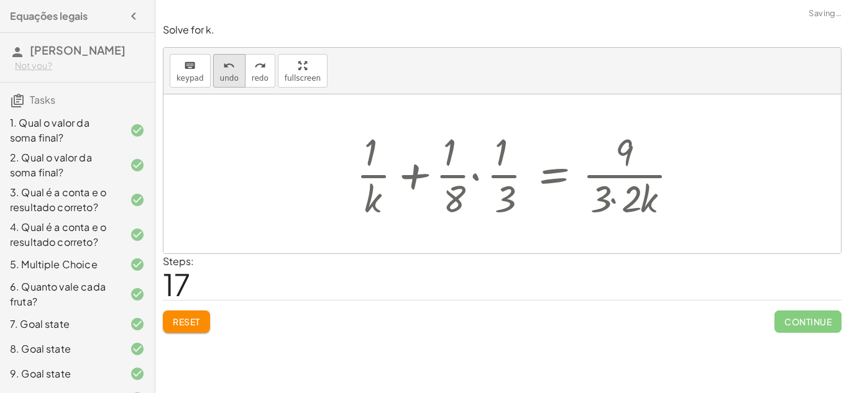
click at [223, 62] on icon "undo" at bounding box center [229, 65] width 12 height 15
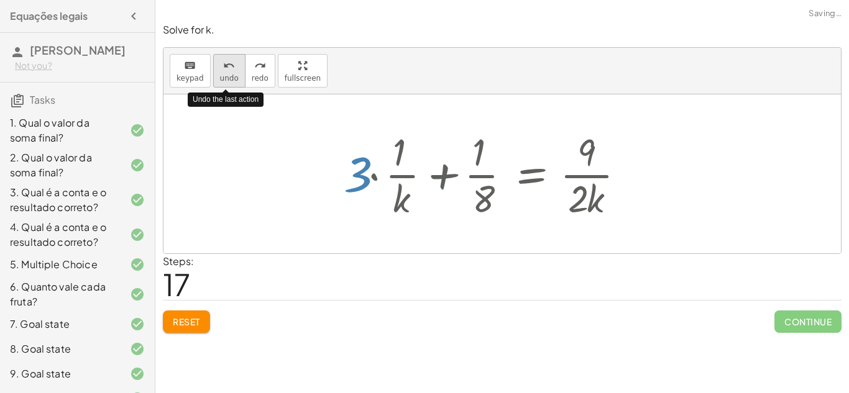
click at [223, 62] on icon "undo" at bounding box center [229, 65] width 12 height 15
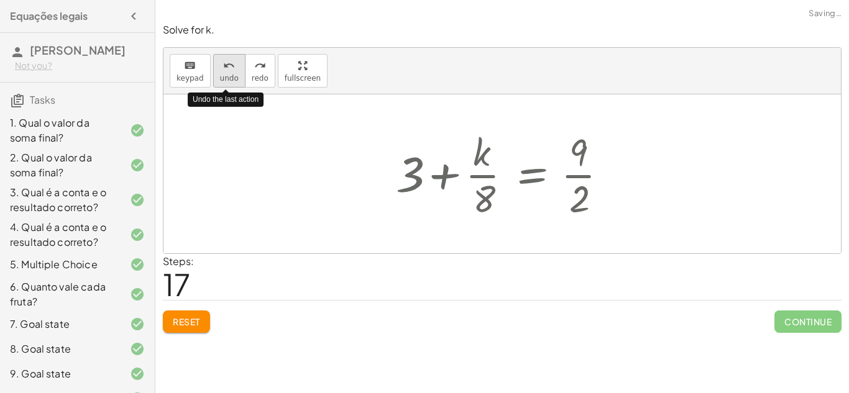
click at [223, 62] on icon "undo" at bounding box center [229, 65] width 12 height 15
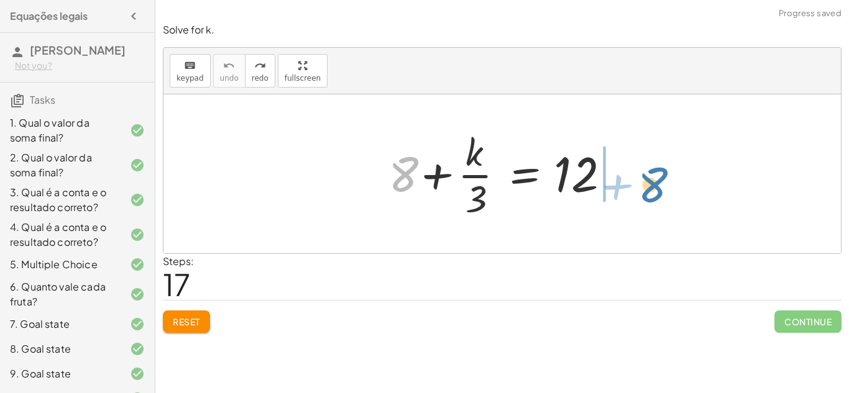
drag, startPoint x: 402, startPoint y: 181, endPoint x: 651, endPoint y: 192, distance: 249.5
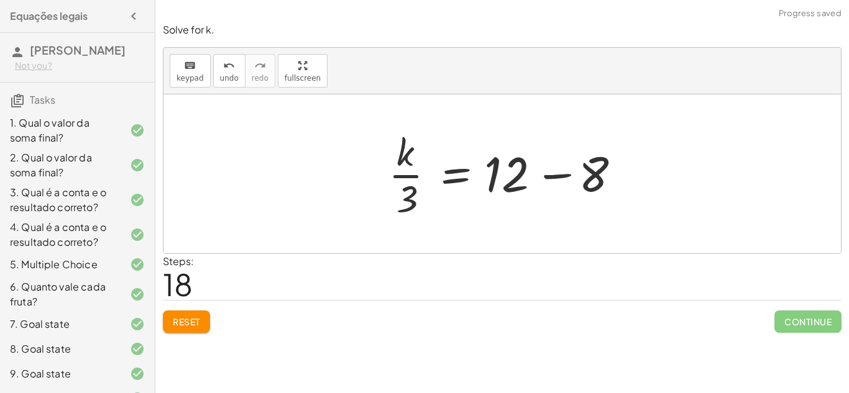
click at [546, 177] on div at bounding box center [506, 174] width 249 height 96
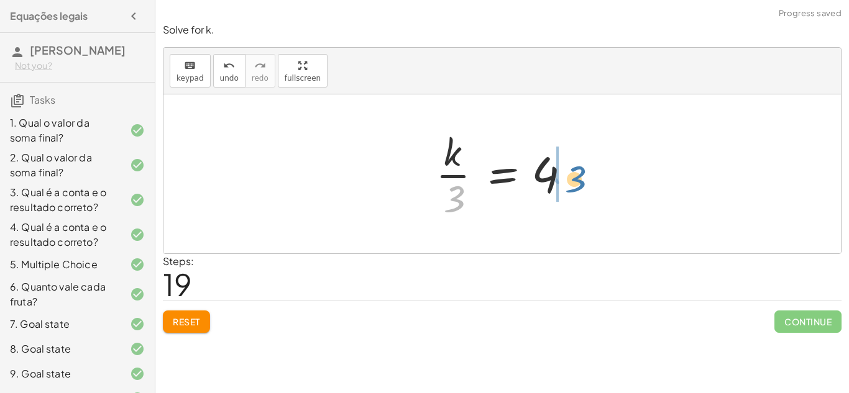
drag, startPoint x: 456, startPoint y: 191, endPoint x: 581, endPoint y: 172, distance: 126.3
click at [581, 172] on div at bounding box center [506, 174] width 155 height 96
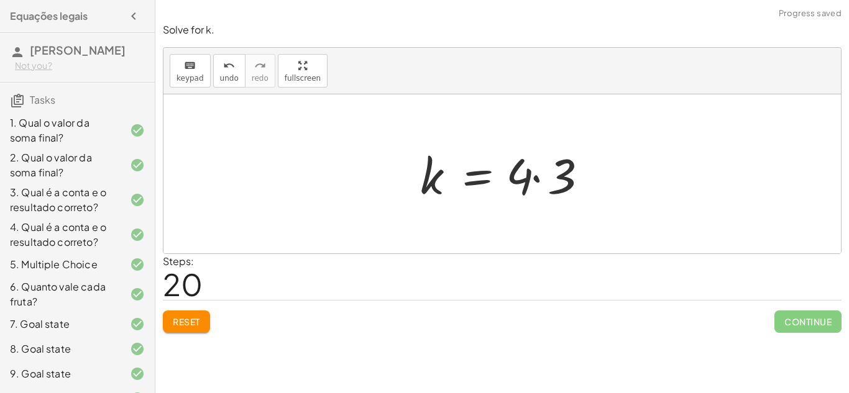
click at [533, 177] on div at bounding box center [507, 174] width 186 height 64
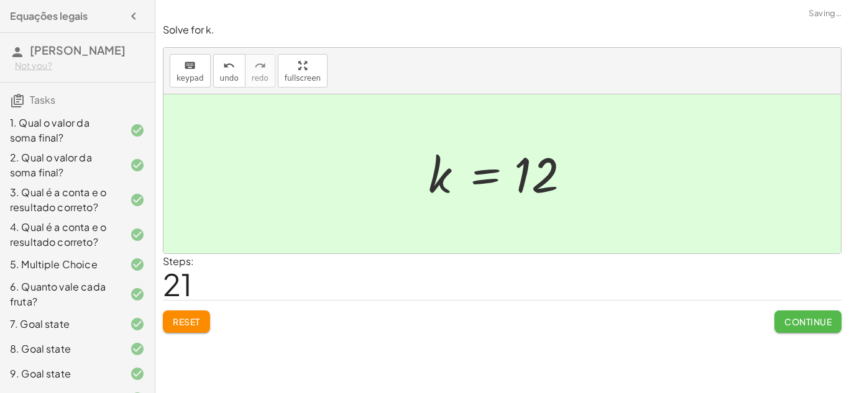
click at [824, 316] on span "Continue" at bounding box center [807, 321] width 47 height 11
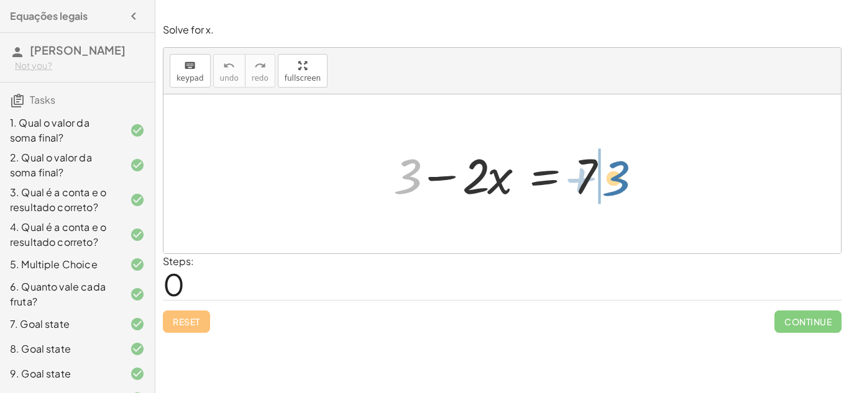
drag, startPoint x: 413, startPoint y: 183, endPoint x: 624, endPoint y: 186, distance: 211.4
click at [624, 186] on div at bounding box center [506, 174] width 239 height 64
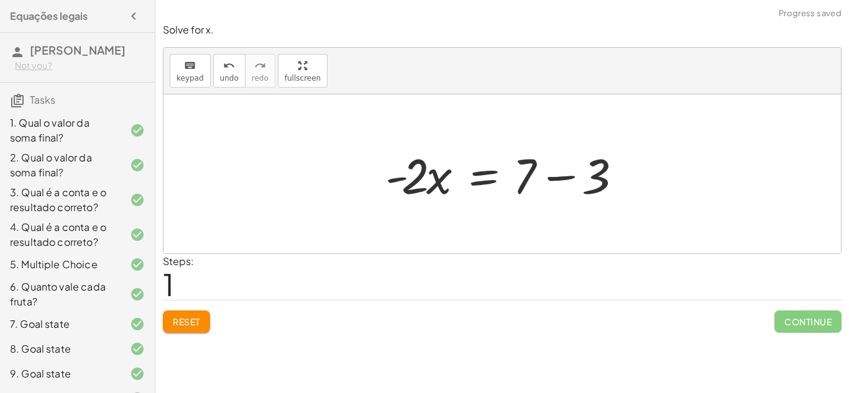
click at [565, 174] on div at bounding box center [506, 174] width 255 height 64
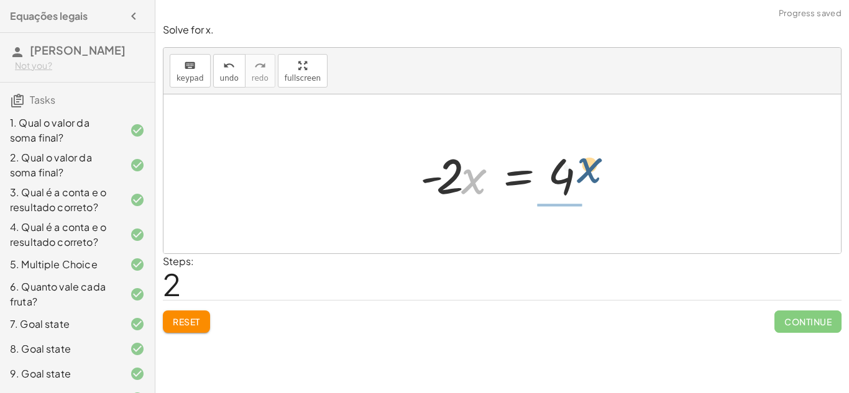
drag, startPoint x: 471, startPoint y: 183, endPoint x: 604, endPoint y: 173, distance: 132.7
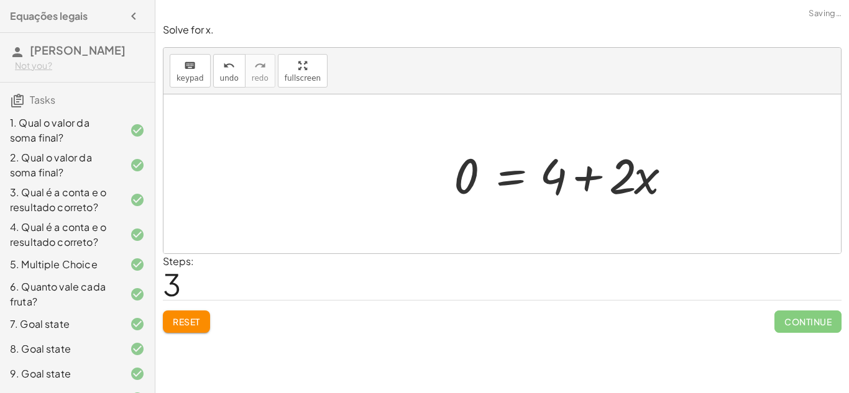
click at [595, 175] on div at bounding box center [567, 174] width 239 height 64
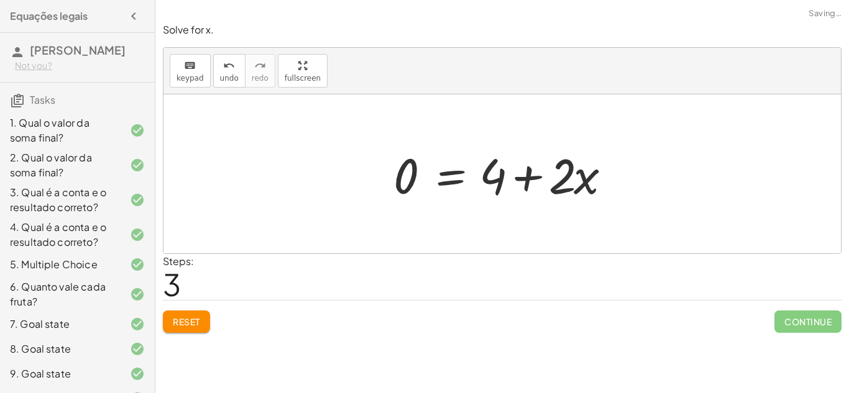
click at [535, 168] on div at bounding box center [506, 174] width 239 height 64
click at [531, 172] on div at bounding box center [506, 174] width 239 height 64
drag, startPoint x: 580, startPoint y: 182, endPoint x: 362, endPoint y: 185, distance: 218.2
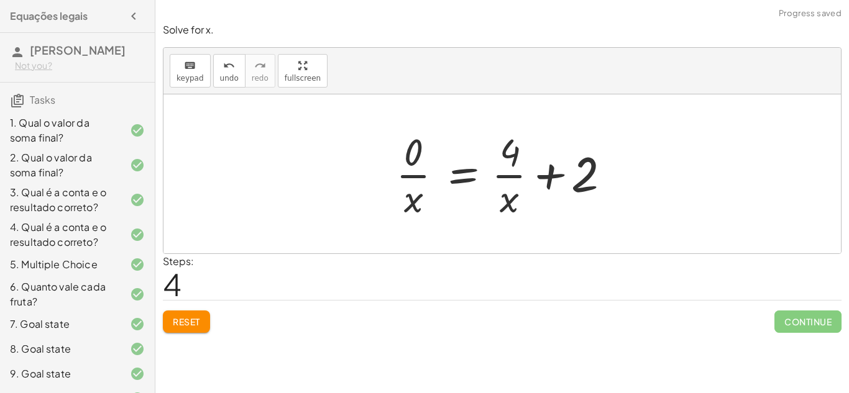
click at [544, 176] on div at bounding box center [507, 174] width 234 height 96
click at [223, 59] on icon "undo" at bounding box center [229, 65] width 12 height 15
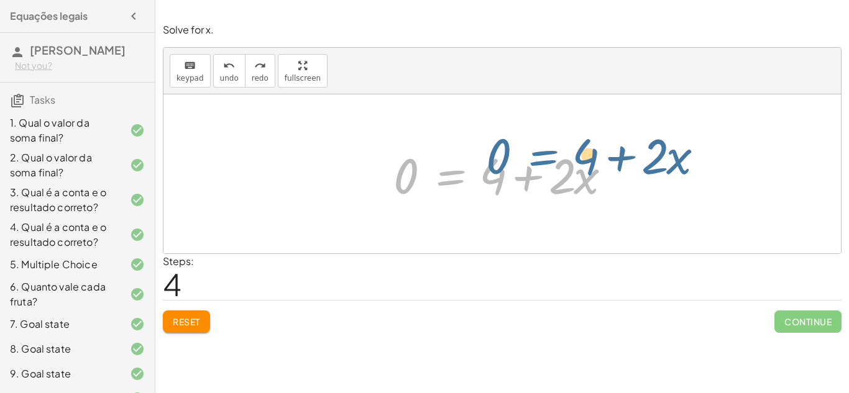
drag, startPoint x: 452, startPoint y: 180, endPoint x: 544, endPoint y: 160, distance: 94.1
click at [544, 160] on div at bounding box center [506, 174] width 239 height 64
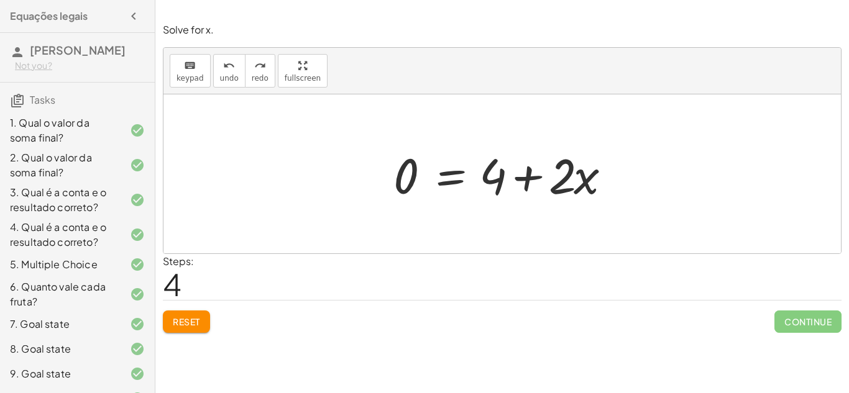
click at [448, 177] on div at bounding box center [506, 174] width 239 height 64
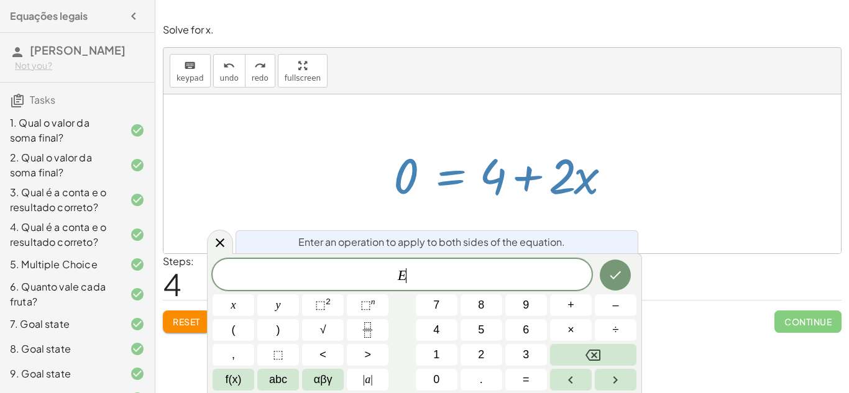
scroll to position [8, 0]
click at [614, 269] on icon "Done" at bounding box center [615, 275] width 15 height 15
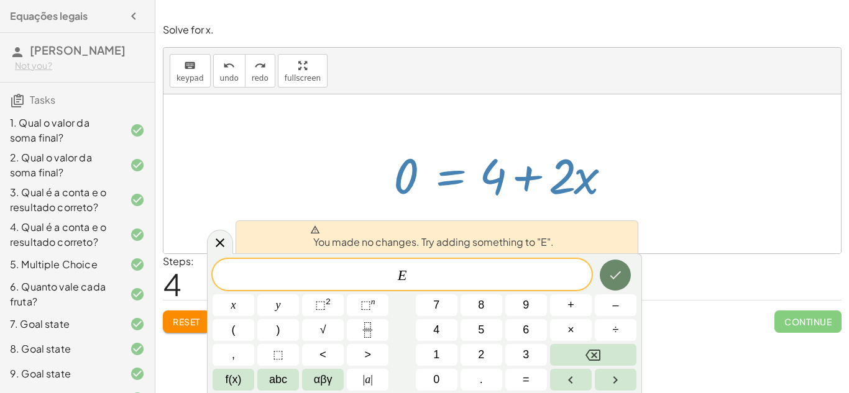
click at [614, 269] on icon "Done" at bounding box center [615, 275] width 15 height 15
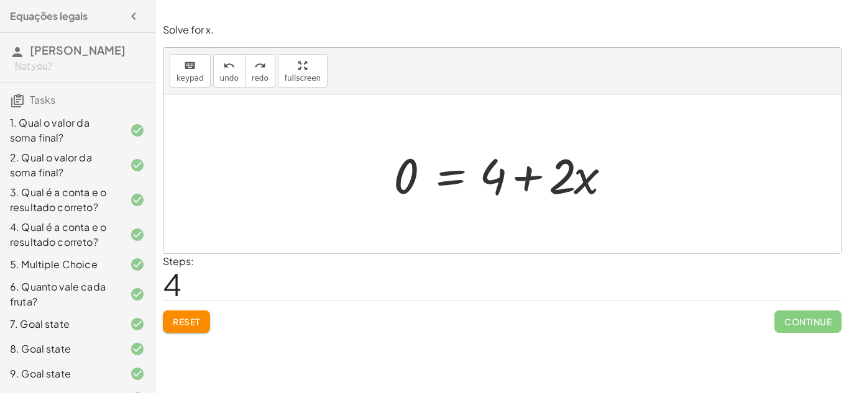
click at [520, 177] on div at bounding box center [506, 174] width 239 height 64
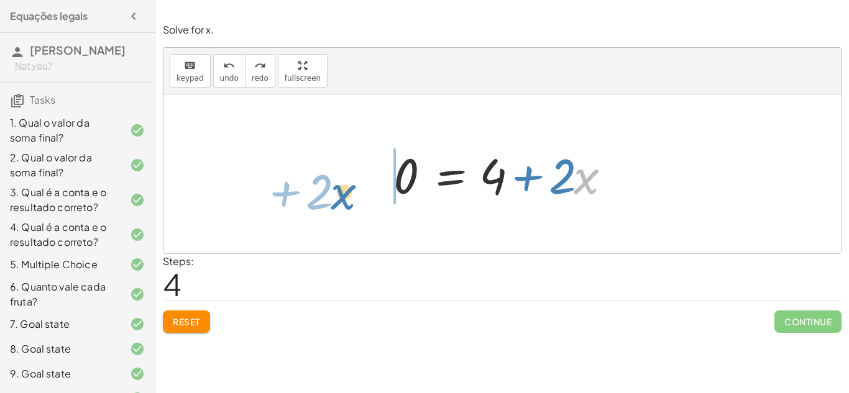
drag, startPoint x: 590, startPoint y: 182, endPoint x: 336, endPoint y: 198, distance: 254.7
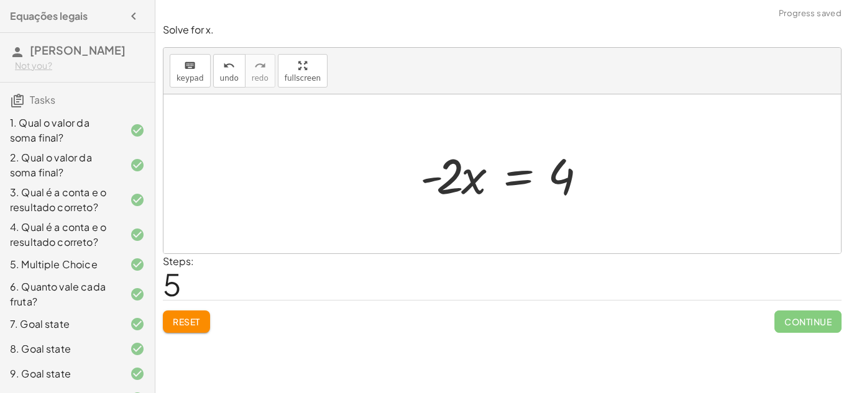
click at [431, 181] on div at bounding box center [507, 174] width 186 height 64
drag, startPoint x: 469, startPoint y: 178, endPoint x: 562, endPoint y: 172, distance: 93.4
click at [562, 172] on div at bounding box center [507, 174] width 186 height 64
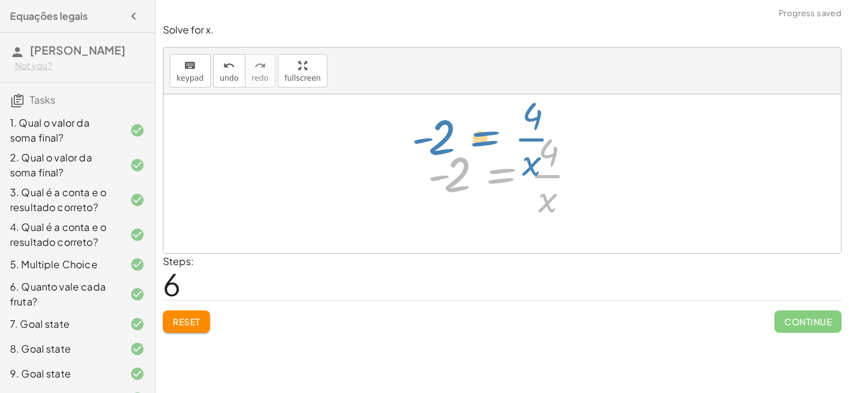
drag, startPoint x: 498, startPoint y: 173, endPoint x: 482, endPoint y: 137, distance: 39.3
click at [482, 137] on div at bounding box center [507, 174] width 172 height 96
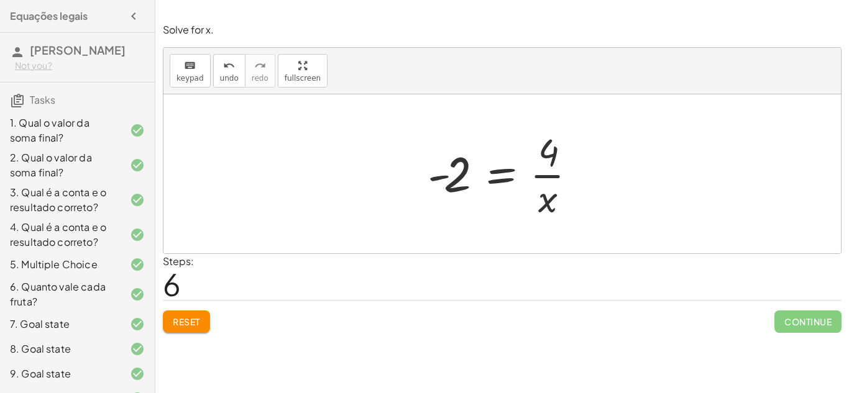
click at [551, 170] on div at bounding box center [507, 174] width 172 height 96
drag, startPoint x: 449, startPoint y: 183, endPoint x: 547, endPoint y: 204, distance: 100.3
click at [547, 204] on div at bounding box center [507, 174] width 172 height 96
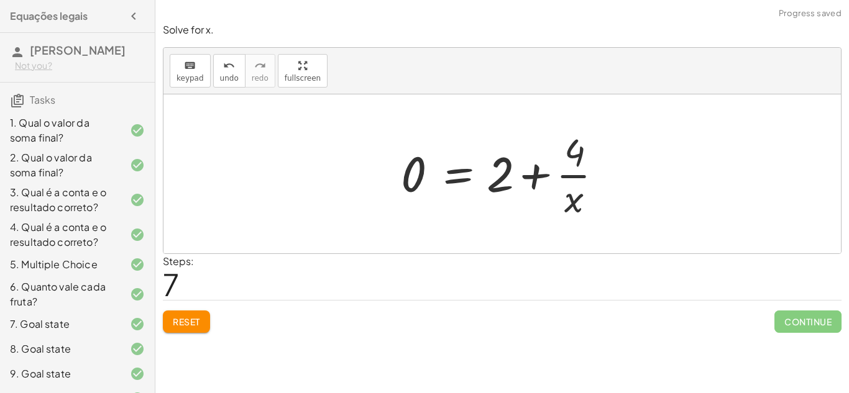
click at [540, 170] on div at bounding box center [507, 174] width 224 height 96
drag, startPoint x: 572, startPoint y: 205, endPoint x: 462, endPoint y: 199, distance: 110.8
click at [462, 199] on div at bounding box center [507, 174] width 224 height 96
drag, startPoint x: 569, startPoint y: 204, endPoint x: 397, endPoint y: 200, distance: 172.2
click at [397, 200] on div at bounding box center [507, 174] width 224 height 96
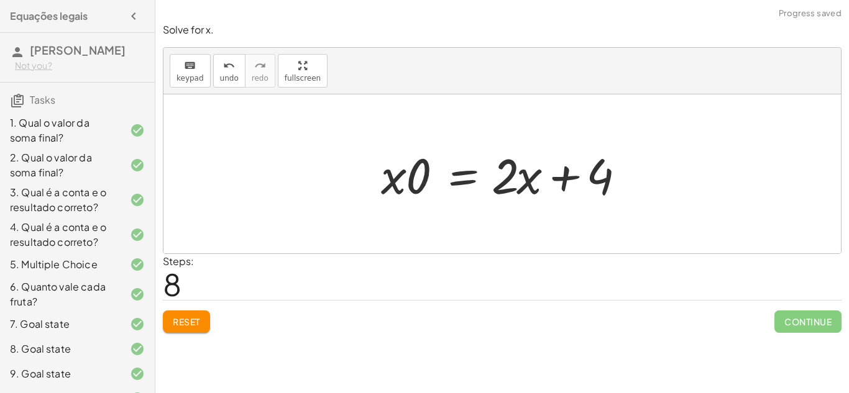
click at [565, 168] on div at bounding box center [507, 174] width 264 height 64
drag, startPoint x: 527, startPoint y: 170, endPoint x: 357, endPoint y: 168, distance: 169.7
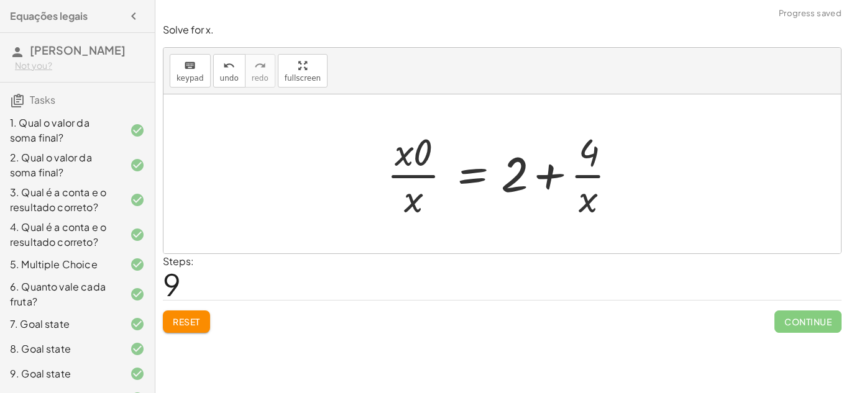
click at [538, 168] on div at bounding box center [506, 174] width 253 height 96
click at [567, 177] on div at bounding box center [506, 174] width 253 height 96
drag, startPoint x: 405, startPoint y: 197, endPoint x: 523, endPoint y: 202, distance: 118.8
click at [523, 202] on div at bounding box center [506, 174] width 253 height 96
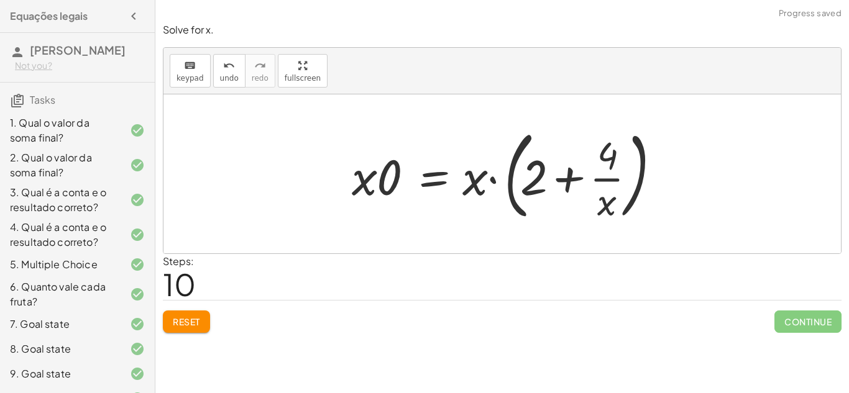
click at [569, 167] on div at bounding box center [507, 173] width 323 height 103
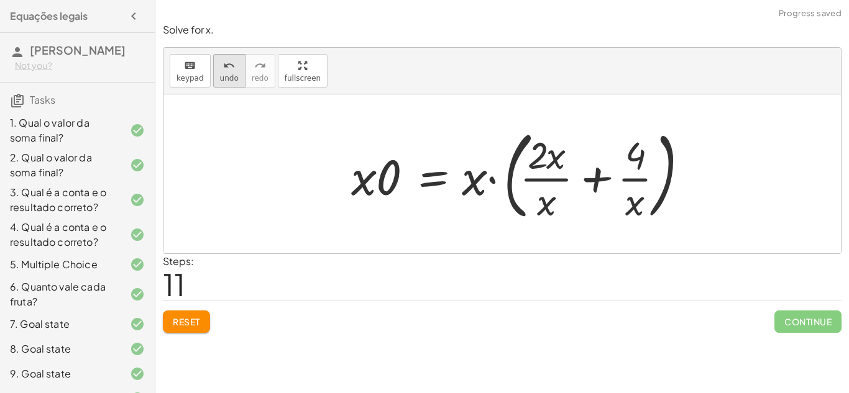
click at [233, 74] on span "undo" at bounding box center [229, 78] width 19 height 9
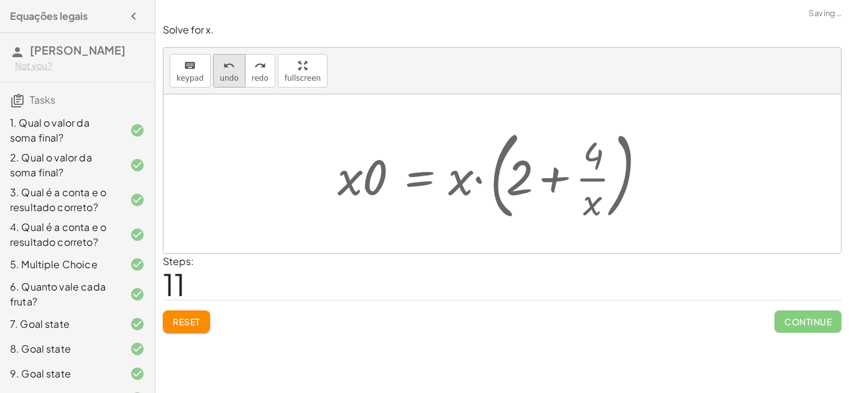
click at [233, 74] on span "undo" at bounding box center [229, 78] width 19 height 9
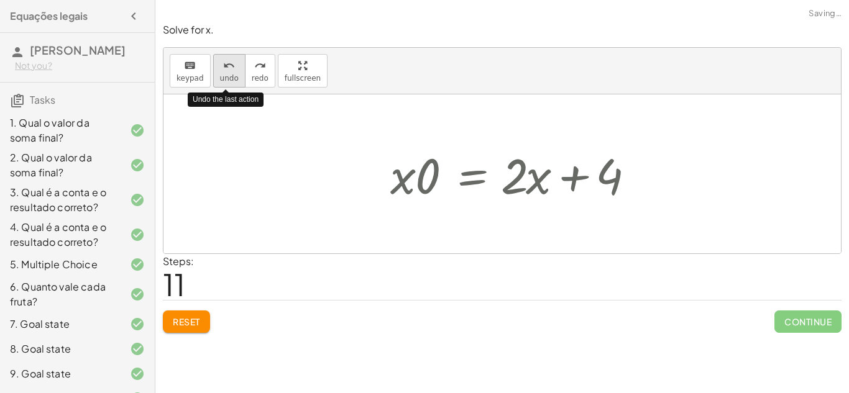
click at [233, 74] on span "undo" at bounding box center [229, 78] width 19 height 9
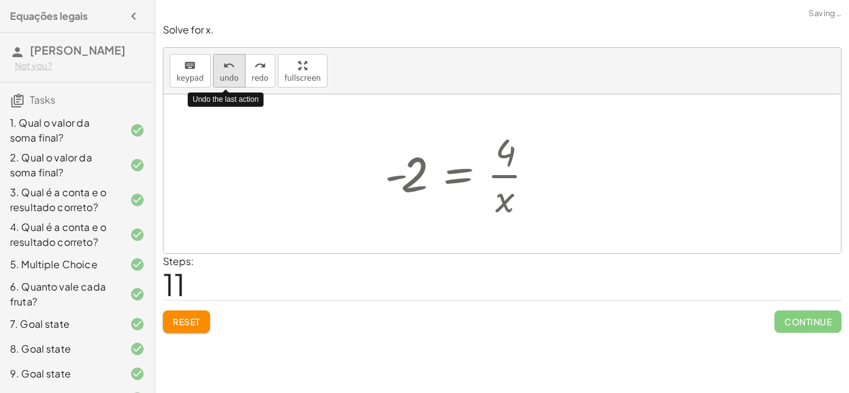
click at [233, 74] on span "undo" at bounding box center [229, 78] width 19 height 9
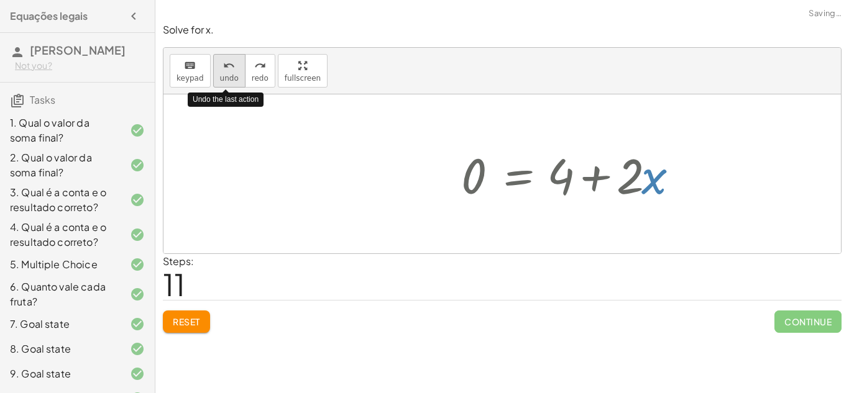
click at [233, 74] on span "undo" at bounding box center [229, 78] width 19 height 9
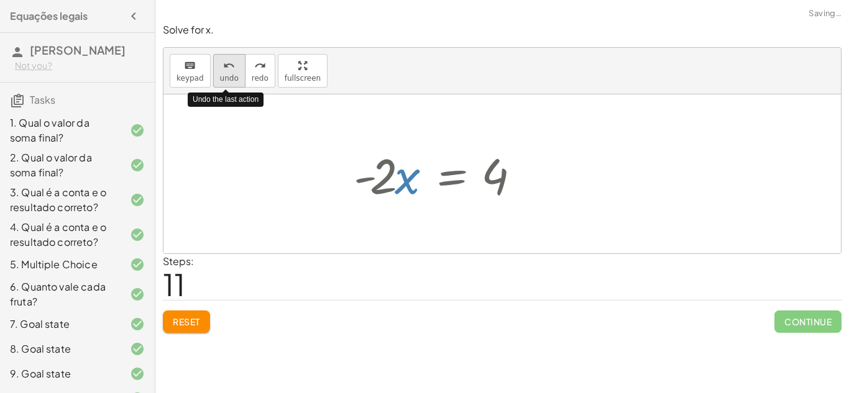
click at [233, 74] on span "undo" at bounding box center [229, 78] width 19 height 9
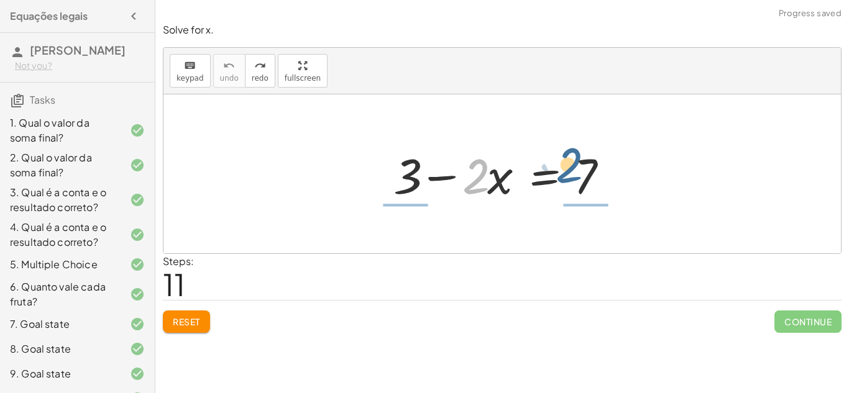
drag, startPoint x: 472, startPoint y: 181, endPoint x: 568, endPoint y: 168, distance: 96.6
click at [568, 168] on div at bounding box center [506, 174] width 239 height 64
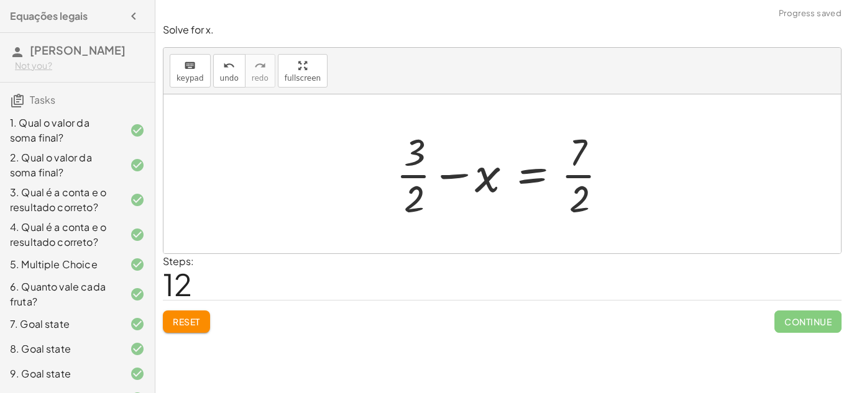
click at [583, 175] on div at bounding box center [507, 174] width 234 height 96
drag, startPoint x: 448, startPoint y: 172, endPoint x: 551, endPoint y: 172, distance: 103.2
click at [551, 172] on div at bounding box center [507, 174] width 234 height 96
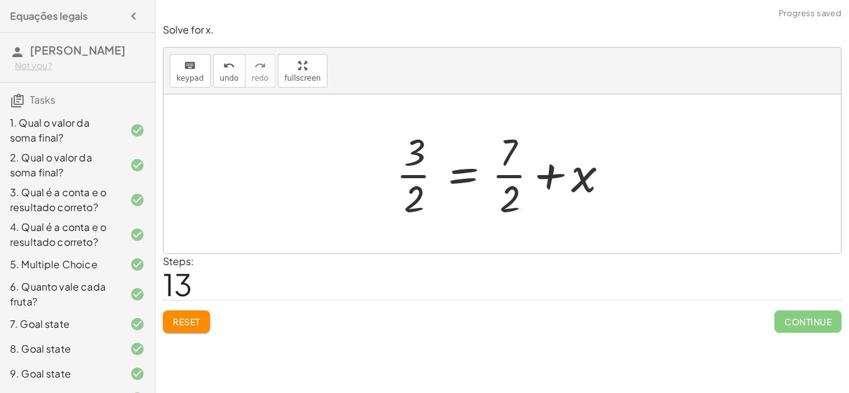
click at [554, 172] on div at bounding box center [507, 174] width 234 height 96
drag, startPoint x: 406, startPoint y: 174, endPoint x: 564, endPoint y: 167, distance: 158.1
click at [564, 167] on div at bounding box center [507, 174] width 234 height 96
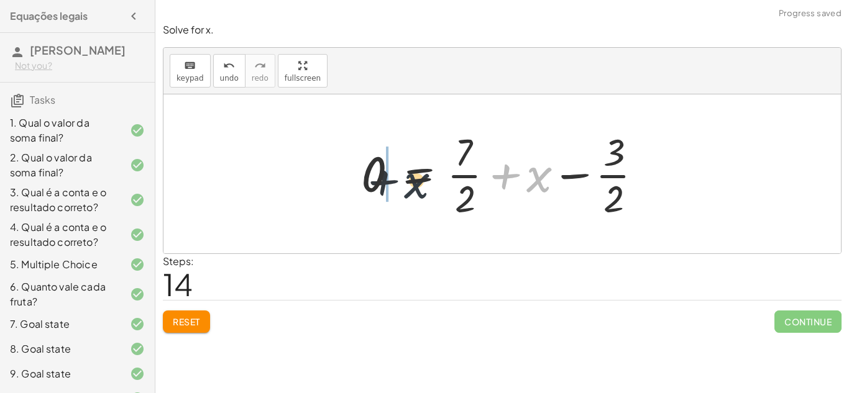
drag, startPoint x: 539, startPoint y: 175, endPoint x: 331, endPoint y: 197, distance: 208.7
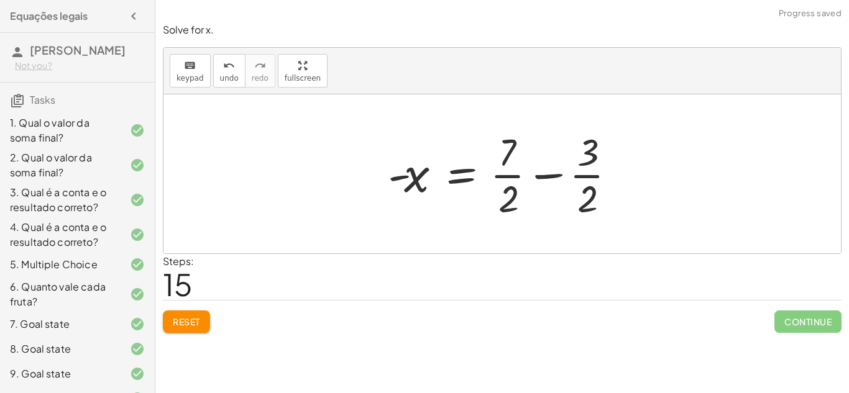
click at [537, 173] on div at bounding box center [507, 174] width 250 height 96
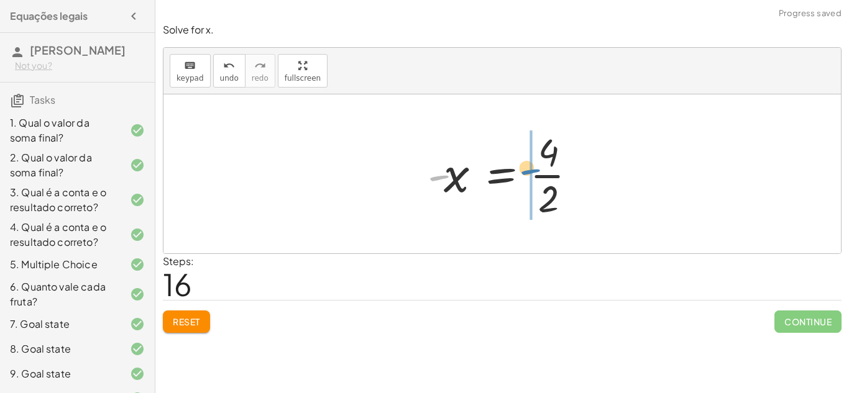
drag, startPoint x: 434, startPoint y: 175, endPoint x: 531, endPoint y: 169, distance: 97.1
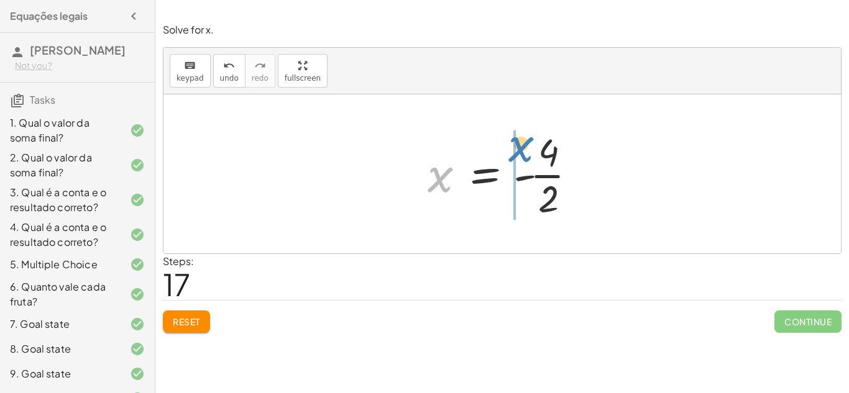
drag, startPoint x: 438, startPoint y: 173, endPoint x: 519, endPoint y: 141, distance: 87.6
click at [519, 141] on div at bounding box center [507, 174] width 172 height 96
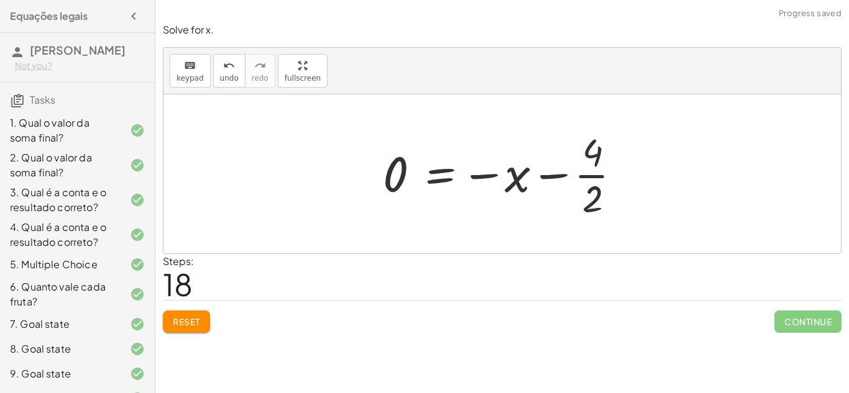
click at [556, 177] on div at bounding box center [507, 174] width 260 height 96
drag, startPoint x: 512, startPoint y: 180, endPoint x: 324, endPoint y: 189, distance: 188.6
click at [324, 189] on div "+ 3 − · 2 · x = 7 + · 3 · 2 − x = · 7 · 2 · 3 · 2 = + · 7 · 2 + x 0 = + · 7 · 2…" at bounding box center [501, 173] width 677 height 159
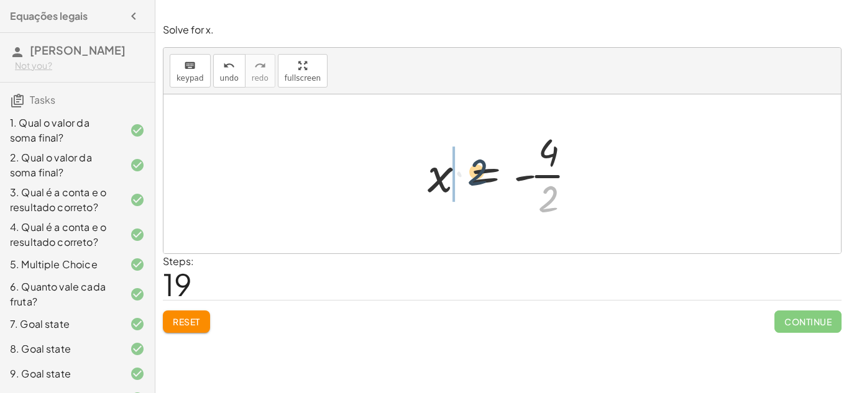
drag, startPoint x: 554, startPoint y: 199, endPoint x: 482, endPoint y: 168, distance: 78.8
click at [482, 168] on div at bounding box center [507, 174] width 172 height 96
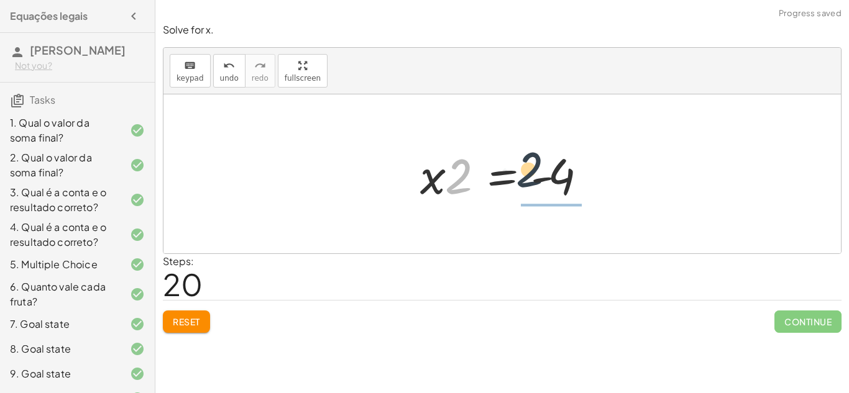
drag, startPoint x: 461, startPoint y: 172, endPoint x: 533, endPoint y: 165, distance: 71.7
click at [533, 165] on div at bounding box center [507, 174] width 186 height 64
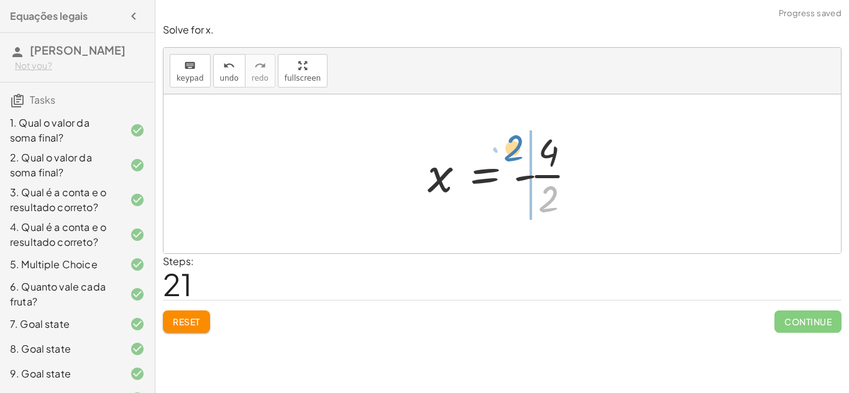
drag, startPoint x: 553, startPoint y: 194, endPoint x: 520, endPoint y: 149, distance: 55.2
click at [520, 149] on div at bounding box center [507, 174] width 172 height 96
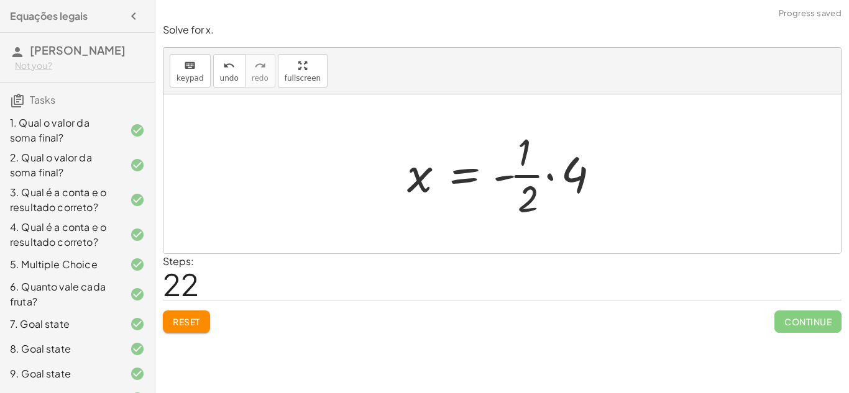
click at [551, 175] on div at bounding box center [507, 174] width 213 height 96
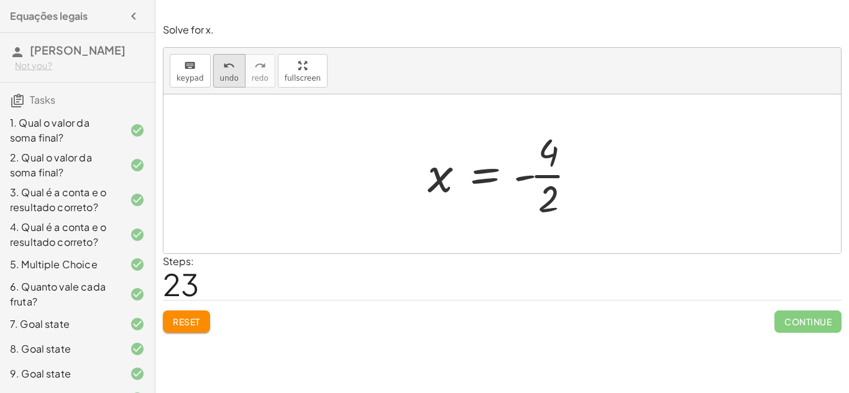
click at [228, 76] on span "undo" at bounding box center [229, 78] width 19 height 9
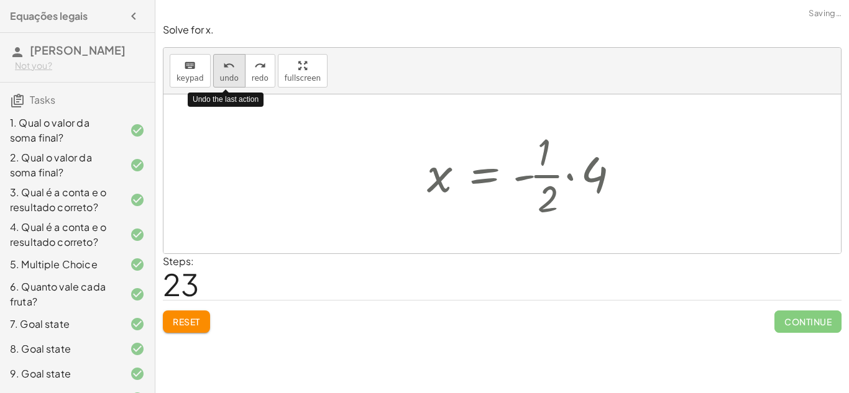
click at [228, 76] on span "undo" at bounding box center [229, 78] width 19 height 9
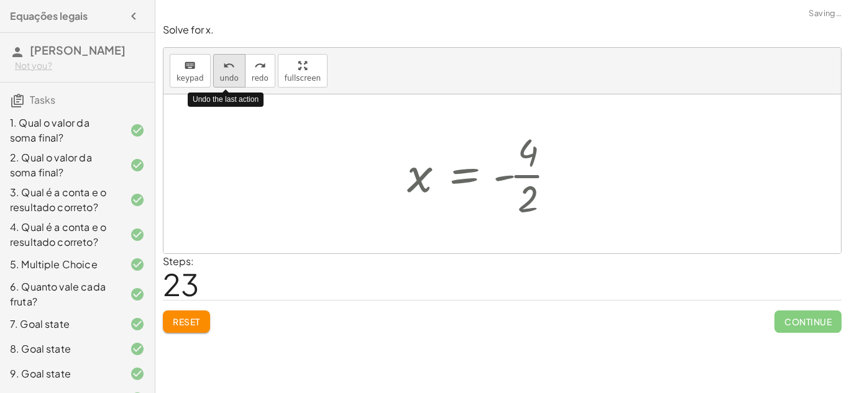
click at [228, 76] on span "undo" at bounding box center [229, 78] width 19 height 9
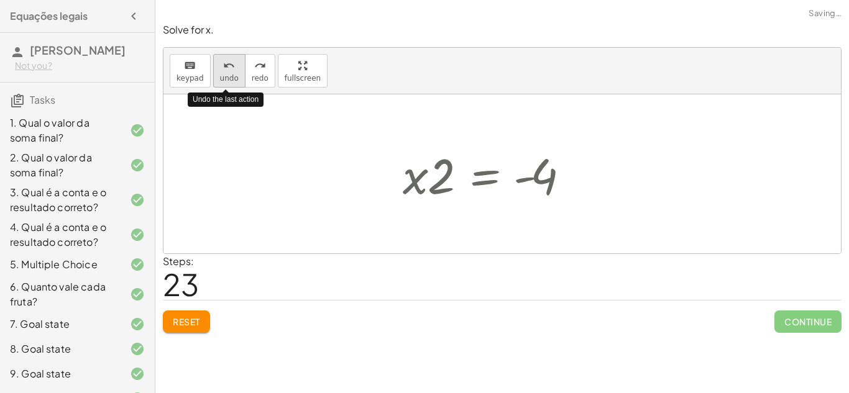
click at [228, 76] on span "undo" at bounding box center [229, 78] width 19 height 9
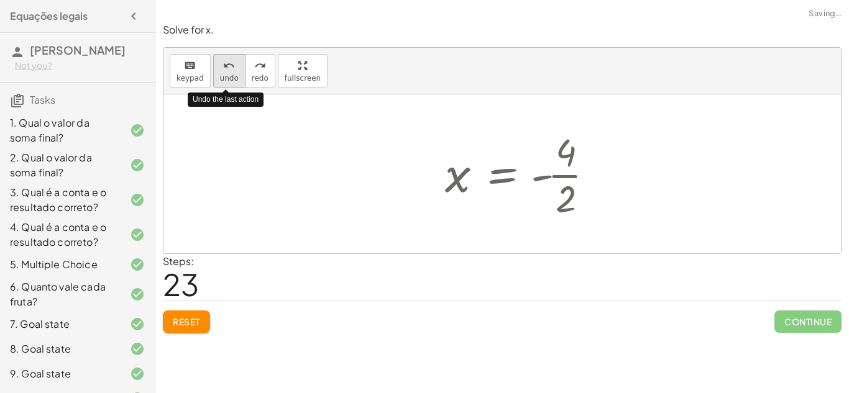
click at [228, 76] on span "undo" at bounding box center [229, 78] width 19 height 9
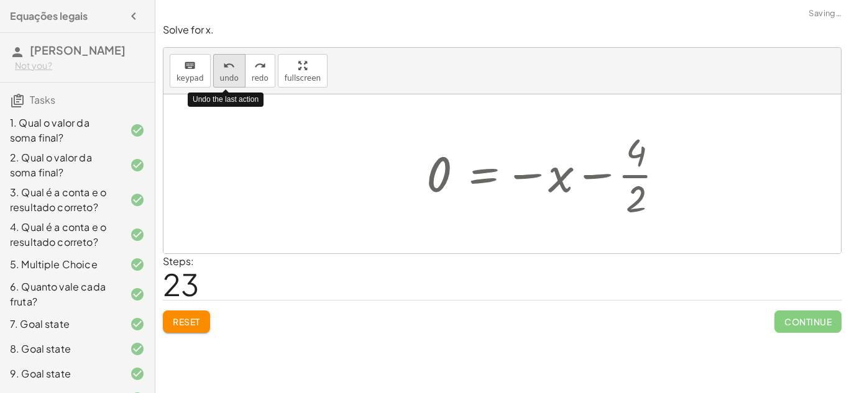
click at [228, 76] on span "undo" at bounding box center [229, 78] width 19 height 9
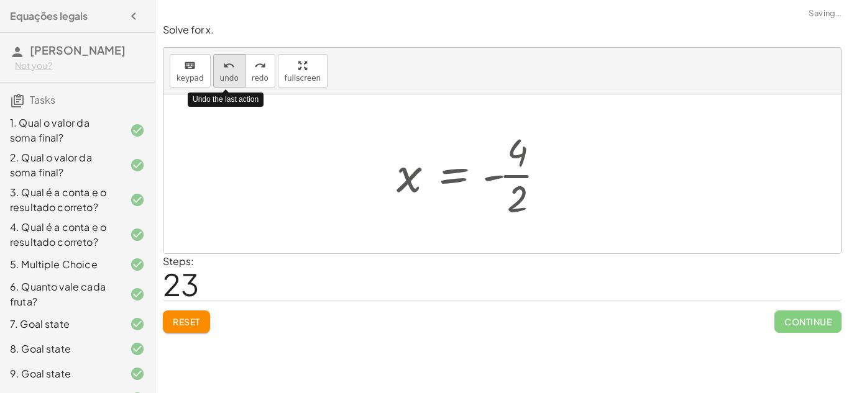
click at [228, 76] on span "undo" at bounding box center [229, 78] width 19 height 9
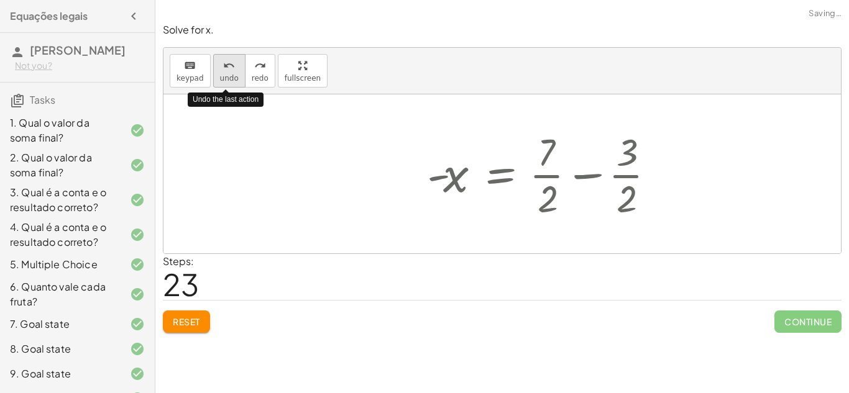
click at [228, 76] on span "undo" at bounding box center [229, 78] width 19 height 9
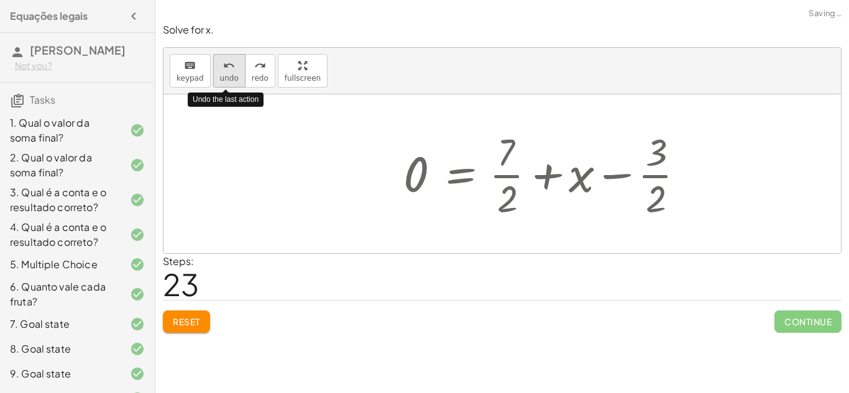
click at [228, 76] on span "undo" at bounding box center [229, 78] width 19 height 9
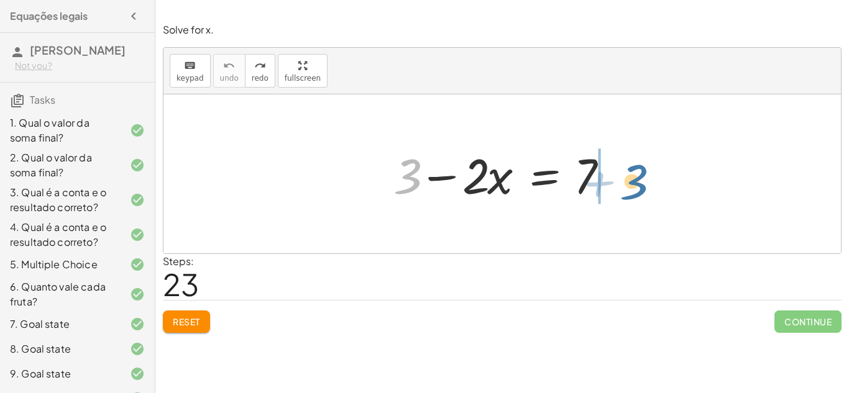
drag, startPoint x: 410, startPoint y: 162, endPoint x: 636, endPoint y: 168, distance: 226.3
click at [636, 168] on div "+ 3 + 3 − · 2 · x = 7" at bounding box center [501, 173] width 677 height 159
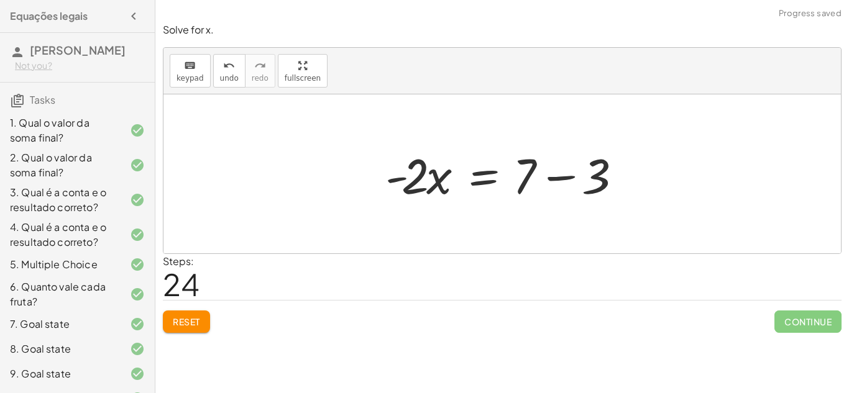
click at [564, 175] on div at bounding box center [506, 174] width 255 height 64
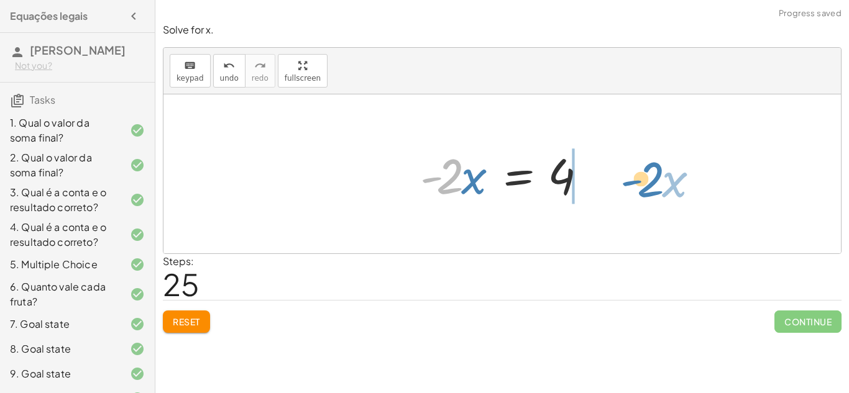
drag, startPoint x: 441, startPoint y: 179, endPoint x: 638, endPoint y: 182, distance: 197.1
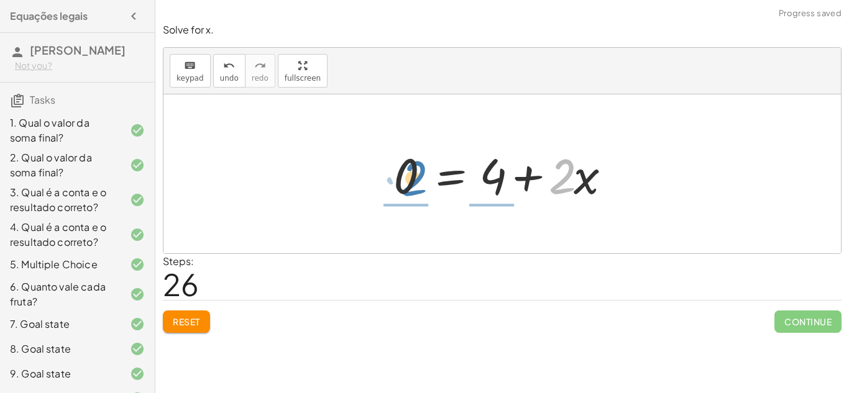
drag, startPoint x: 561, startPoint y: 190, endPoint x: 411, endPoint y: 193, distance: 149.8
click at [411, 193] on div at bounding box center [506, 174] width 239 height 64
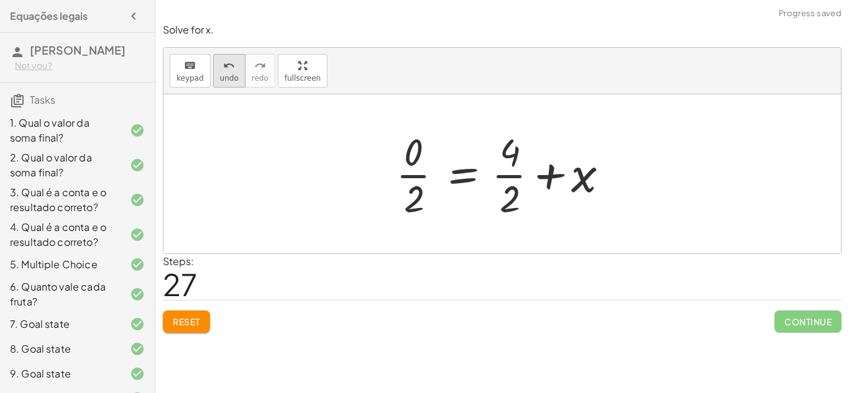
click at [220, 77] on span "undo" at bounding box center [229, 78] width 19 height 9
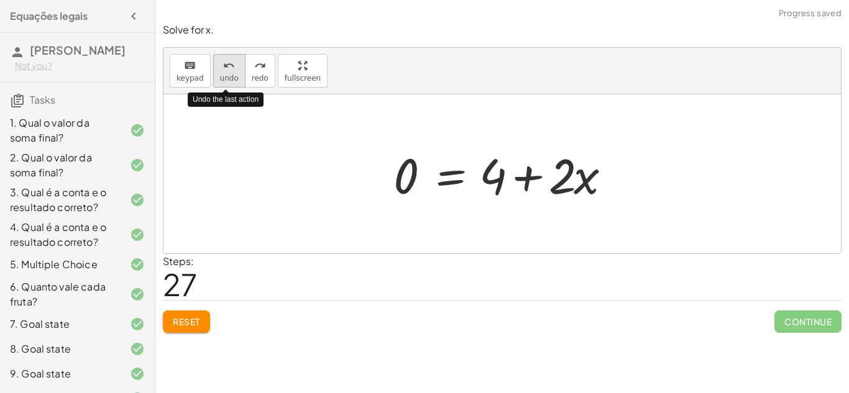
click at [220, 77] on span "undo" at bounding box center [229, 78] width 19 height 9
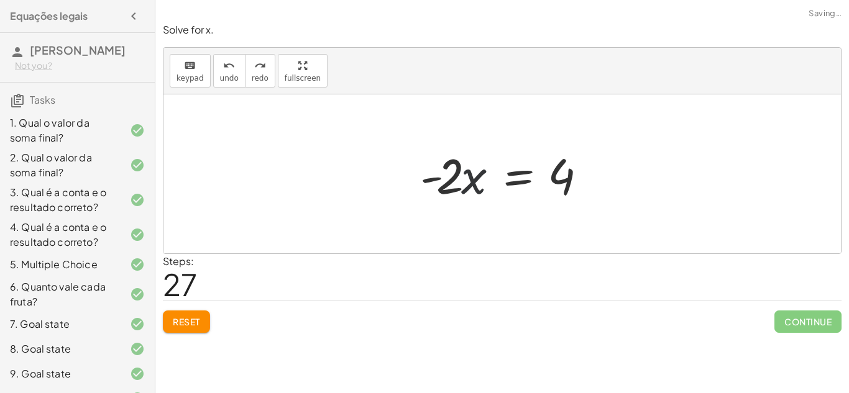
click at [482, 168] on div at bounding box center [507, 174] width 186 height 64
drag, startPoint x: 482, startPoint y: 168, endPoint x: 425, endPoint y: 178, distance: 57.9
click at [425, 178] on div at bounding box center [507, 174] width 186 height 64
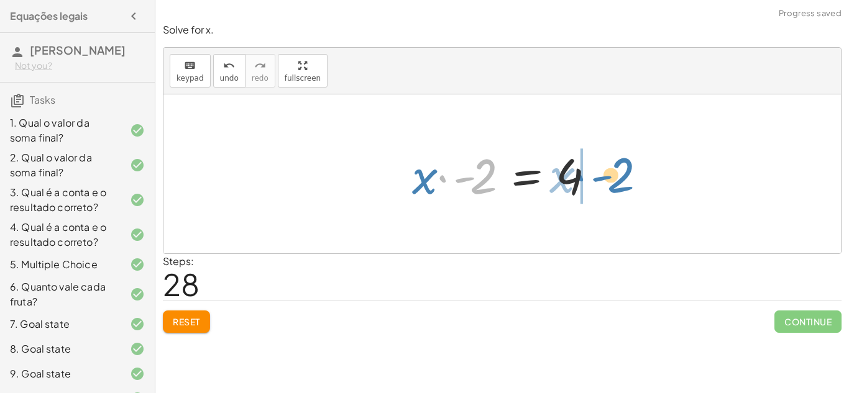
drag, startPoint x: 480, startPoint y: 173, endPoint x: 620, endPoint y: 173, distance: 139.8
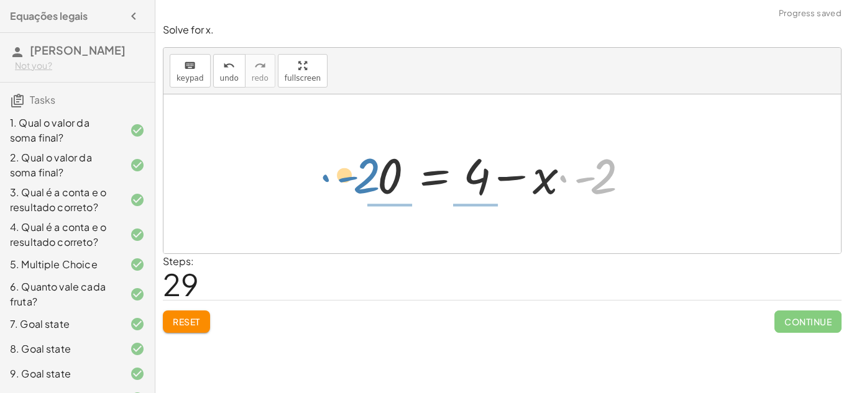
drag, startPoint x: 572, startPoint y: 175, endPoint x: 355, endPoint y: 177, distance: 217.6
click at [355, 177] on div "+ 3 − · 2 · x = 7 · - 2 · x = + 7 − 3 · - 2 · x = 4 · x · - 2 = 4 · - 2 − · x ·…" at bounding box center [501, 173] width 677 height 159
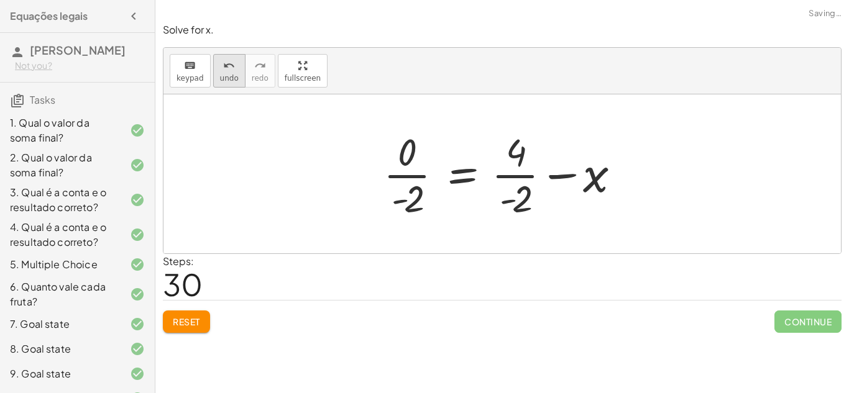
click at [228, 67] on icon "undo" at bounding box center [229, 65] width 12 height 15
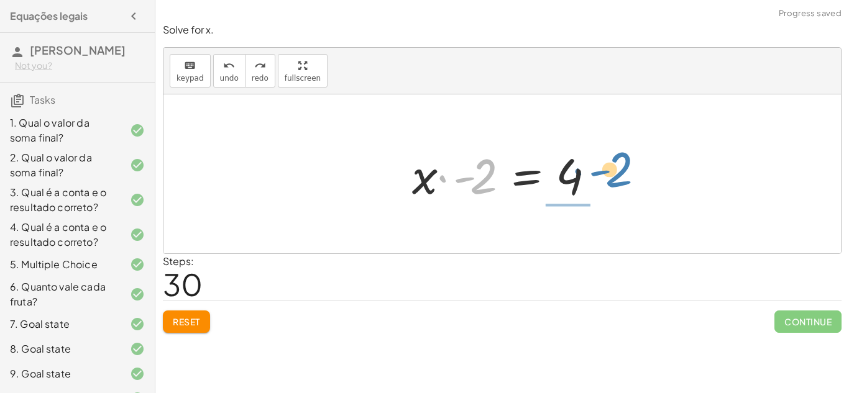
drag, startPoint x: 482, startPoint y: 166, endPoint x: 617, endPoint y: 160, distance: 135.6
click at [617, 160] on div "+ 3 − · 2 · x = 7 · - 2 · x = + 7 − 3 · - 2 · x = 4 · - 2 · x · - 2 = 4" at bounding box center [501, 173] width 677 height 159
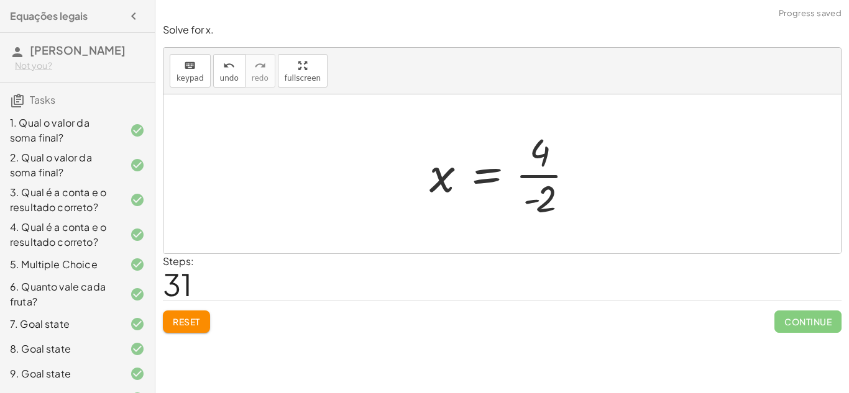
click at [535, 177] on div at bounding box center [506, 174] width 167 height 96
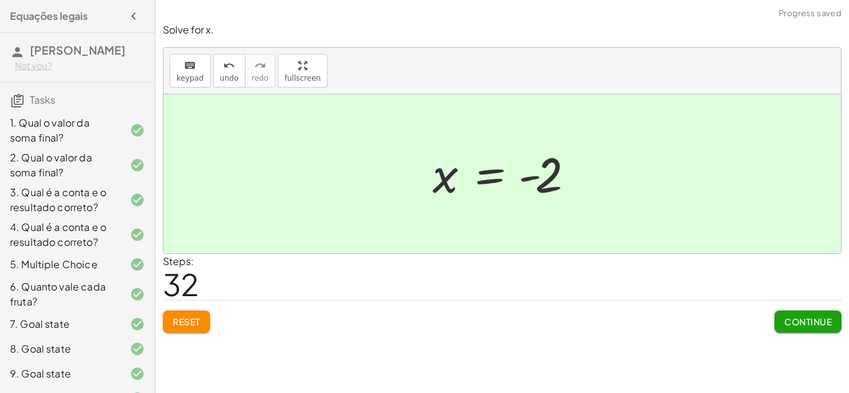
click at [788, 321] on span "Continue" at bounding box center [807, 321] width 47 height 11
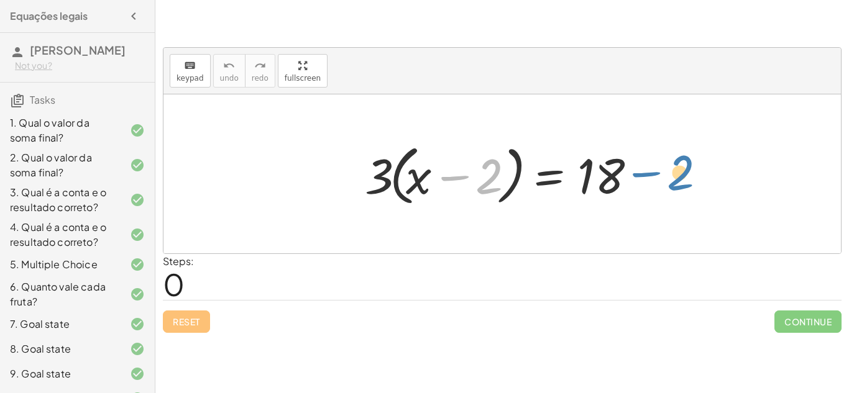
drag, startPoint x: 489, startPoint y: 169, endPoint x: 681, endPoint y: 165, distance: 192.1
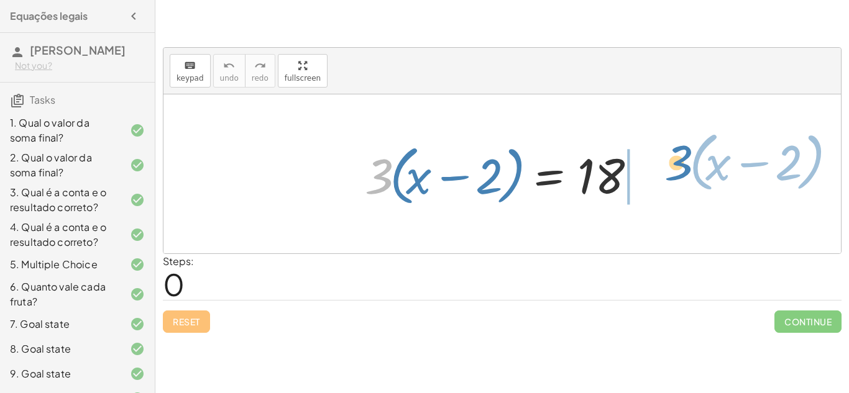
drag, startPoint x: 370, startPoint y: 186, endPoint x: 671, endPoint y: 173, distance: 301.1
click at [671, 173] on div "· 3 · ( + x − 2 ) · 3 · ( + x − 2 ) = 18" at bounding box center [501, 173] width 677 height 159
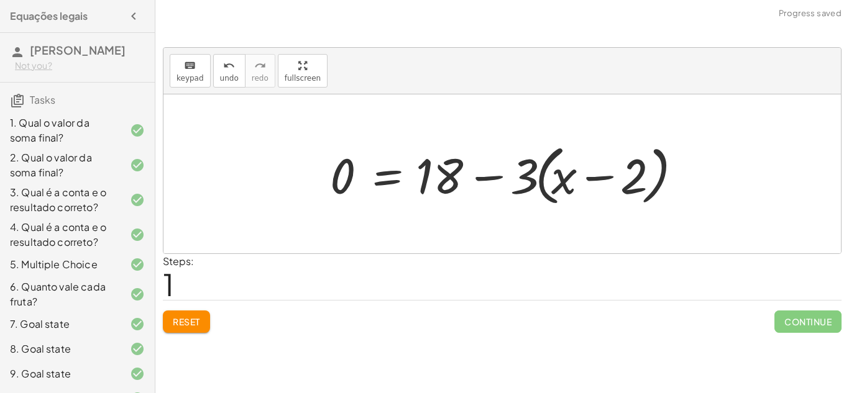
click at [587, 177] on div at bounding box center [507, 174] width 366 height 71
click at [485, 173] on div at bounding box center [507, 174] width 366 height 71
click at [485, 175] on div at bounding box center [507, 174] width 366 height 71
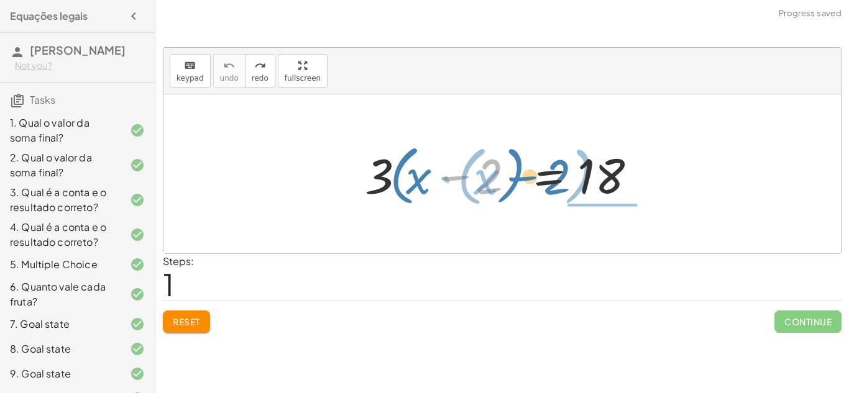
drag, startPoint x: 479, startPoint y: 181, endPoint x: 601, endPoint y: 183, distance: 121.8
click at [596, 183] on div at bounding box center [507, 174] width 296 height 71
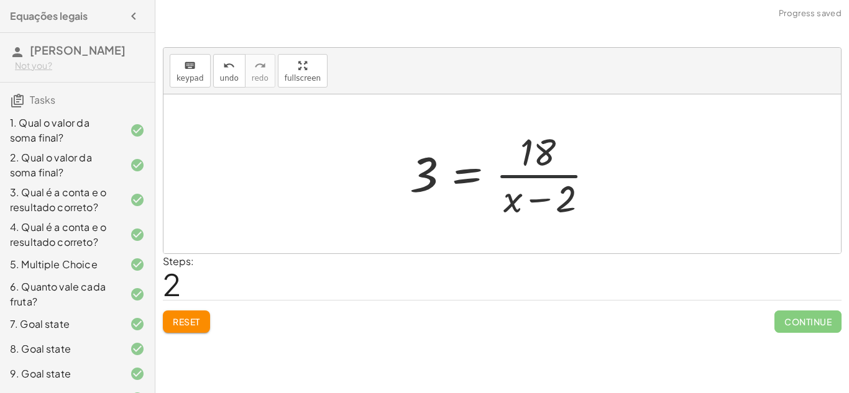
click at [559, 171] on div at bounding box center [506, 174] width 207 height 96
drag, startPoint x: 430, startPoint y: 169, endPoint x: 540, endPoint y: 200, distance: 114.2
click at [540, 200] on div at bounding box center [506, 174] width 207 height 96
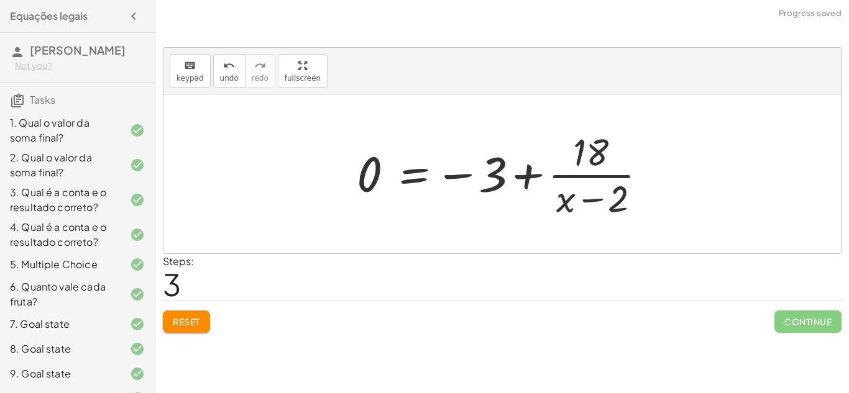
click at [520, 165] on div at bounding box center [507, 174] width 312 height 96
drag, startPoint x: 561, startPoint y: 206, endPoint x: 471, endPoint y: 170, distance: 96.7
click at [471, 170] on div at bounding box center [507, 174] width 312 height 96
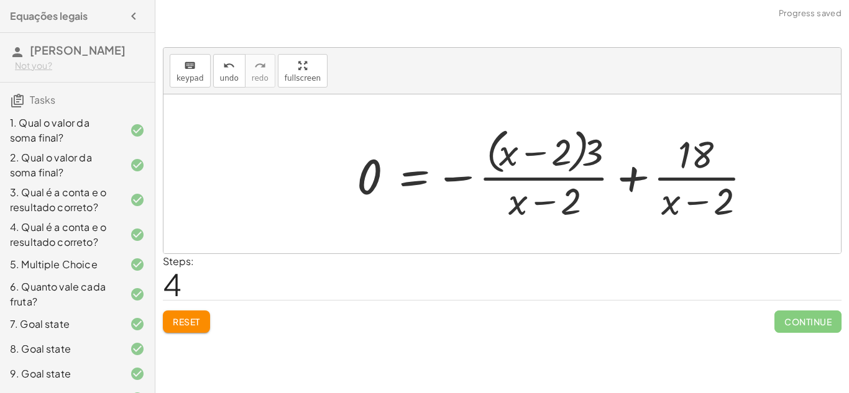
click at [627, 174] on div at bounding box center [560, 173] width 418 height 101
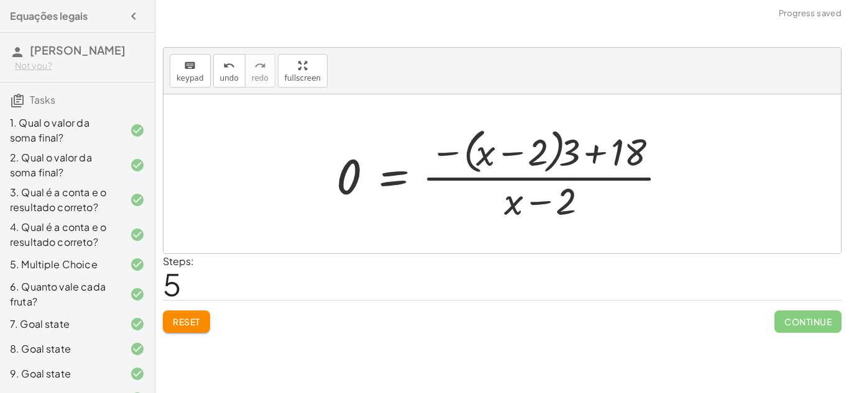
click at [531, 175] on div at bounding box center [507, 173] width 354 height 101
click at [214, 78] on button "undo undo" at bounding box center [229, 71] width 32 height 34
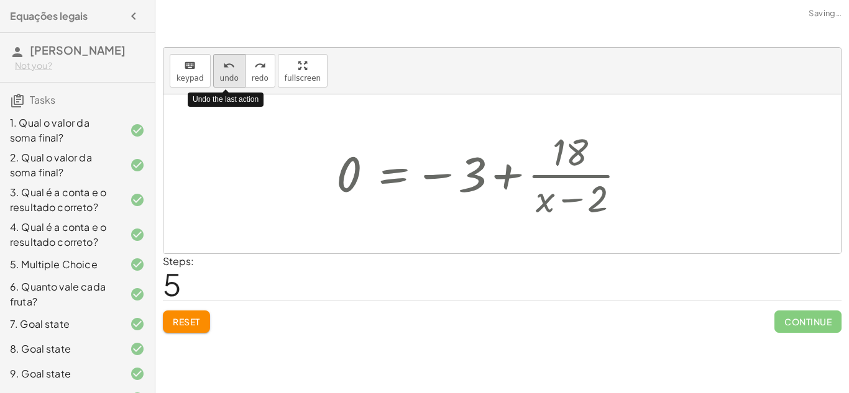
click at [214, 78] on button "undo undo" at bounding box center [229, 71] width 32 height 34
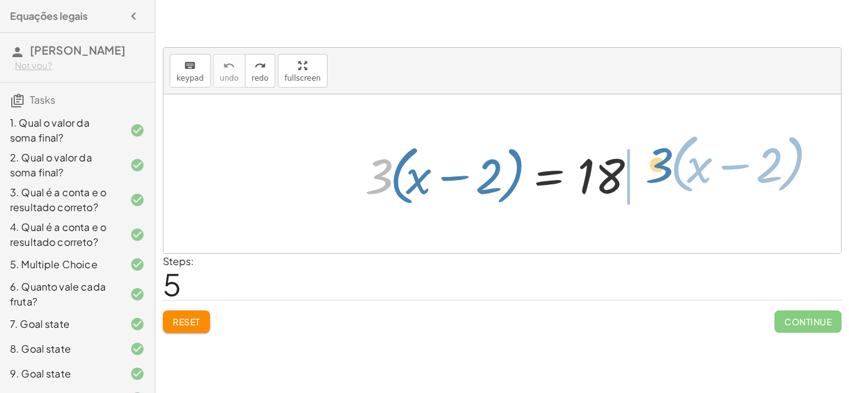
drag, startPoint x: 382, startPoint y: 168, endPoint x: 664, endPoint y: 162, distance: 281.6
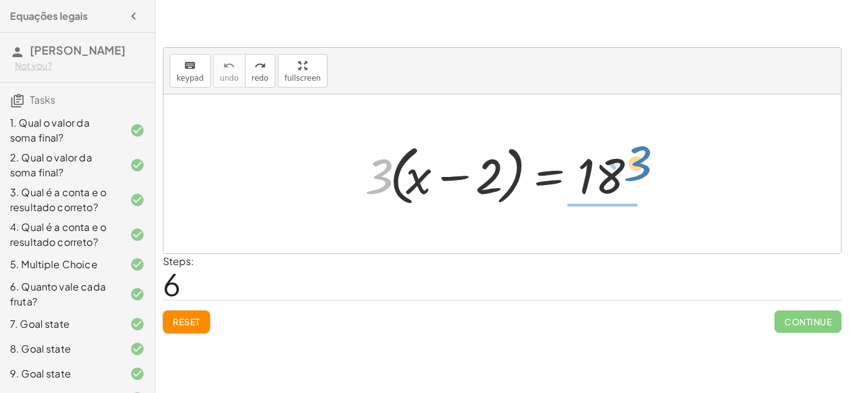
drag, startPoint x: 376, startPoint y: 188, endPoint x: 636, endPoint y: 176, distance: 260.1
click at [636, 176] on div at bounding box center [507, 174] width 296 height 71
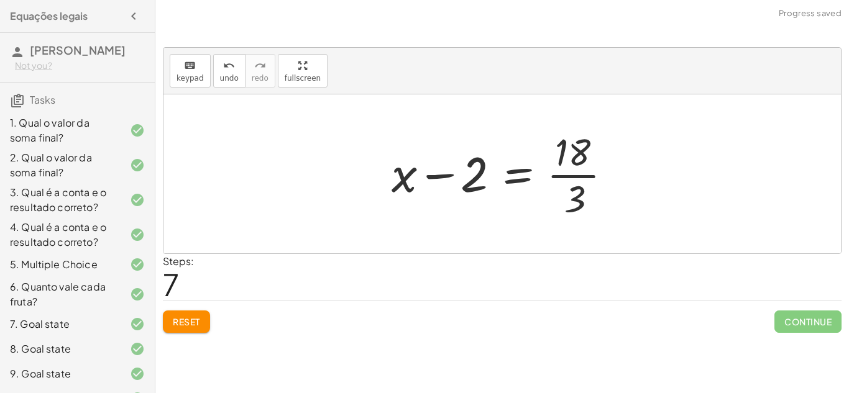
click at [574, 172] on div at bounding box center [506, 174] width 243 height 96
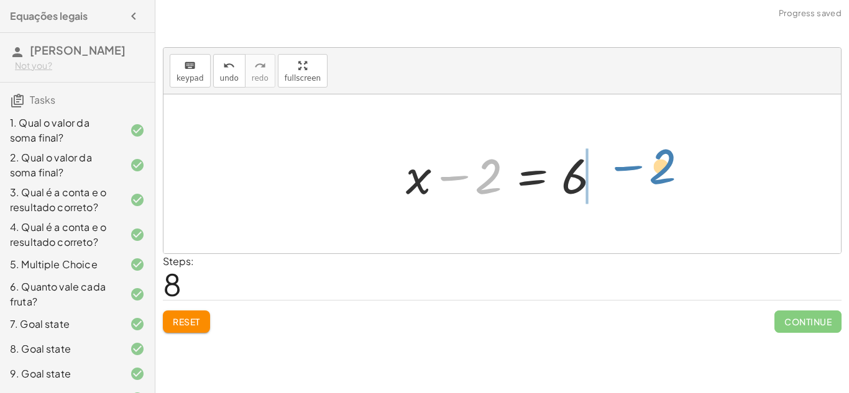
drag, startPoint x: 482, startPoint y: 178, endPoint x: 656, endPoint y: 169, distance: 173.6
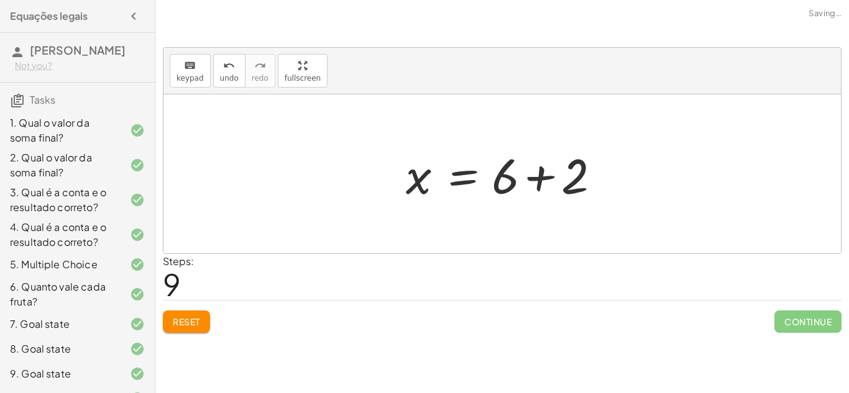
click at [541, 175] on div at bounding box center [507, 174] width 214 height 64
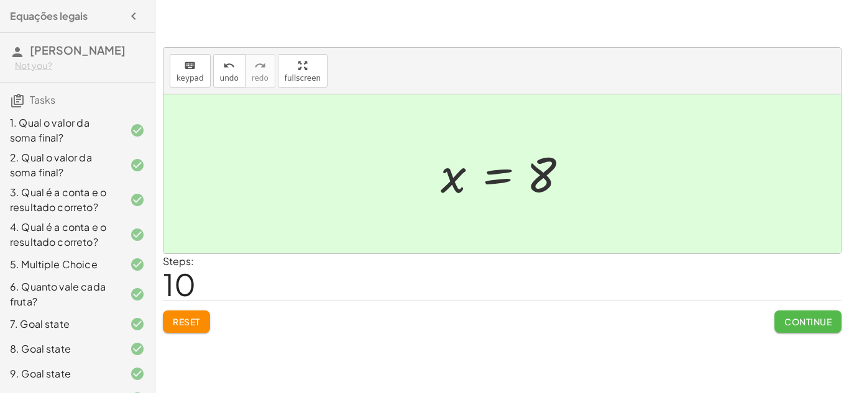
click at [792, 317] on span "Continue" at bounding box center [807, 321] width 47 height 11
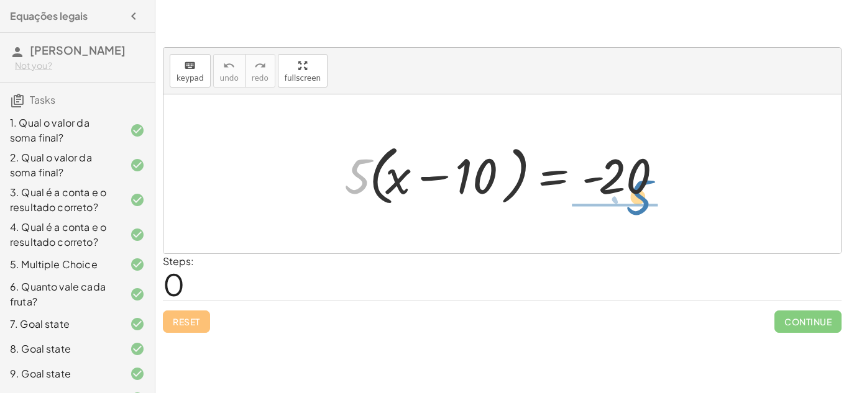
drag, startPoint x: 357, startPoint y: 165, endPoint x: 633, endPoint y: 185, distance: 276.0
click at [633, 185] on div at bounding box center [507, 174] width 338 height 71
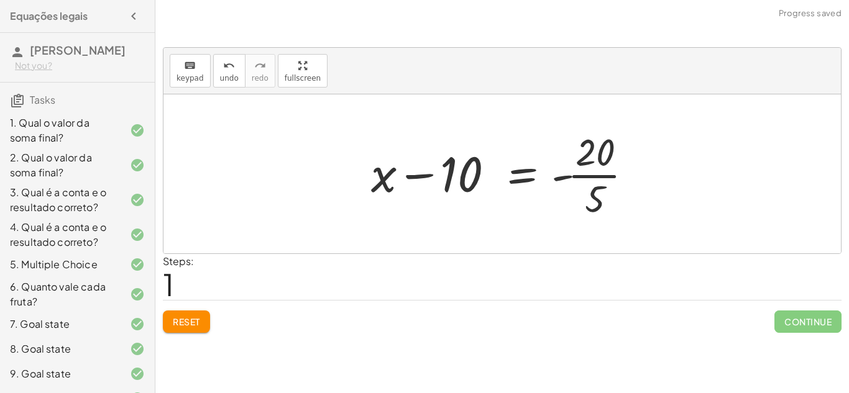
click at [599, 173] on div at bounding box center [507, 174] width 284 height 96
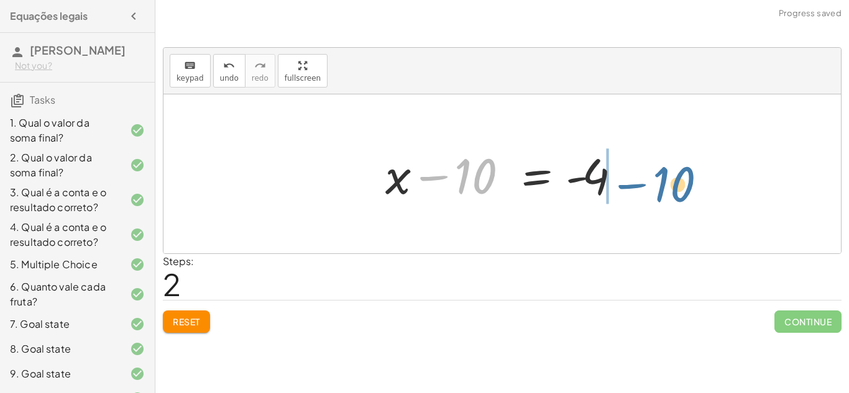
drag, startPoint x: 471, startPoint y: 172, endPoint x: 671, endPoint y: 181, distance: 199.7
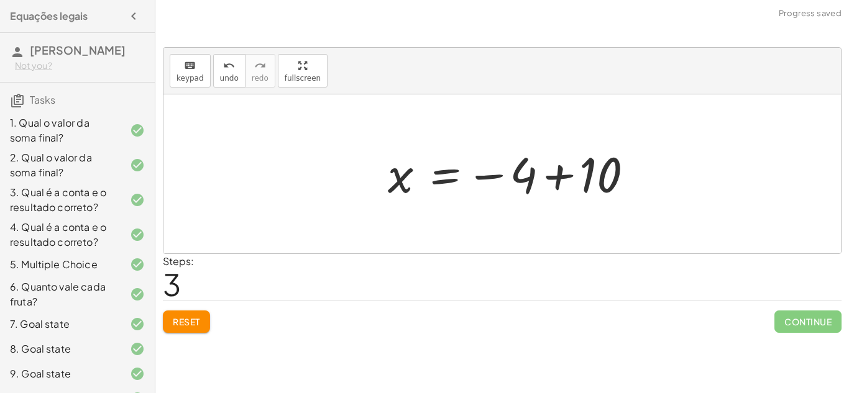
click at [646, 172] on div "· 5 · ( + x − 10 ) = - 20 + x − 10 = - · 20 · 5 + x − 10 = - 4 x 10 = − 4 +" at bounding box center [514, 174] width 291 height 68
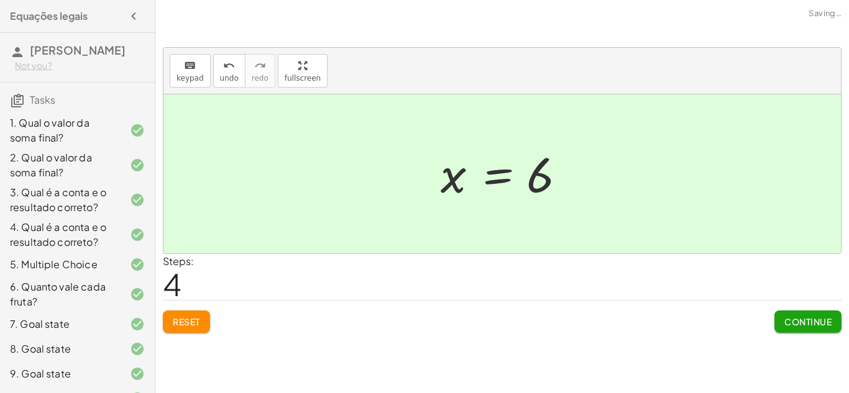
click at [832, 319] on button "Continue" at bounding box center [807, 322] width 67 height 22
